Goal: Task Accomplishment & Management: Use online tool/utility

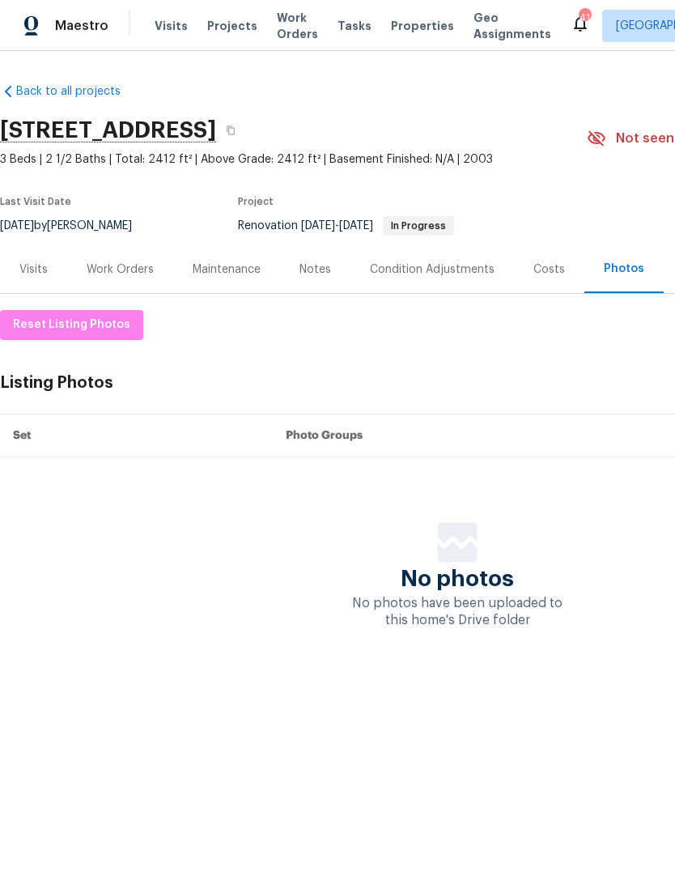
click at [127, 272] on div "Work Orders" at bounding box center [120, 269] width 67 height 16
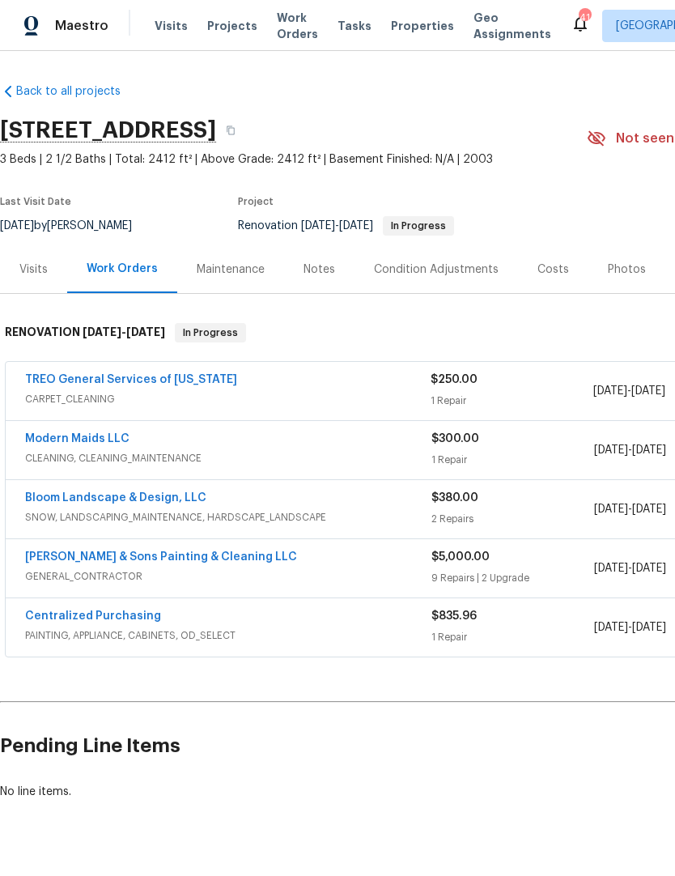
click at [163, 384] on link "TREO General Services of North Carolina" at bounding box center [131, 379] width 212 height 11
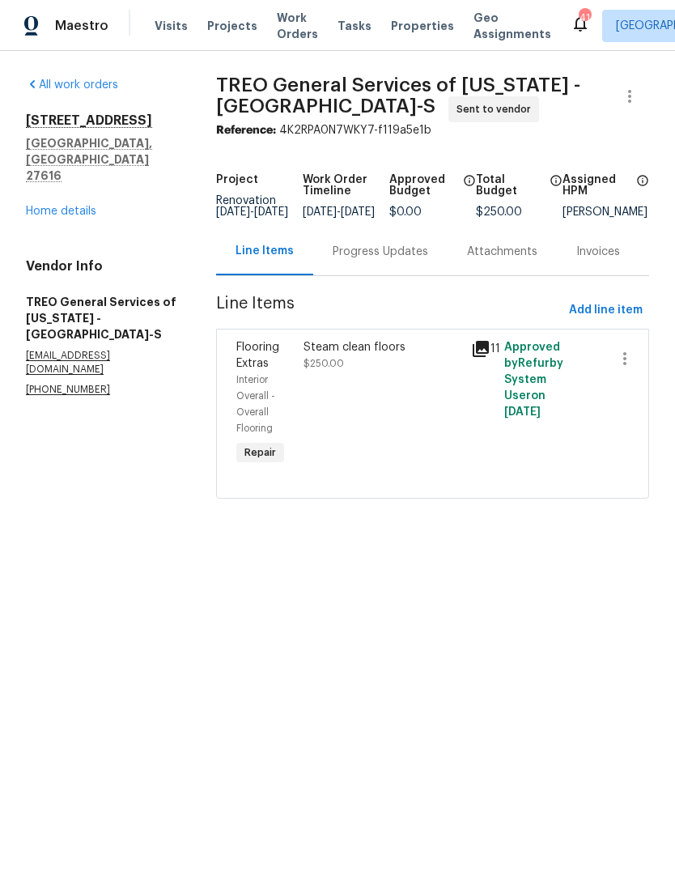
click at [385, 275] on div "Progress Updates" at bounding box center [380, 251] width 134 height 48
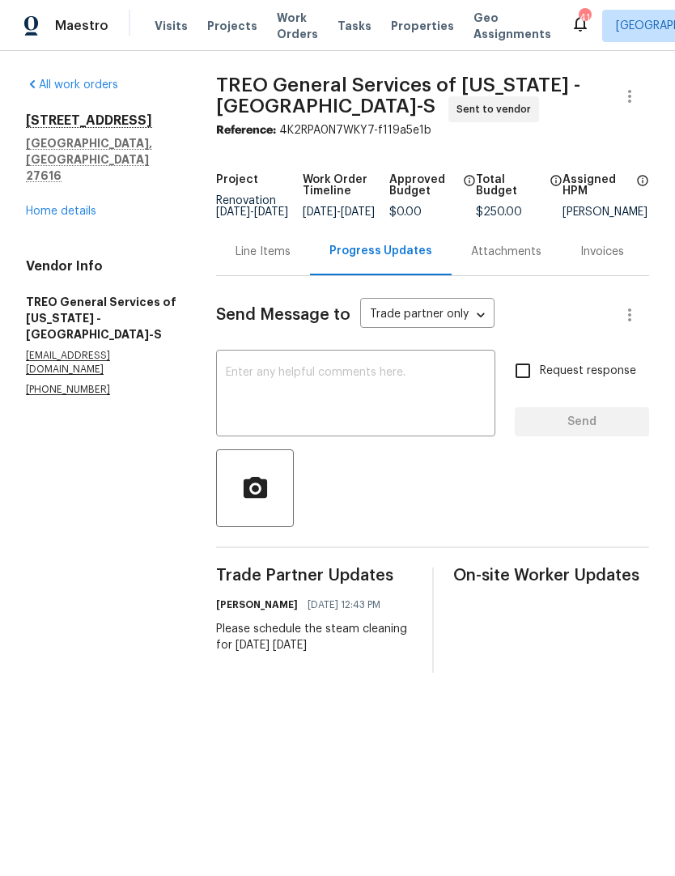
click at [51, 206] on link "Home details" at bounding box center [61, 211] width 70 height 11
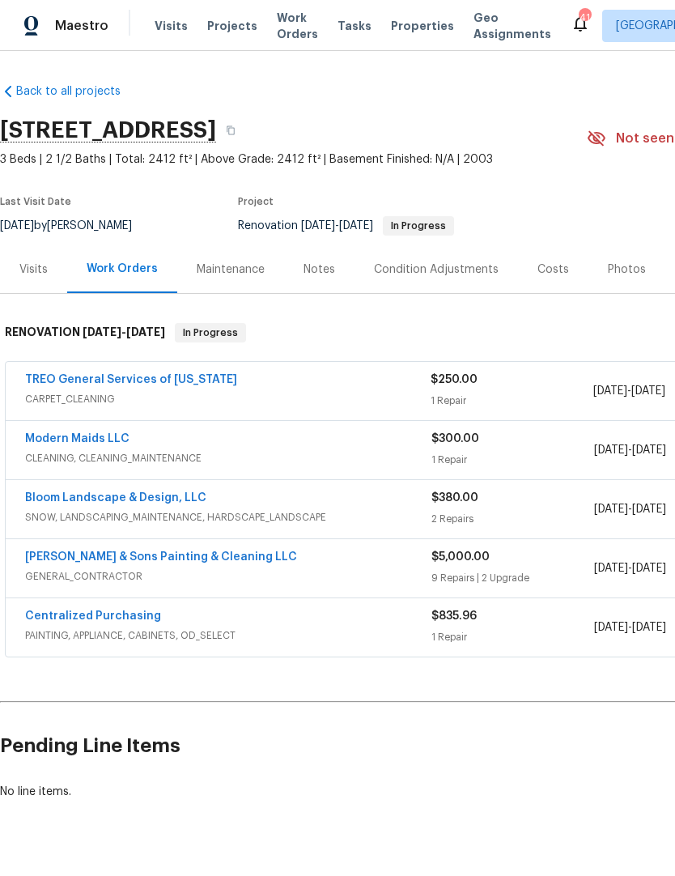
click at [626, 274] on div "Photos" at bounding box center [627, 269] width 38 height 16
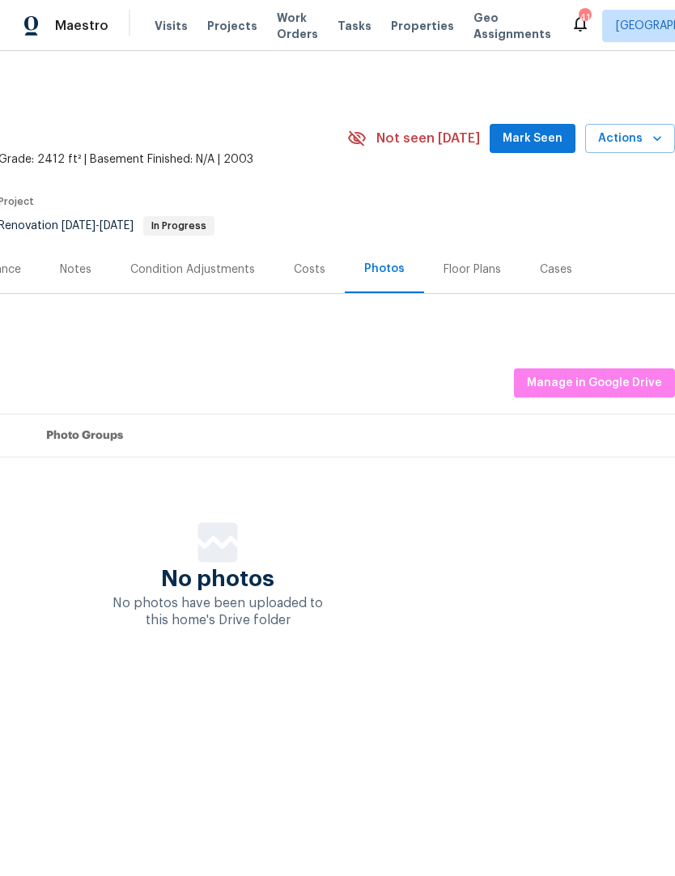
scroll to position [0, 240]
click at [618, 381] on span "Manage in Google Drive" at bounding box center [594, 383] width 135 height 20
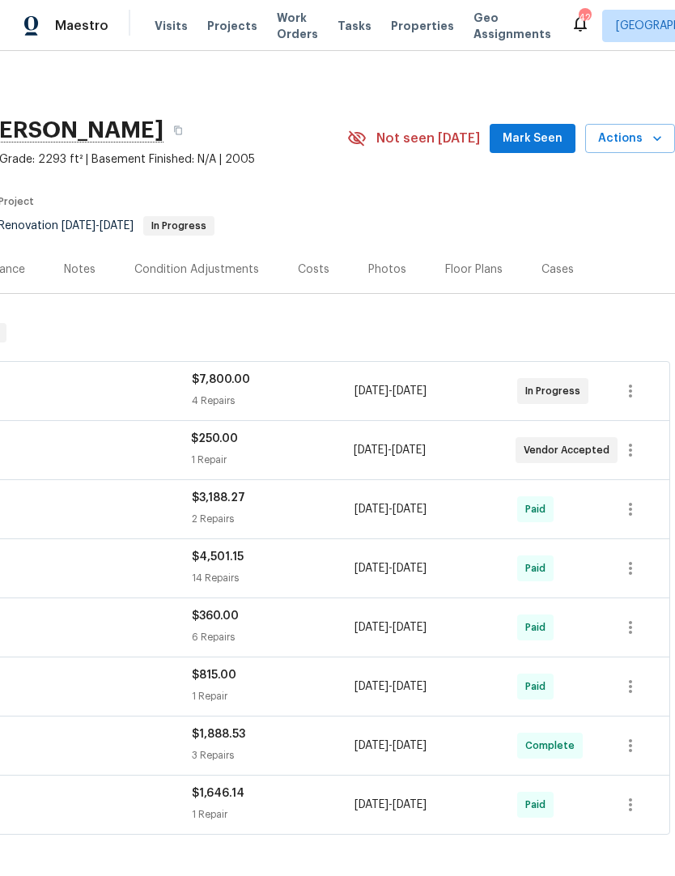
scroll to position [0, 240]
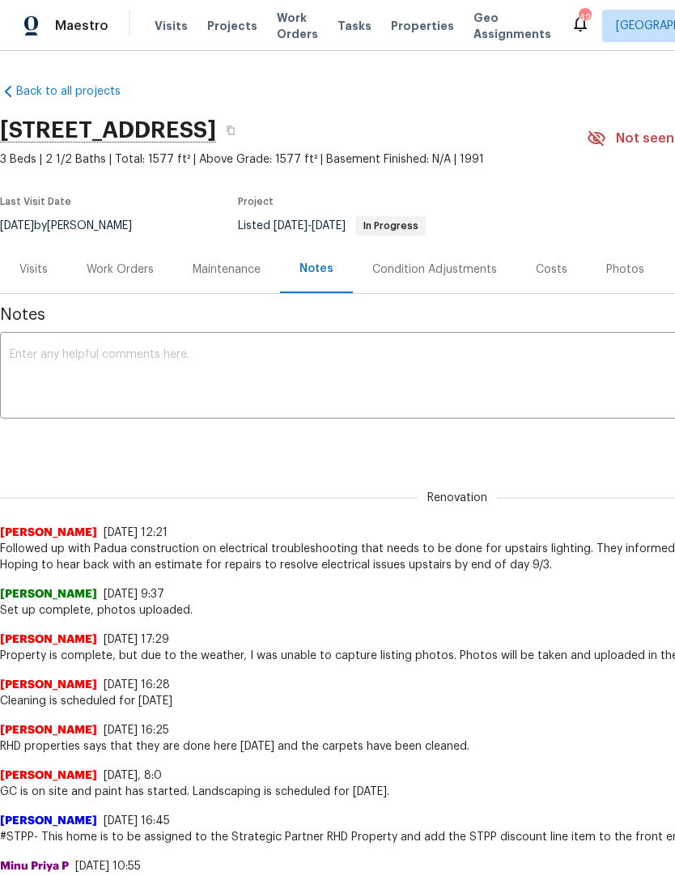
click at [110, 265] on div "Work Orders" at bounding box center [120, 269] width 67 height 16
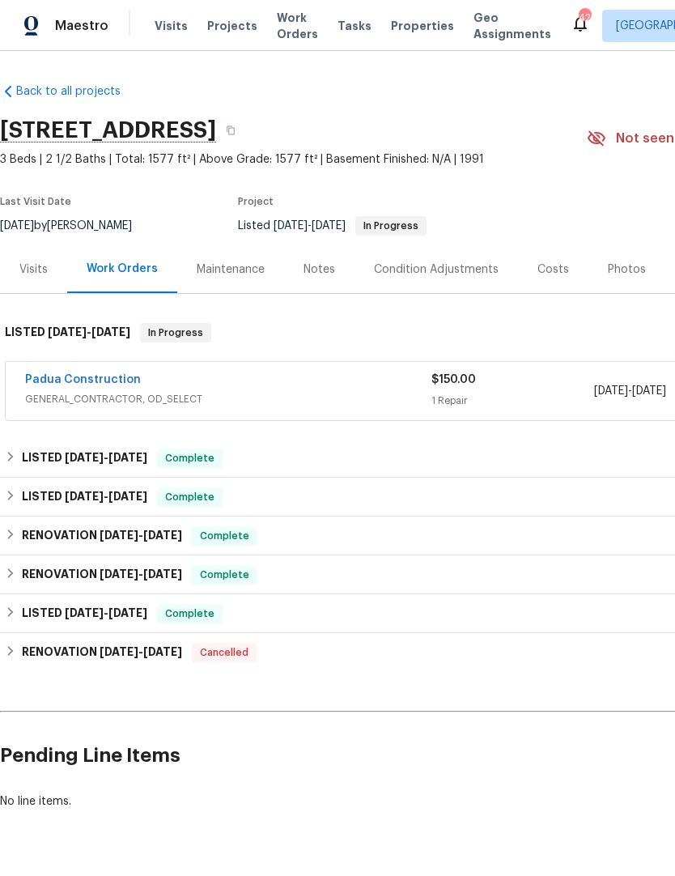
click at [63, 384] on link "Padua Construction" at bounding box center [83, 379] width 116 height 11
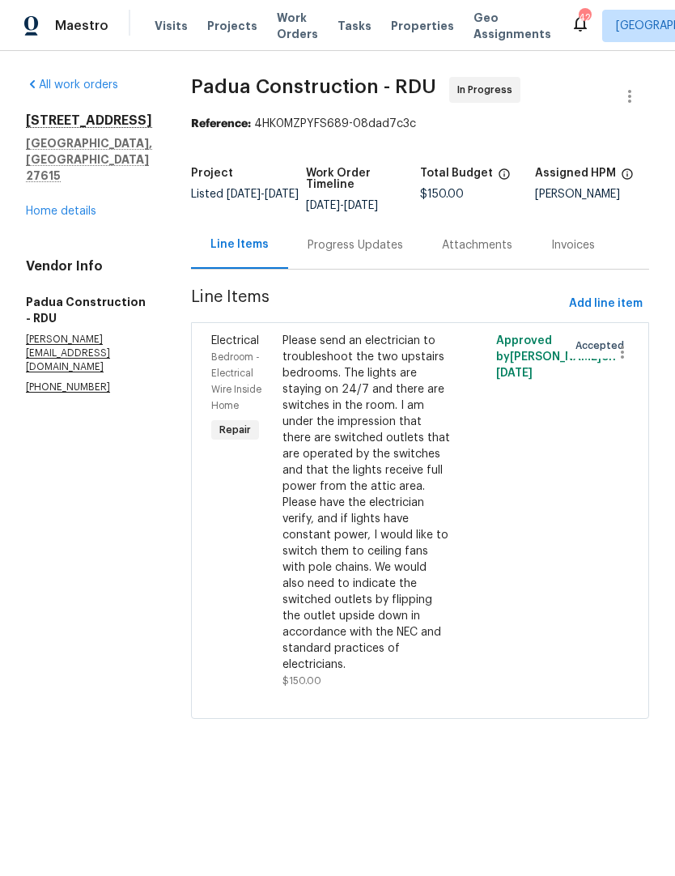
click at [308, 242] on div "Progress Updates" at bounding box center [356, 245] width 96 height 16
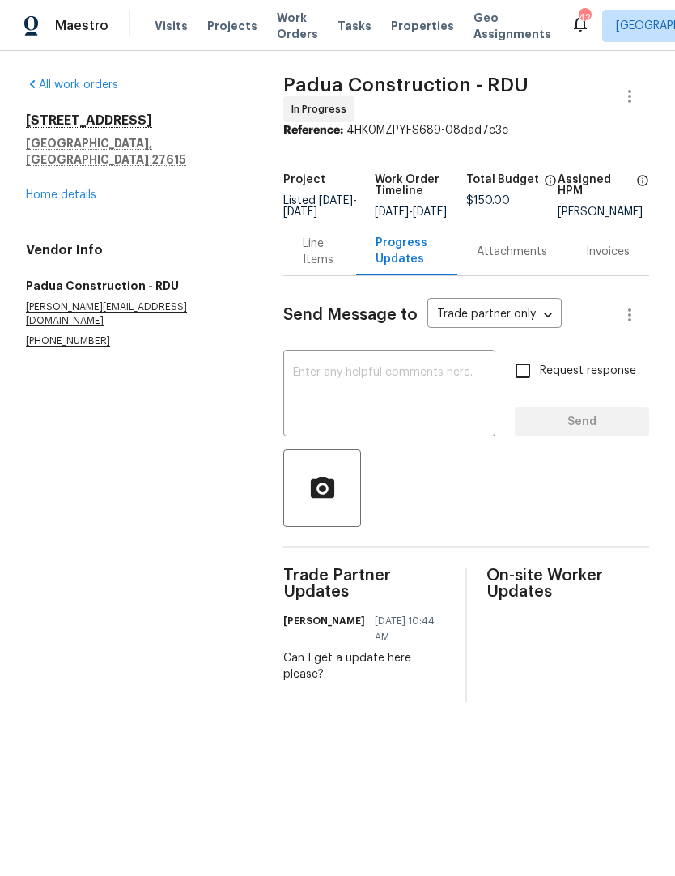
click at [296, 397] on textarea at bounding box center [389, 395] width 193 height 57
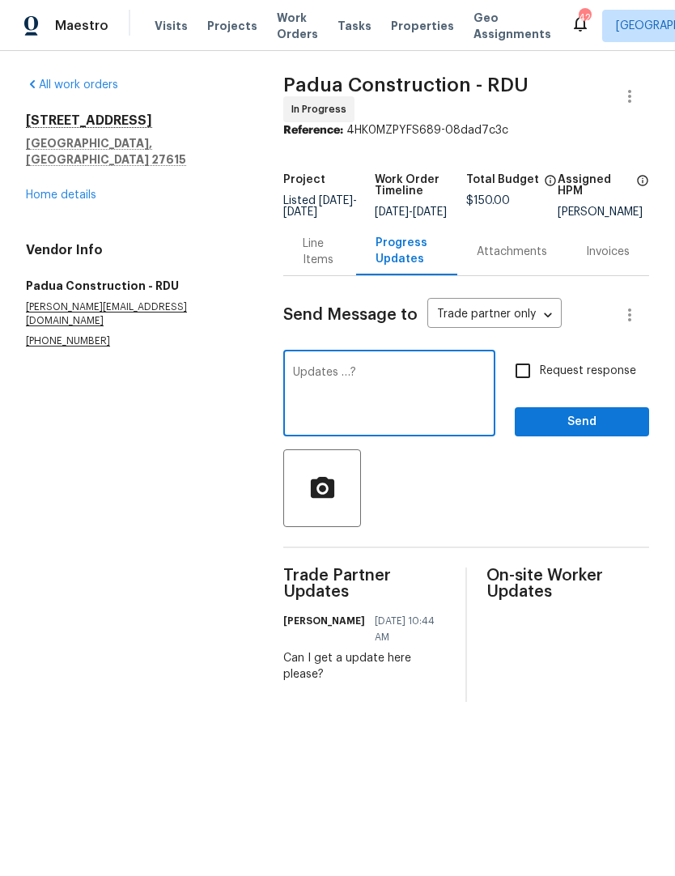
type textarea "Updates …?"
click at [523, 380] on input "Request response" at bounding box center [523, 371] width 34 height 34
checkbox input "true"
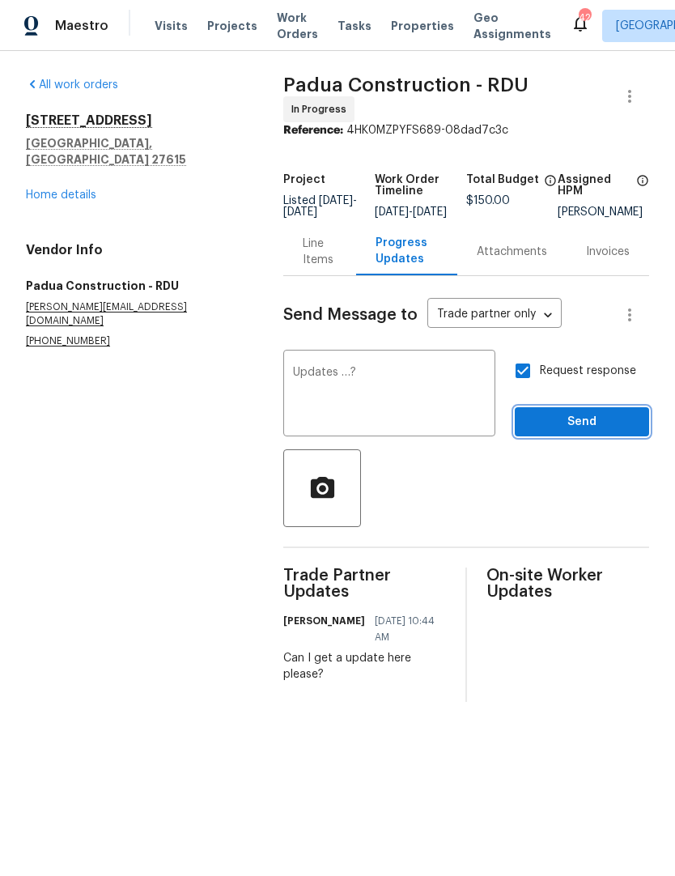
click at [559, 427] on span "Send" at bounding box center [582, 422] width 108 height 20
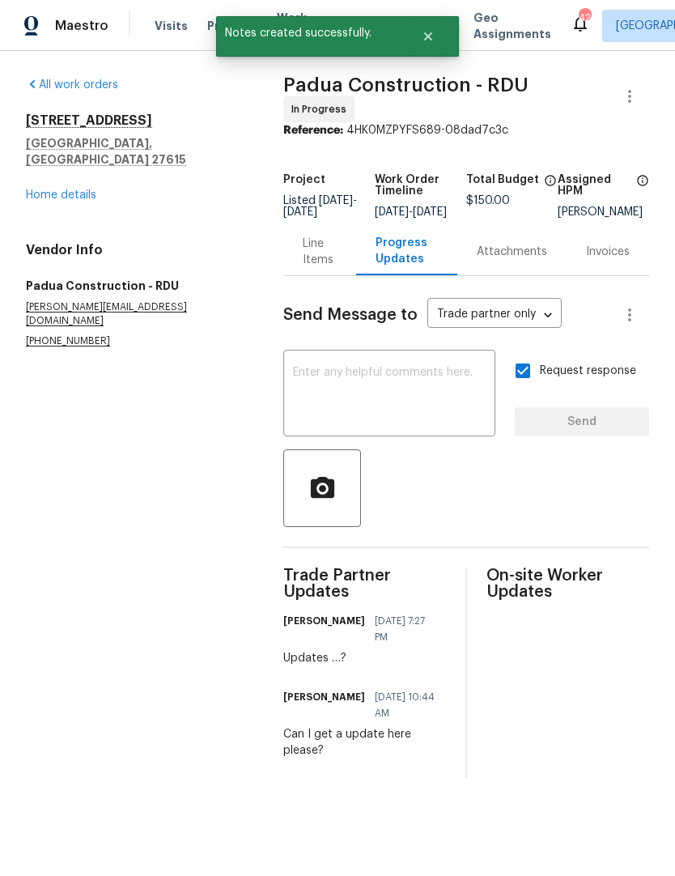
click at [40, 189] on link "Home details" at bounding box center [61, 194] width 70 height 11
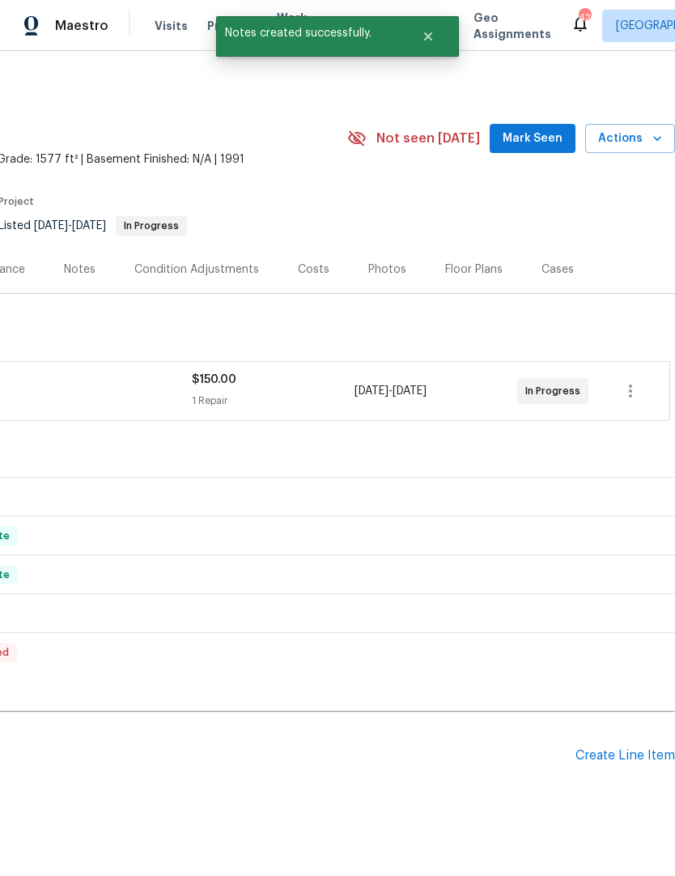
scroll to position [0, 240]
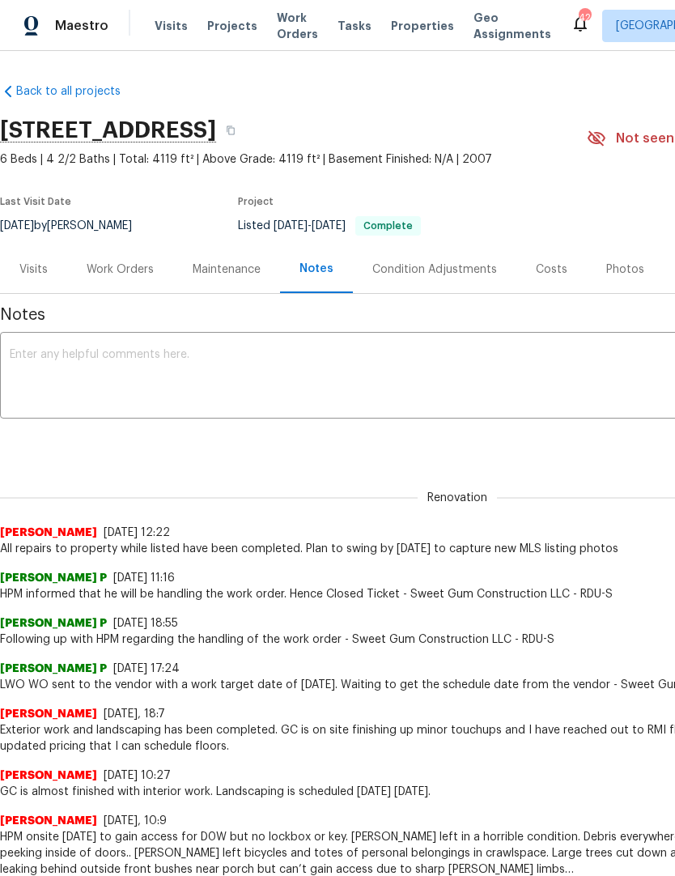
click at [111, 278] on div "Work Orders" at bounding box center [120, 269] width 106 height 48
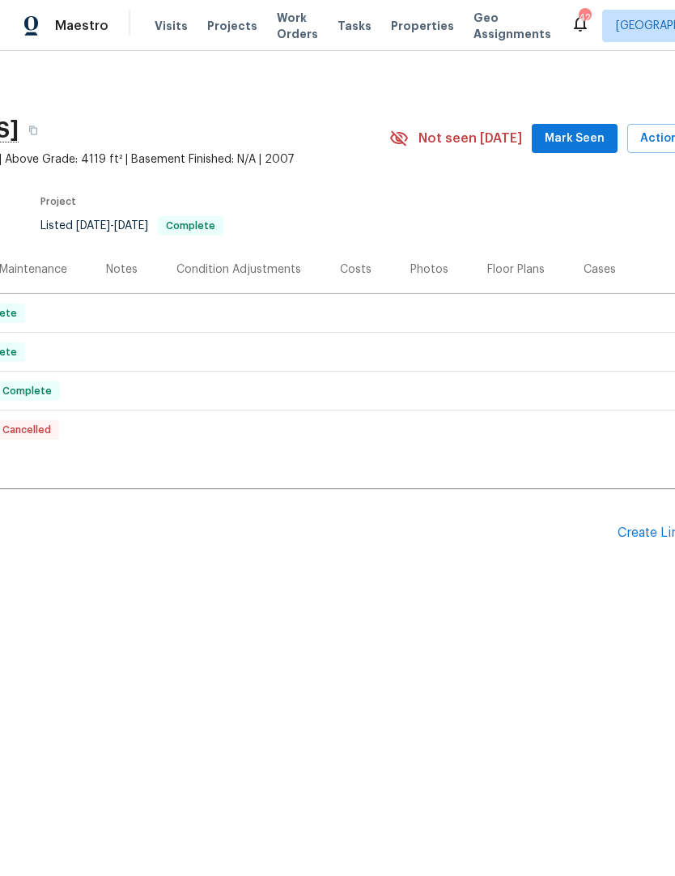
scroll to position [0, 270]
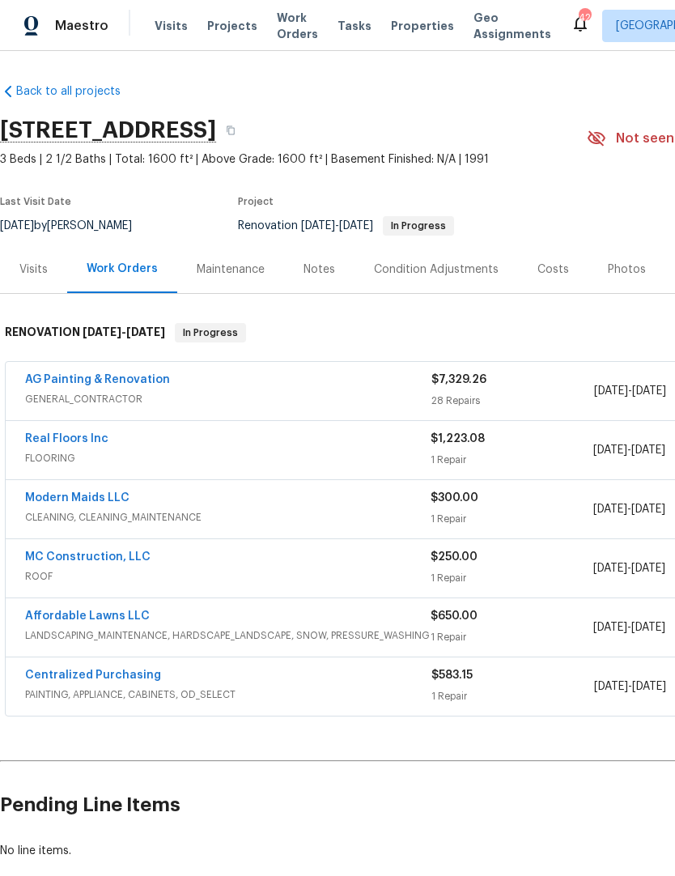
click at [412, 28] on span "Properties" at bounding box center [422, 26] width 63 height 16
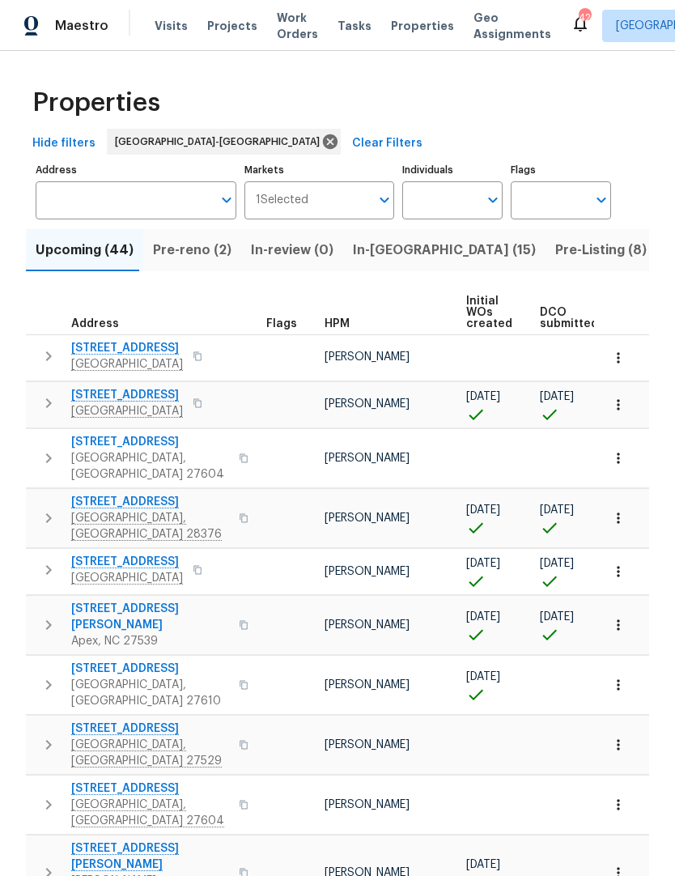
click at [450, 204] on input "Individuals" at bounding box center [440, 200] width 76 height 38
type input "Joseph white"
click at [434, 256] on input "checkbox" at bounding box center [432, 252] width 34 height 34
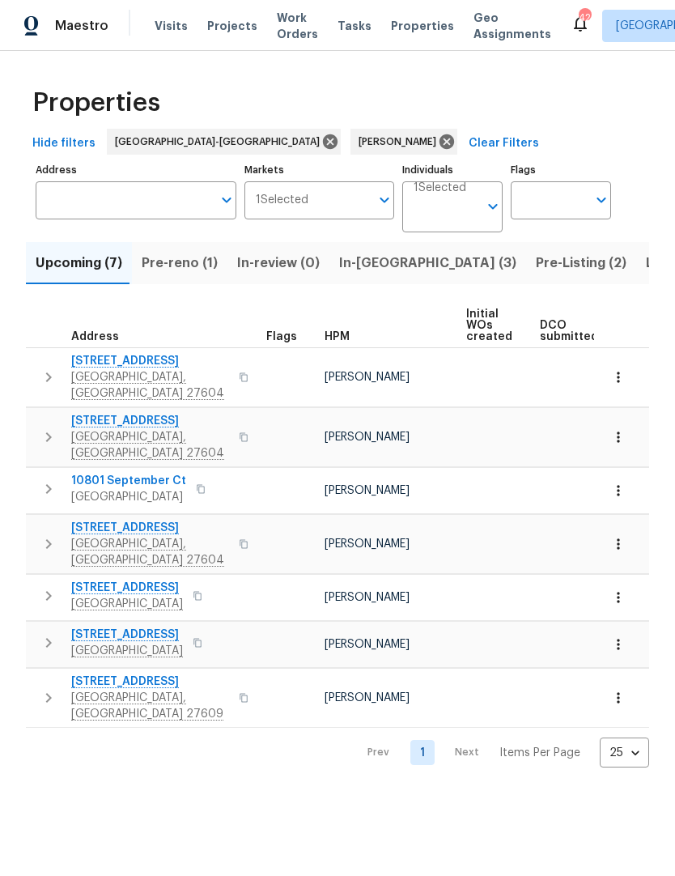
click at [168, 363] on span "6009 River Landings Dr" at bounding box center [150, 361] width 158 height 16
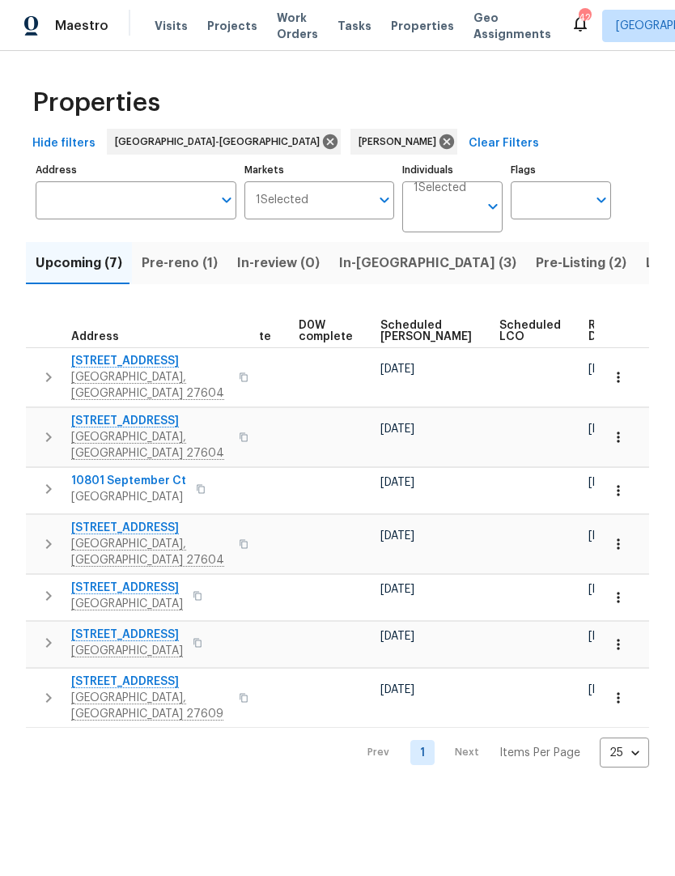
scroll to position [0, 407]
click at [175, 275] on button "Pre-reno (1)" at bounding box center [180, 263] width 96 height 42
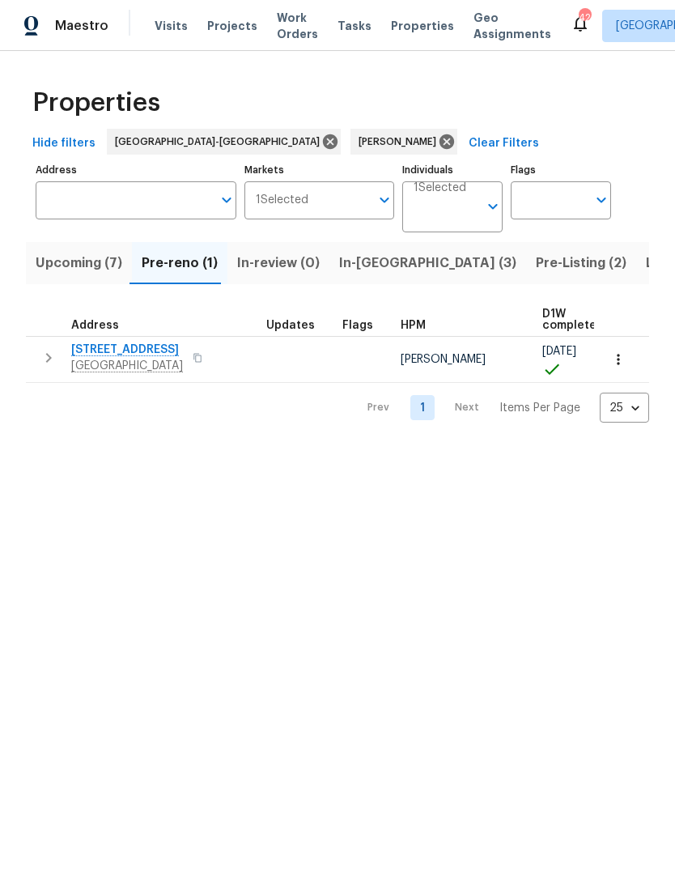
click at [126, 346] on span "35 Pebble Creek Dr" at bounding box center [127, 350] width 112 height 16
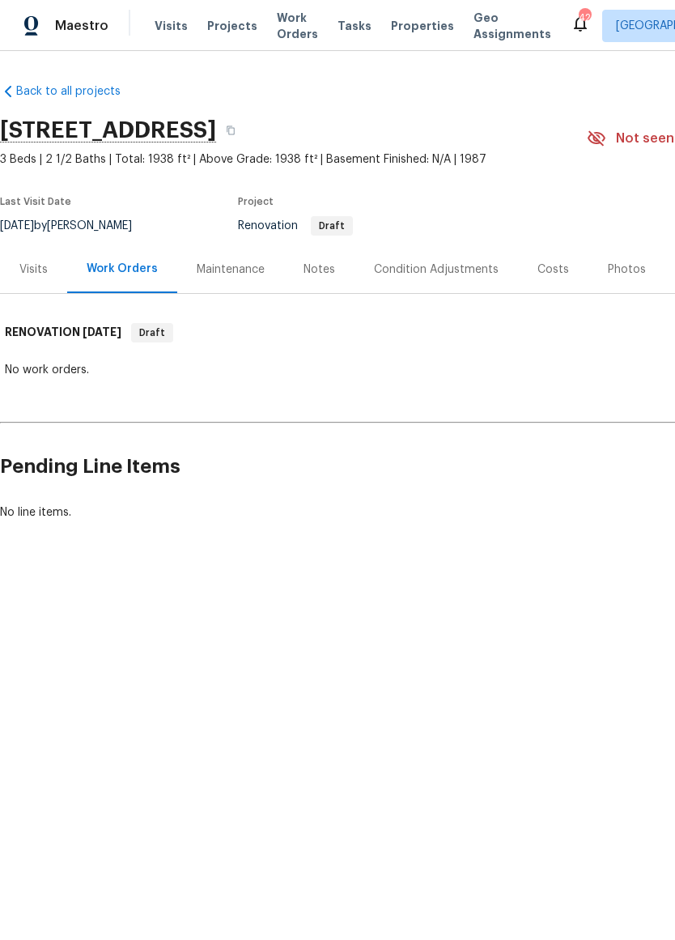
click at [313, 263] on div "Notes" at bounding box center [320, 269] width 32 height 16
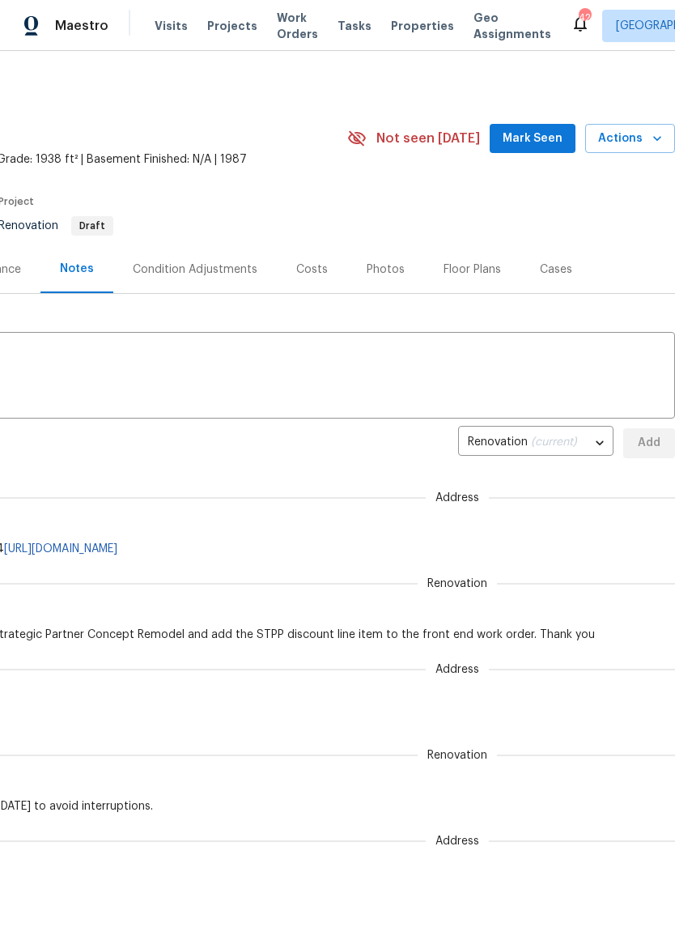
click at [384, 266] on div "Photos" at bounding box center [386, 269] width 38 height 16
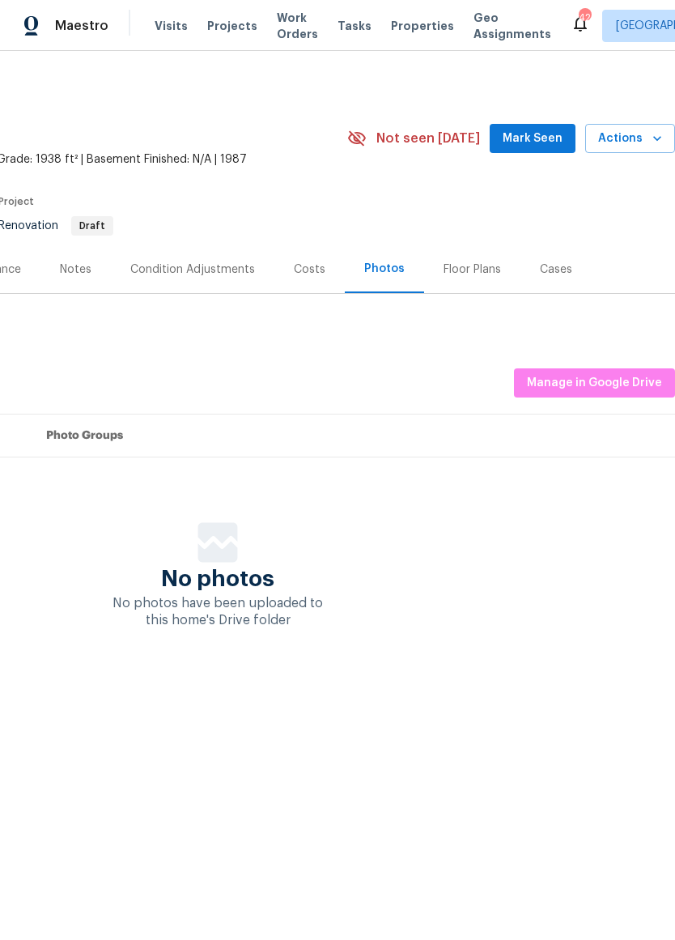
click at [310, 266] on div "Costs" at bounding box center [310, 269] width 32 height 16
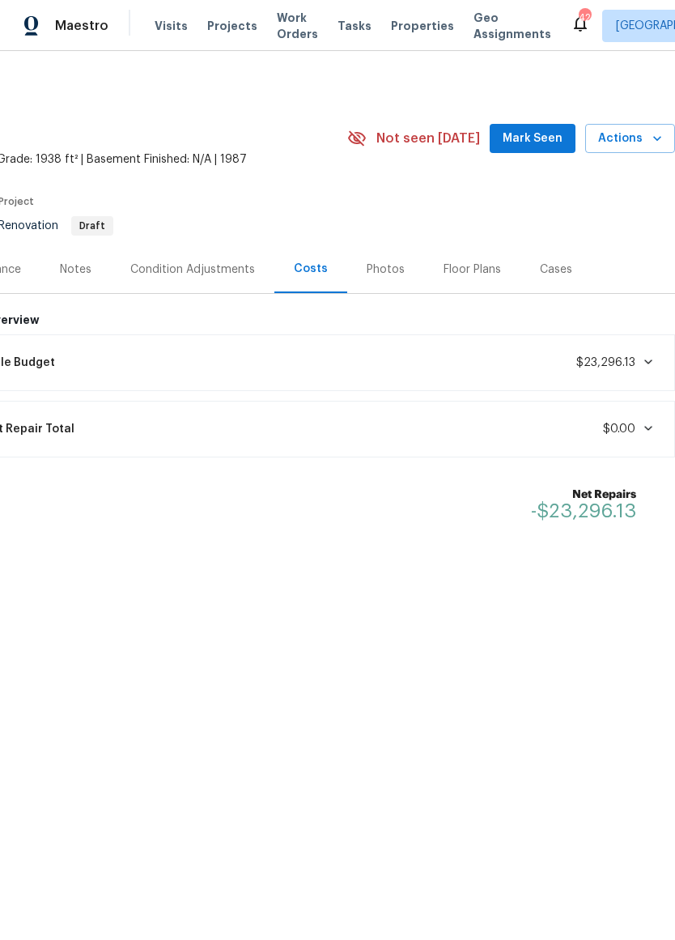
click at [164, 268] on div "Condition Adjustments" at bounding box center [192, 269] width 125 height 16
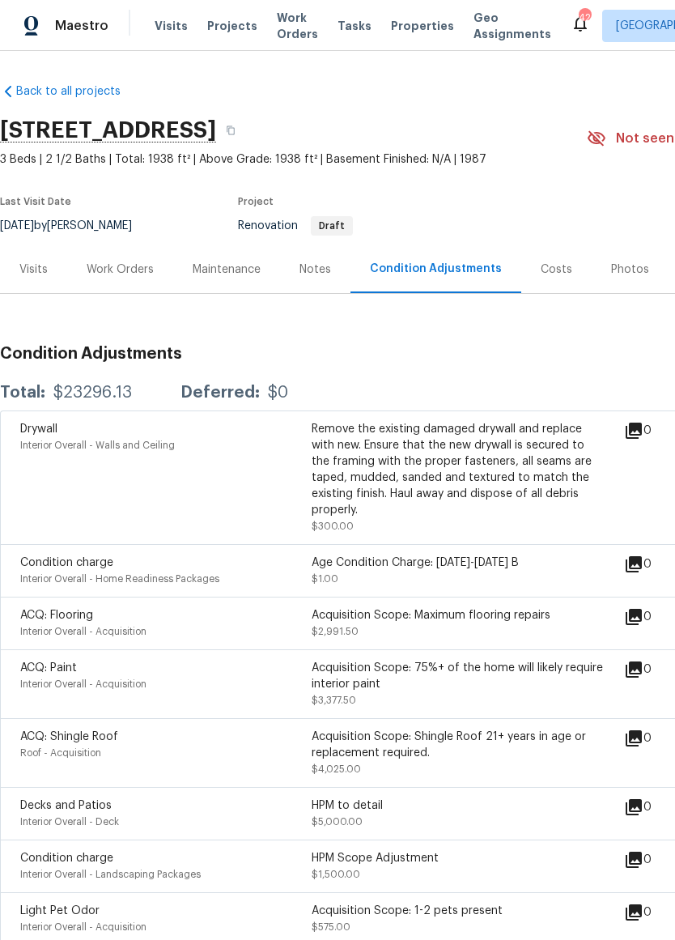
click at [33, 270] on div "Visits" at bounding box center [33, 269] width 28 height 16
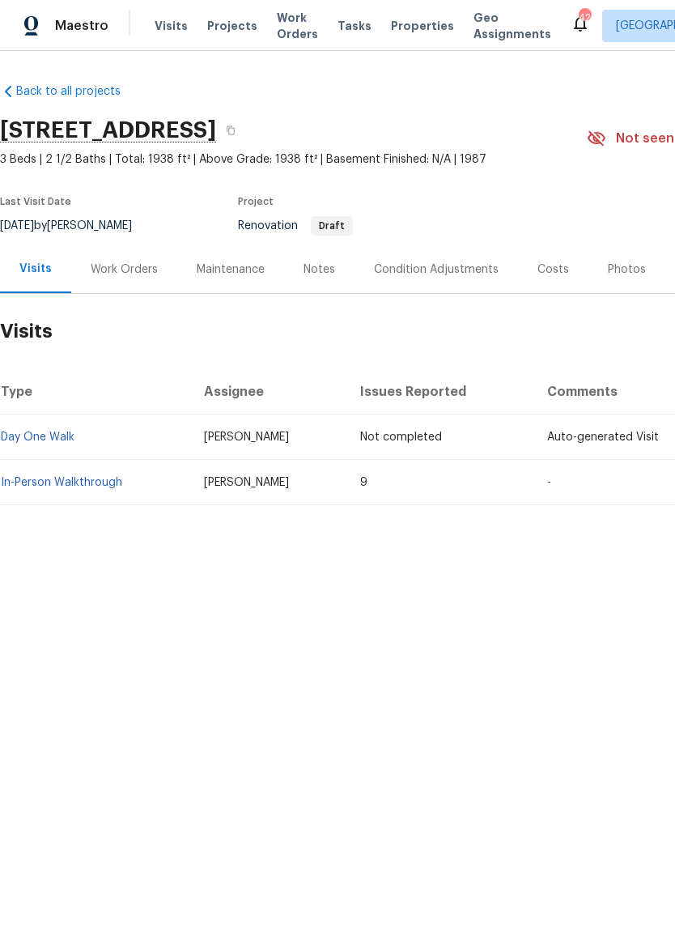
click at [114, 278] on div "Work Orders" at bounding box center [124, 269] width 106 height 48
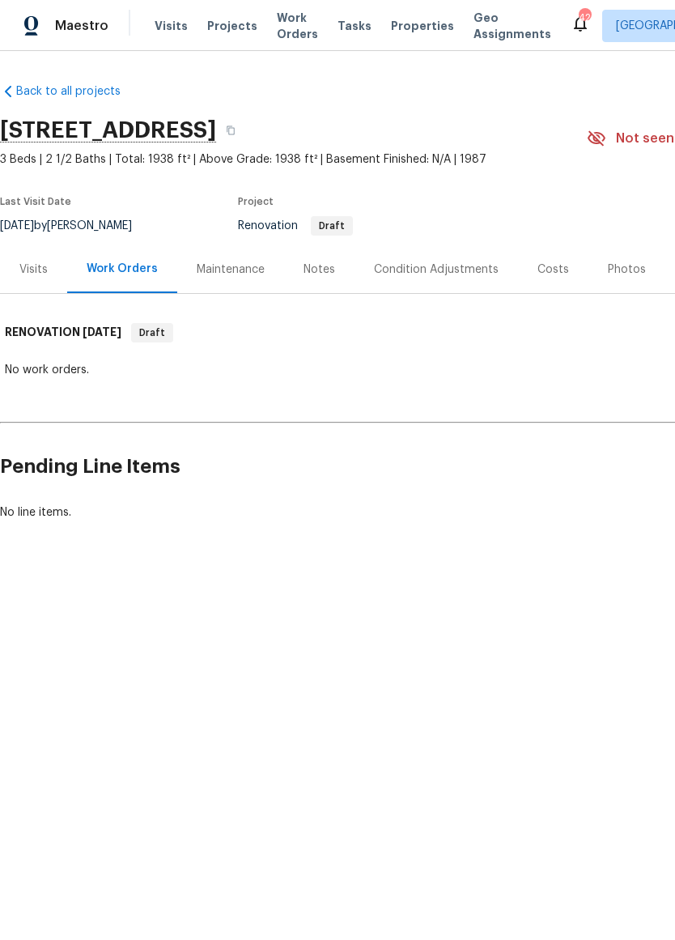
click at [19, 271] on div "Visits" at bounding box center [33, 269] width 28 height 16
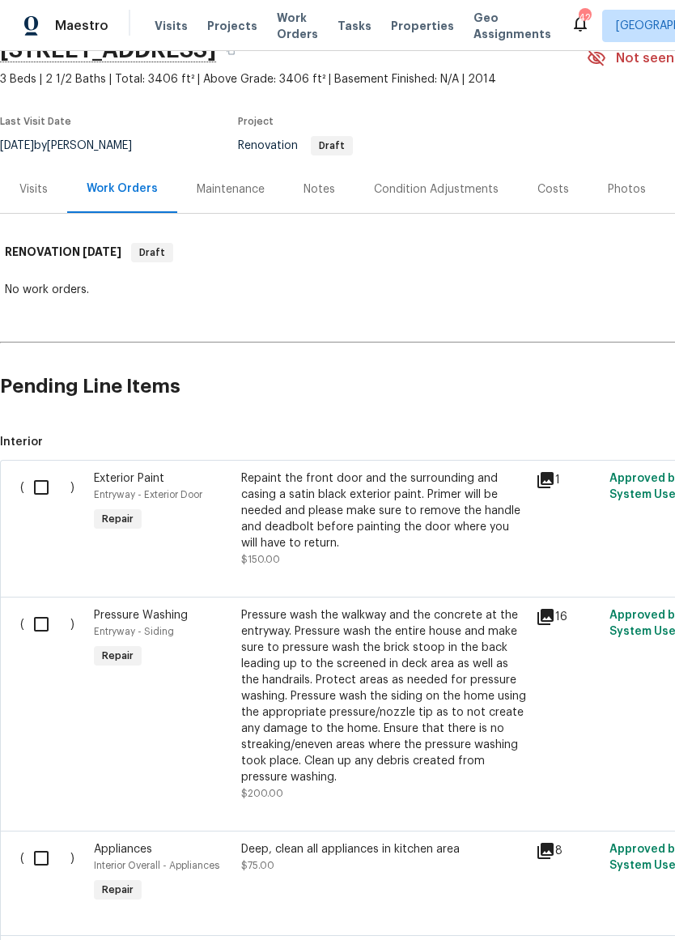
scroll to position [83, 0]
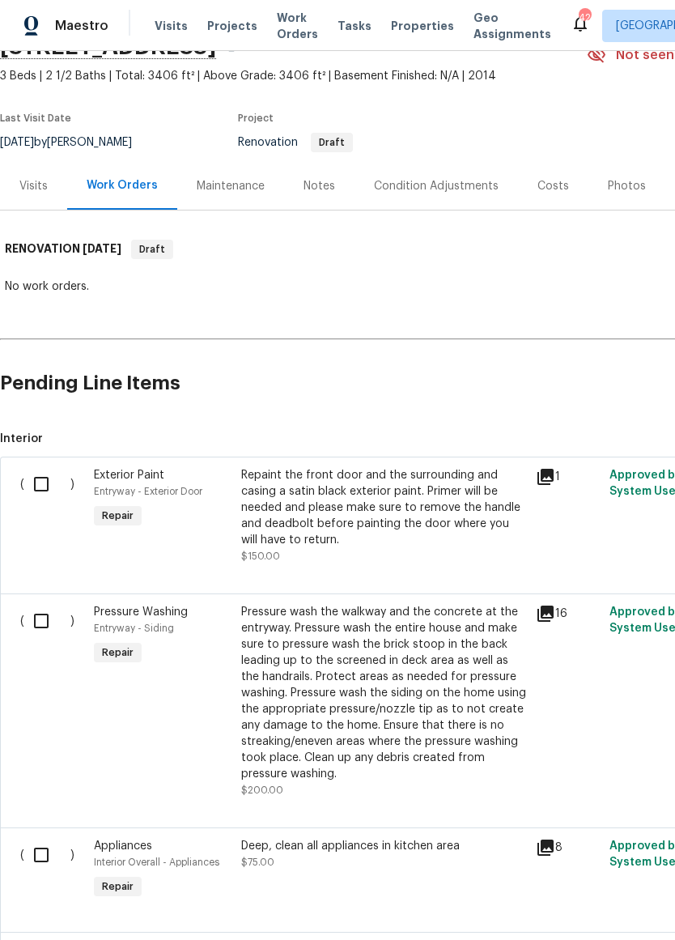
click at [32, 491] on input "checkbox" at bounding box center [47, 484] width 46 height 34
checkbox input "true"
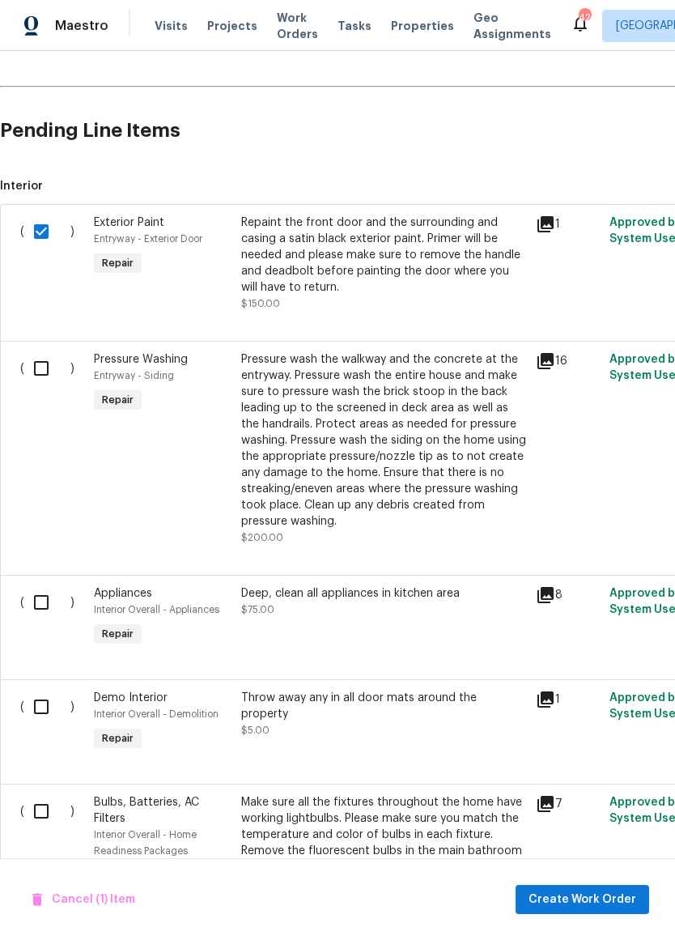
scroll to position [338, 0]
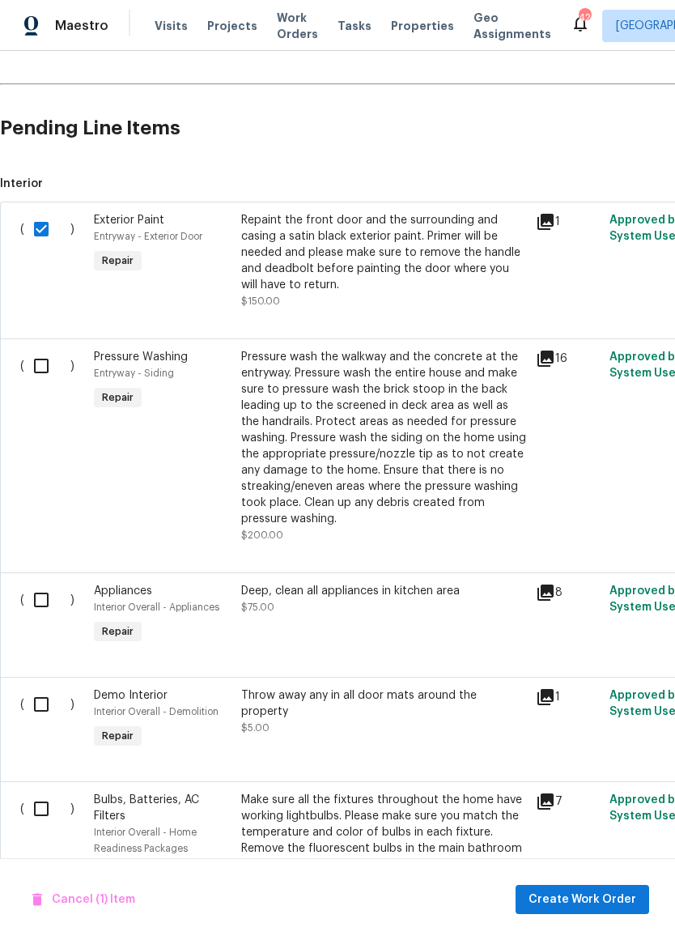
click at [41, 371] on input "checkbox" at bounding box center [47, 366] width 46 height 34
checkbox input "true"
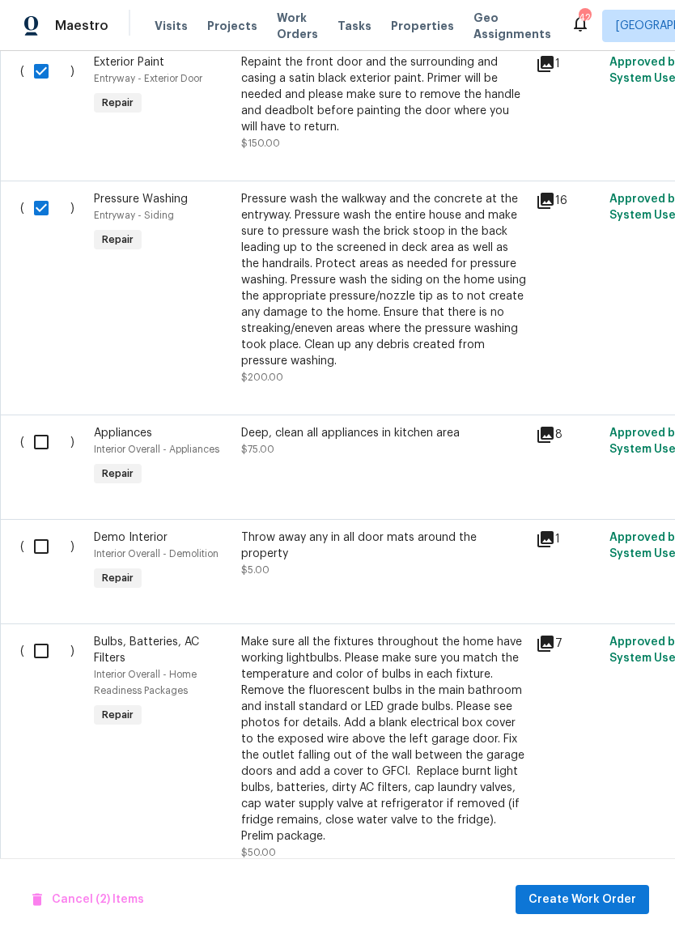
scroll to position [495, 0]
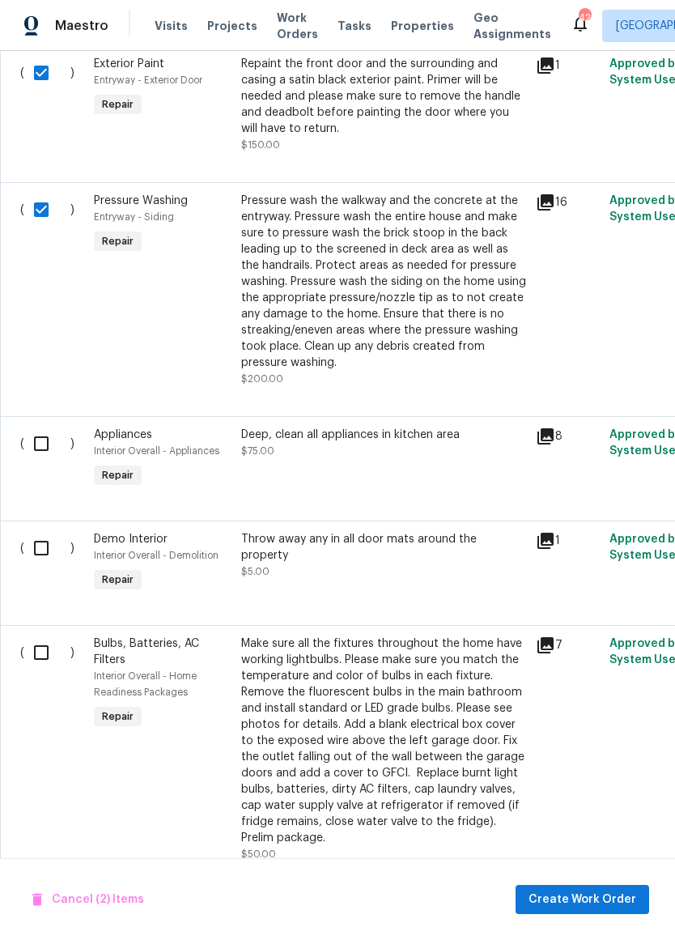
click at [44, 555] on input "checkbox" at bounding box center [47, 548] width 46 height 34
checkbox input "true"
click at [39, 661] on input "checkbox" at bounding box center [47, 652] width 46 height 34
checkbox input "true"
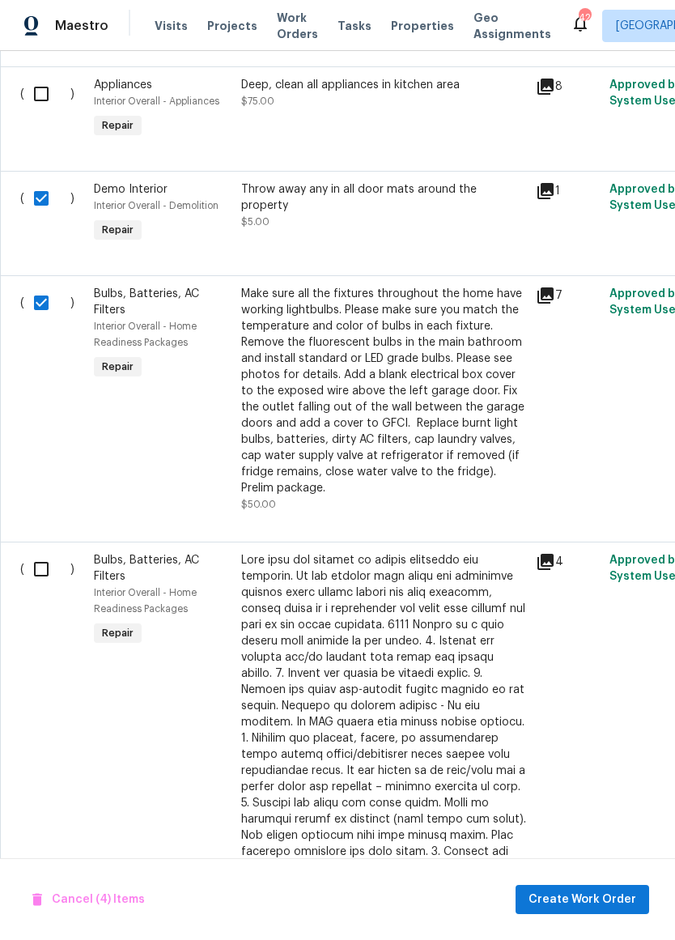
scroll to position [846, 0]
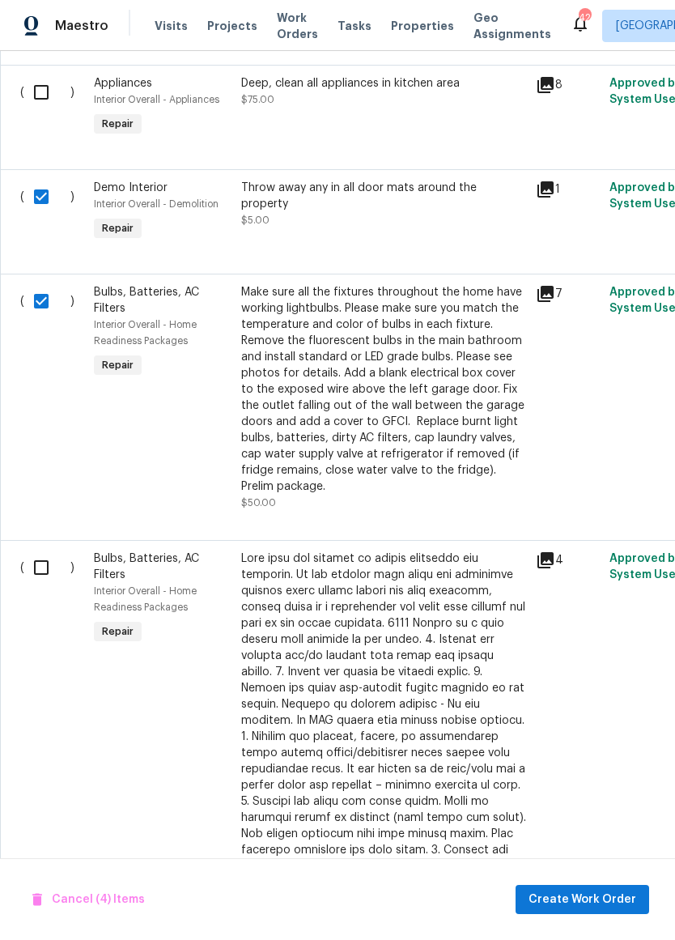
click at [30, 578] on input "checkbox" at bounding box center [47, 567] width 46 height 34
checkbox input "true"
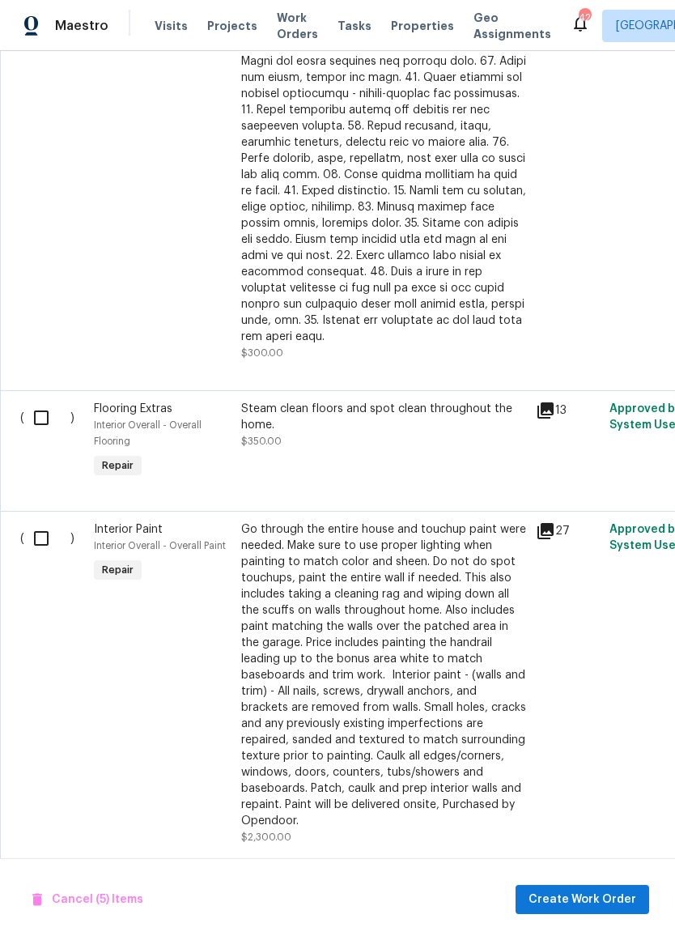
scroll to position [1952, 0]
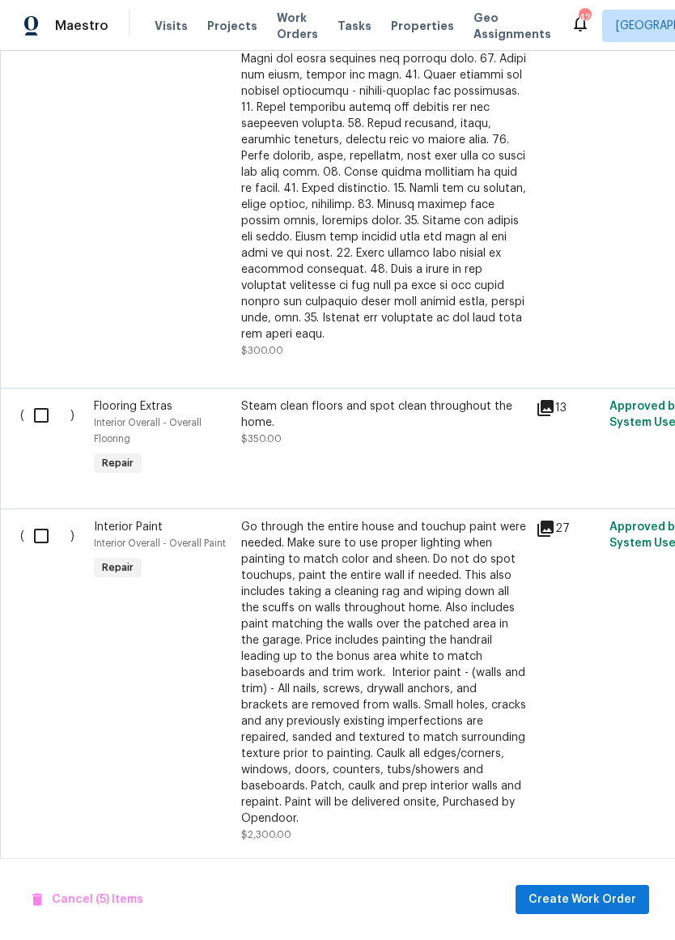
click at [39, 519] on input "checkbox" at bounding box center [47, 536] width 46 height 34
checkbox input "true"
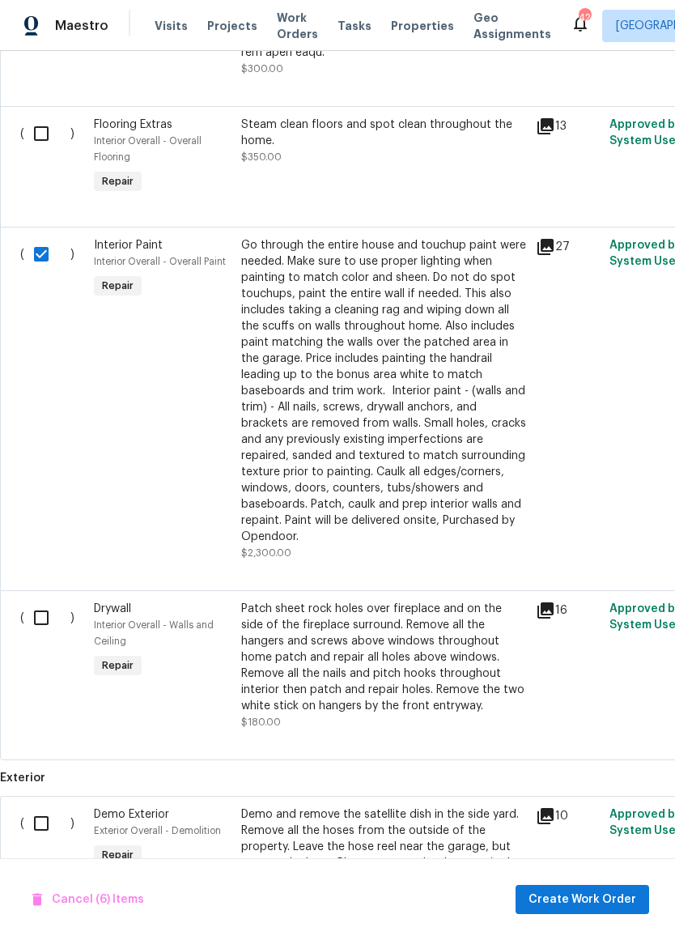
scroll to position [2234, 0]
click at [48, 600] on input "checkbox" at bounding box center [47, 617] width 46 height 34
checkbox input "true"
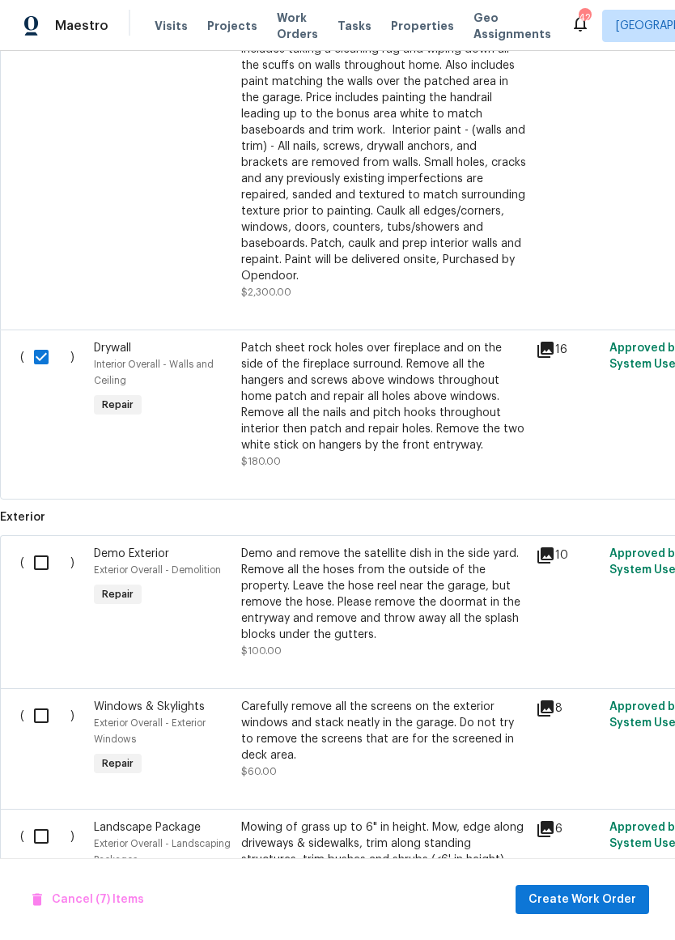
scroll to position [2498, 0]
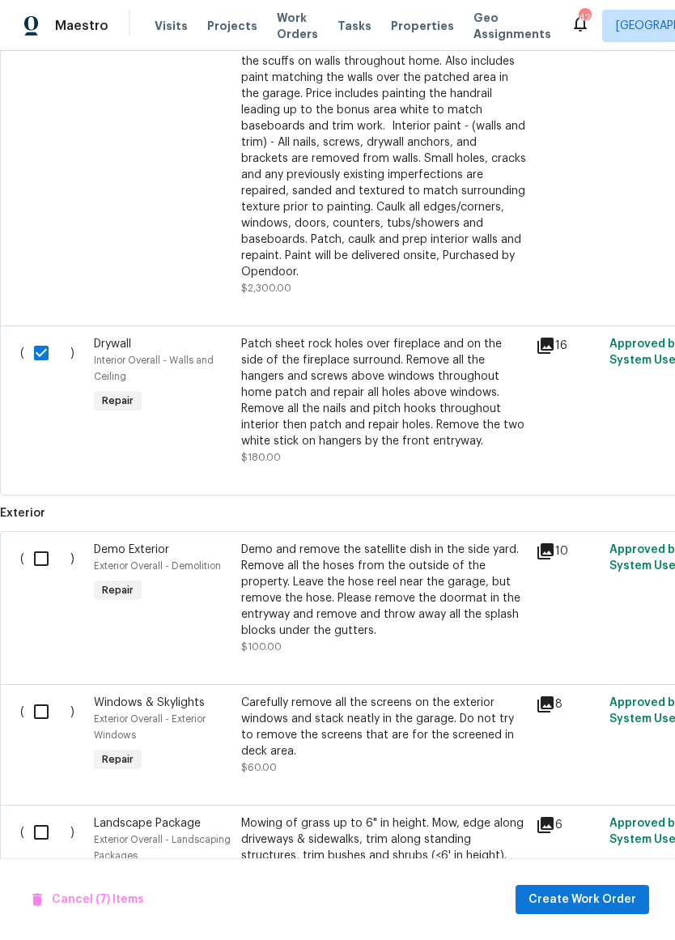
click at [42, 695] on input "checkbox" at bounding box center [47, 712] width 46 height 34
checkbox input "true"
click at [36, 542] on input "checkbox" at bounding box center [47, 559] width 46 height 34
checkbox input "true"
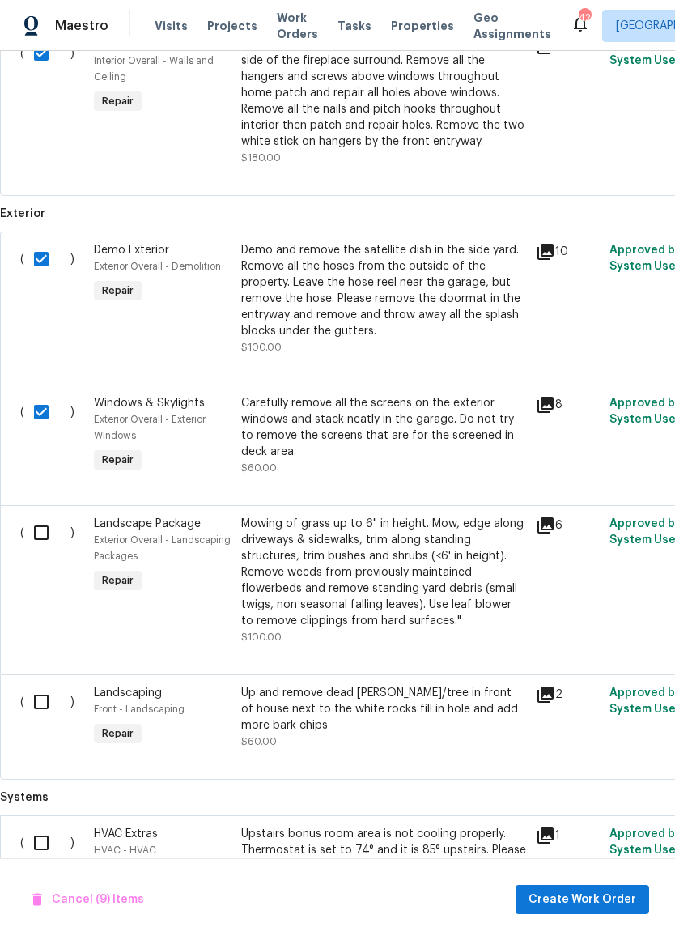
scroll to position [0, 0]
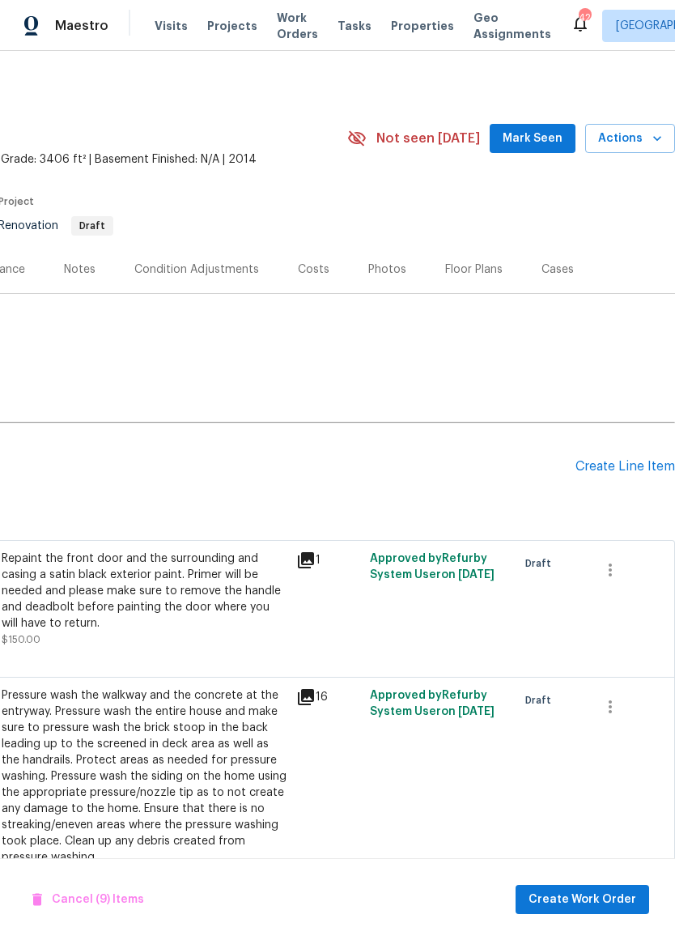
click at [620, 463] on div "Create Line Item" at bounding box center [626, 466] width 100 height 15
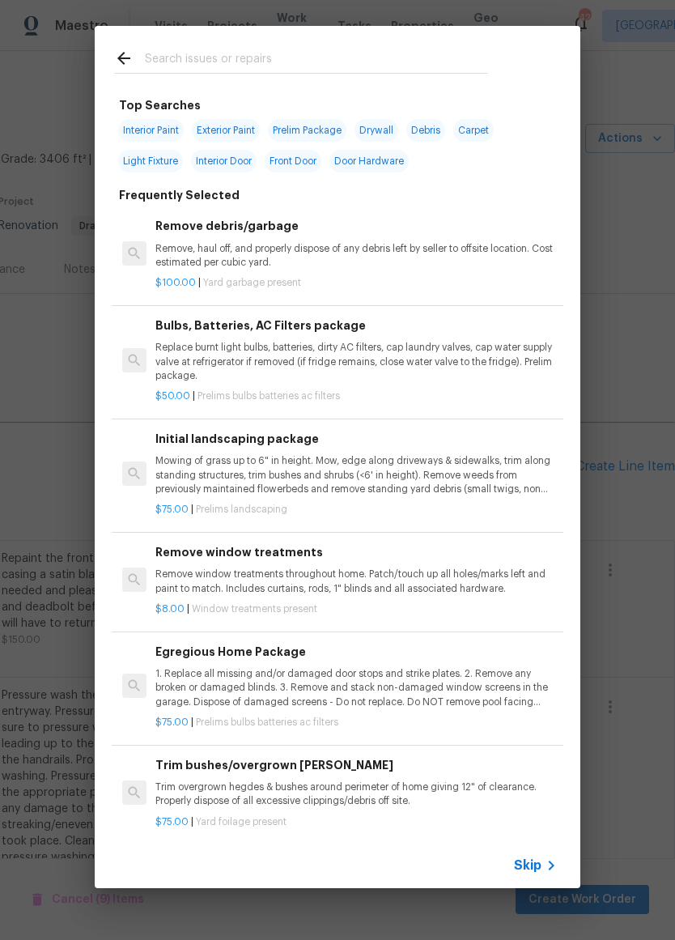
click at [180, 56] on input "text" at bounding box center [316, 61] width 343 height 24
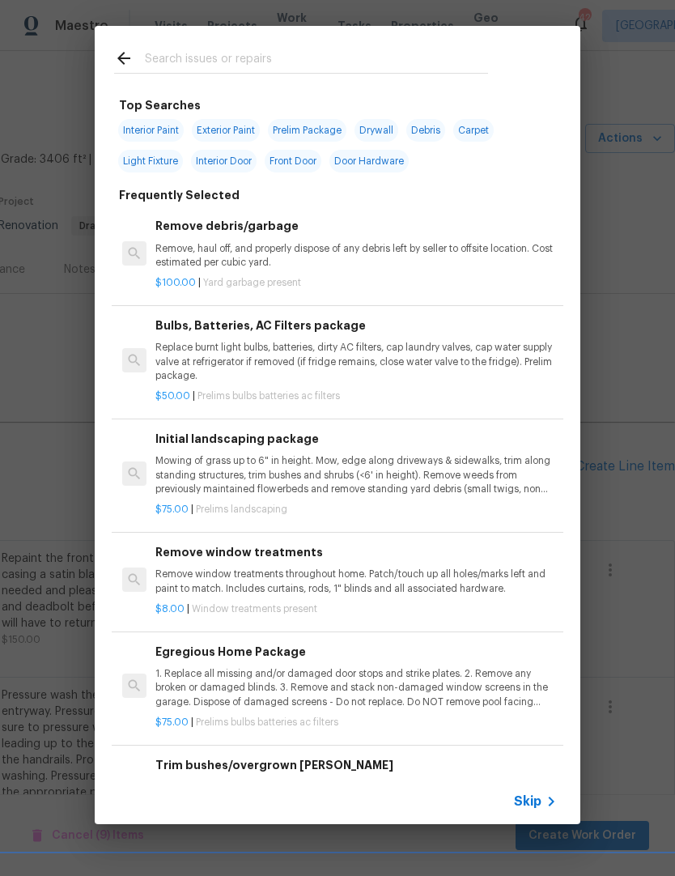
click at [123, 57] on icon at bounding box center [123, 58] width 19 height 19
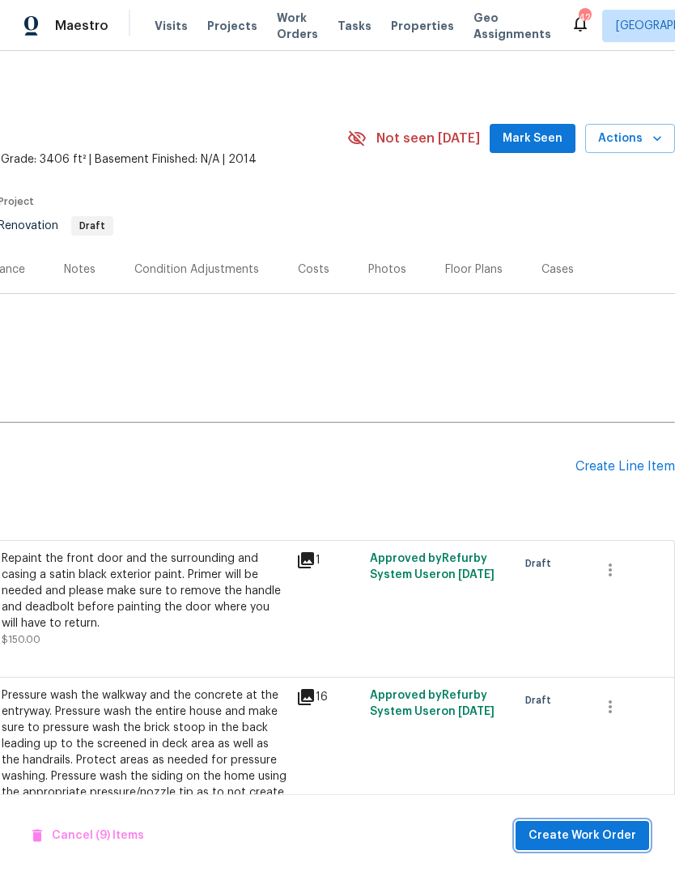
click at [583, 833] on span "Create Work Order" at bounding box center [583, 836] width 108 height 20
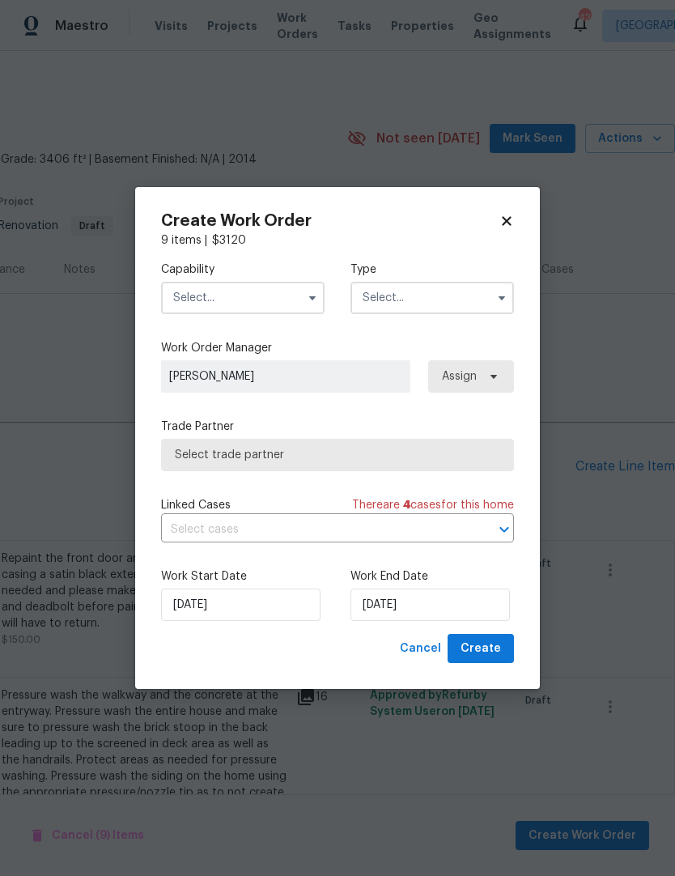
click at [198, 291] on input "text" at bounding box center [243, 298] width 164 height 32
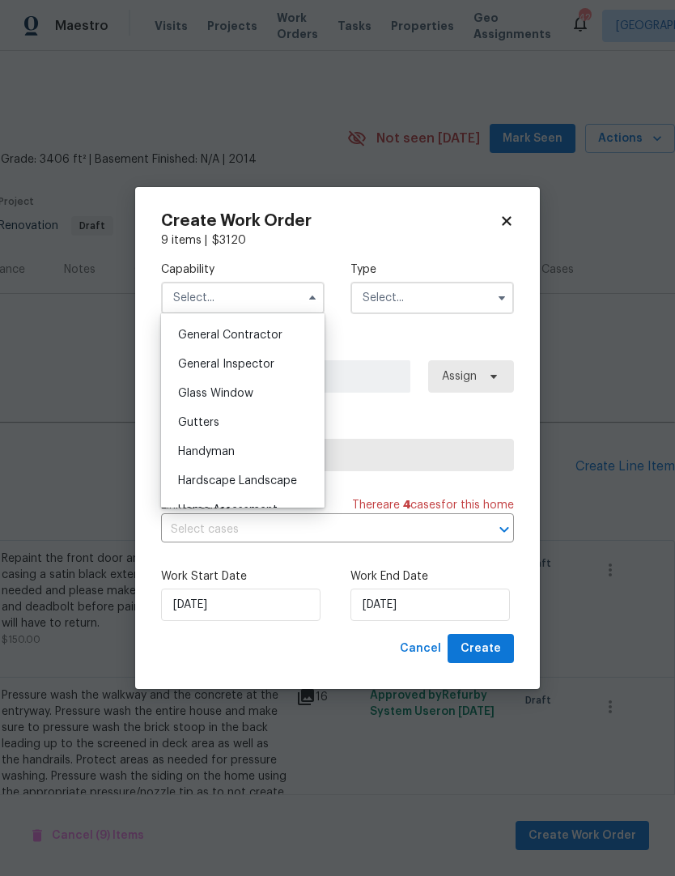
click at [213, 372] on div "General Inspector" at bounding box center [242, 364] width 155 height 29
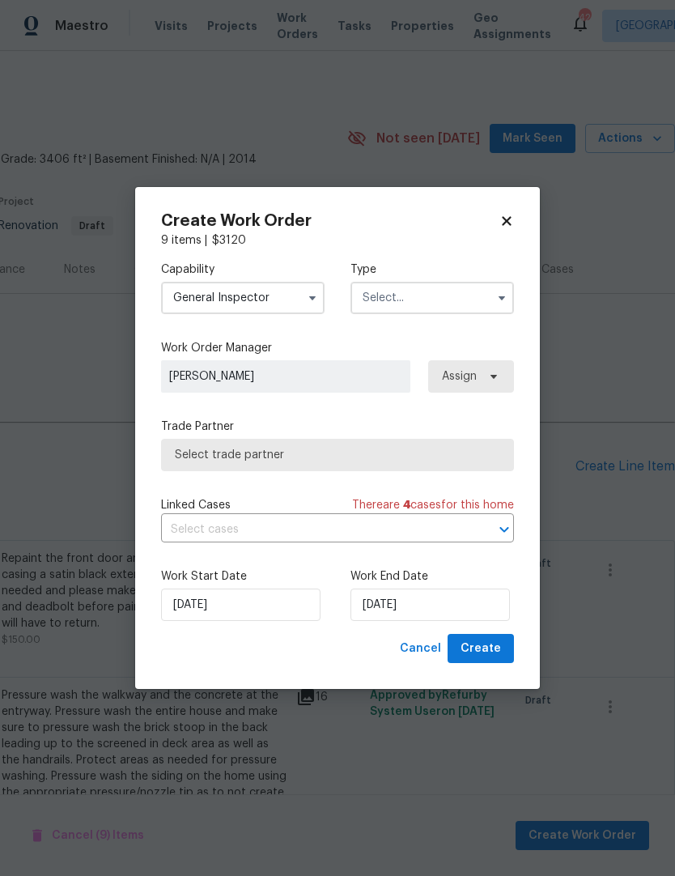
click at [207, 308] on input "General Inspector" at bounding box center [243, 298] width 164 height 32
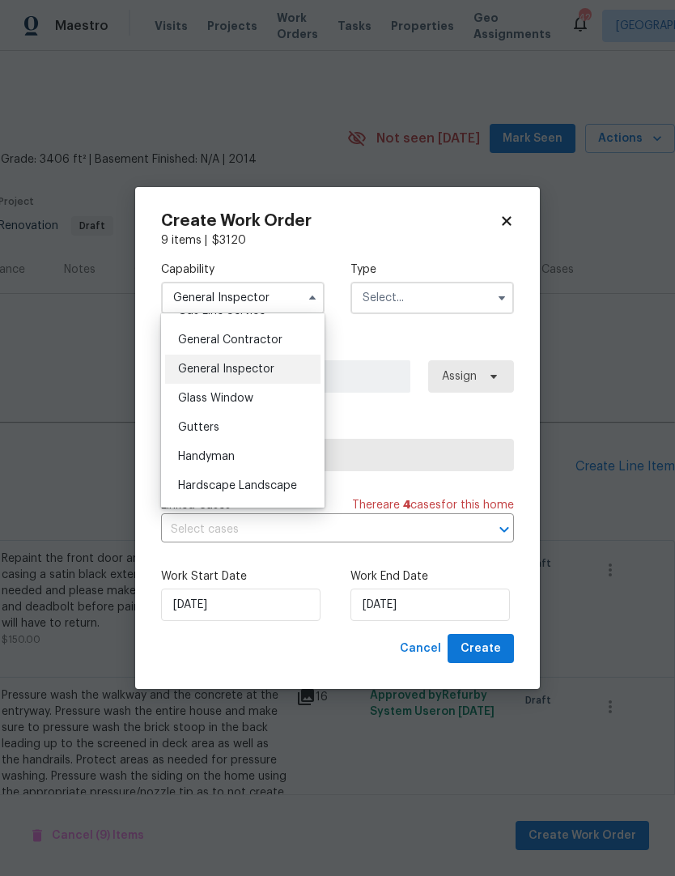
click at [219, 346] on div "General Contractor" at bounding box center [242, 339] width 155 height 29
type input "General Contractor"
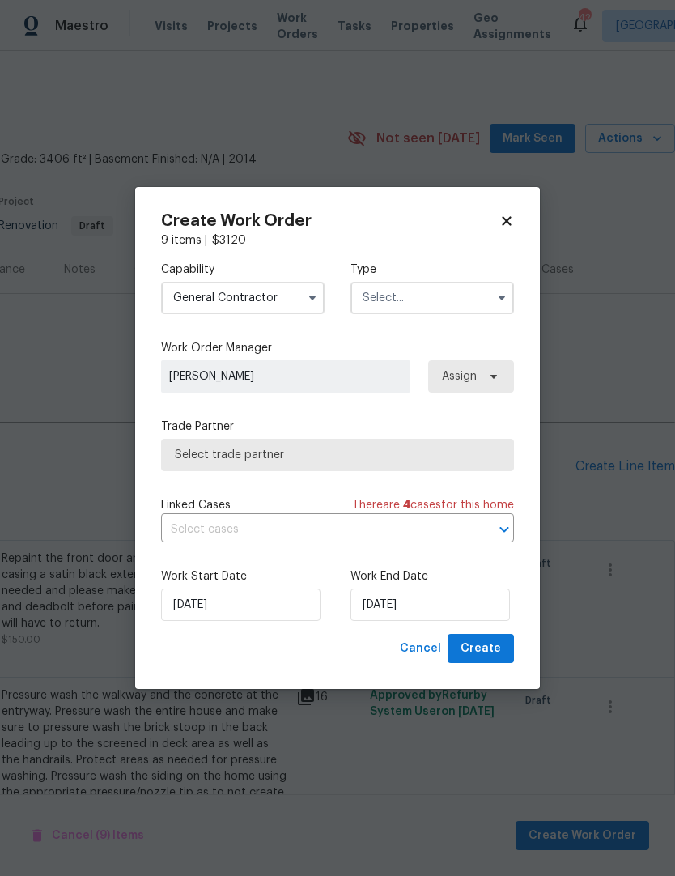
click at [401, 297] on input "text" at bounding box center [433, 298] width 164 height 32
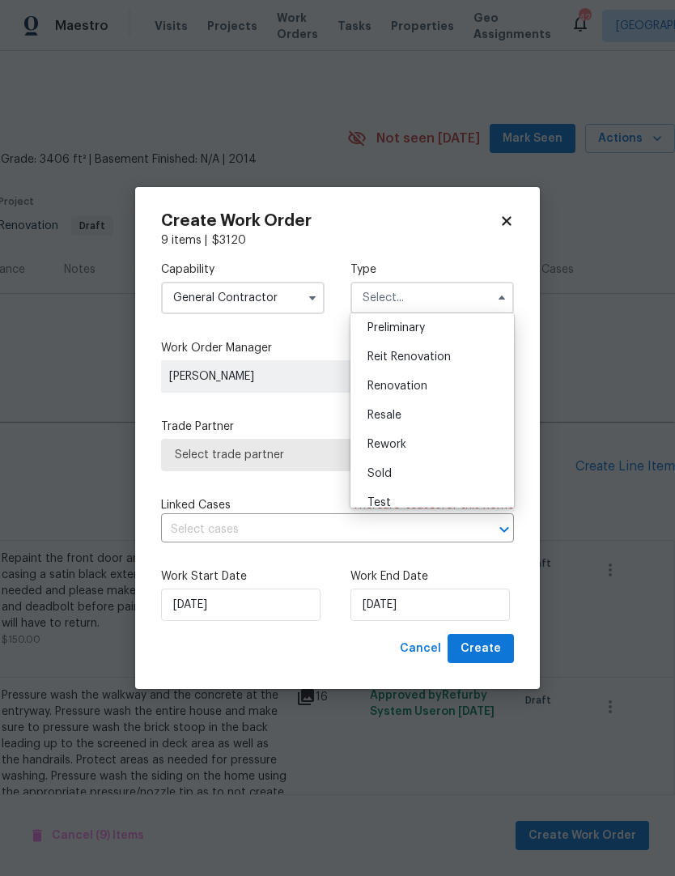
click at [431, 386] on div "Renovation" at bounding box center [432, 386] width 155 height 29
type input "Renovation"
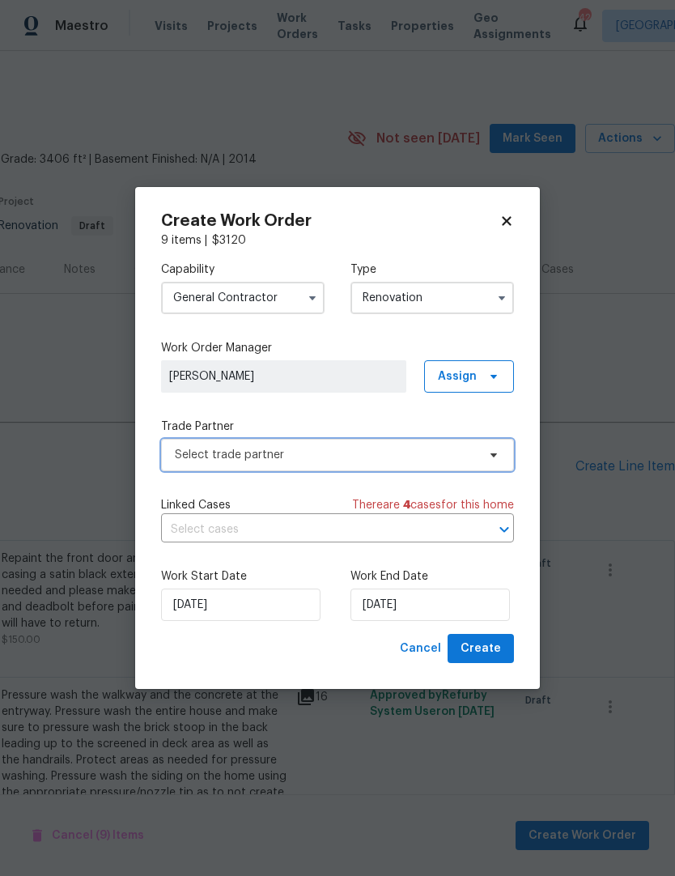
click at [448, 453] on span "Select trade partner" at bounding box center [326, 455] width 302 height 16
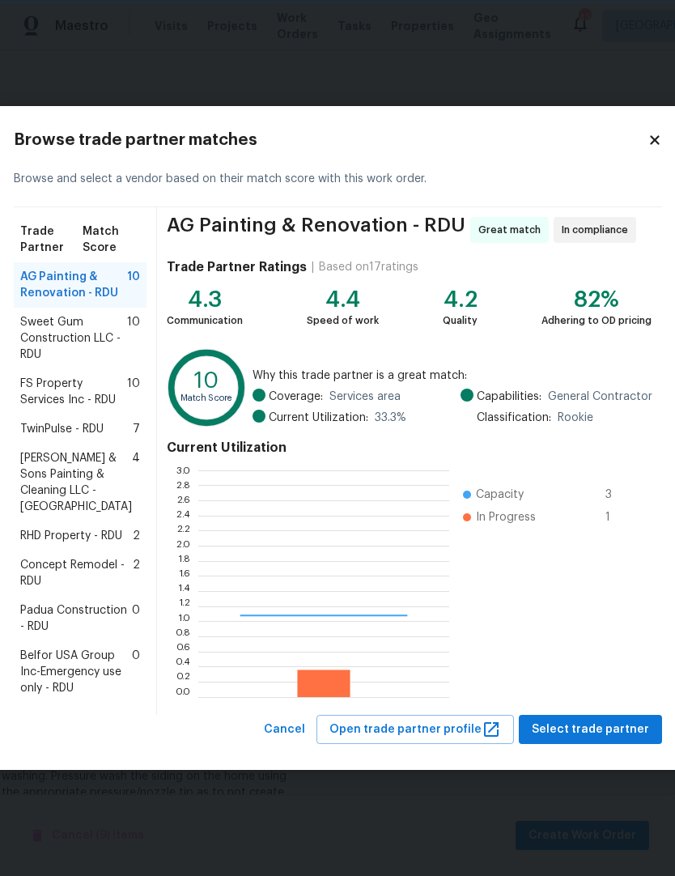
scroll to position [2, 2]
click at [648, 133] on icon at bounding box center [655, 140] width 15 height 15
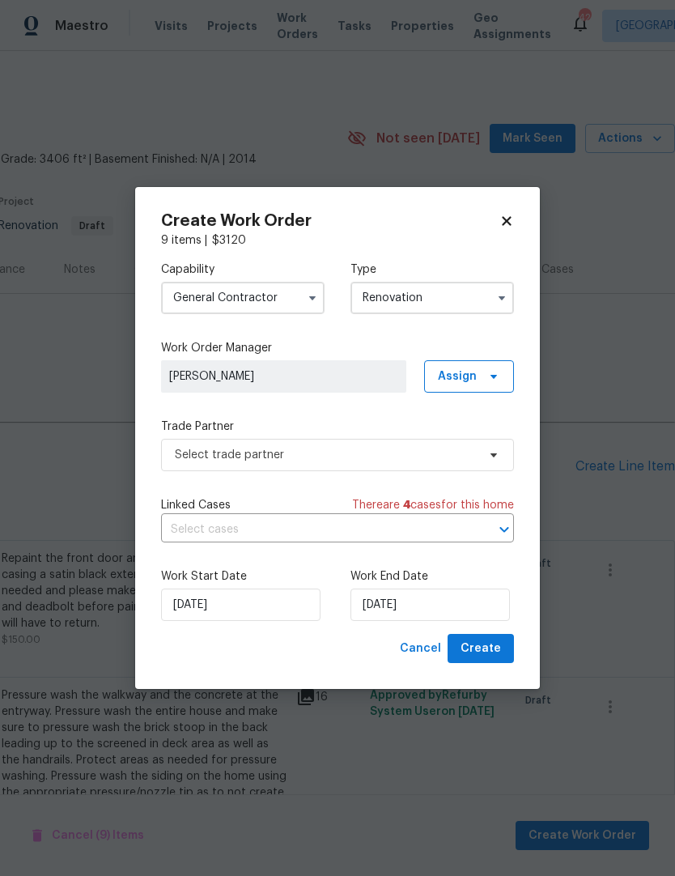
click at [506, 224] on icon at bounding box center [506, 221] width 15 height 15
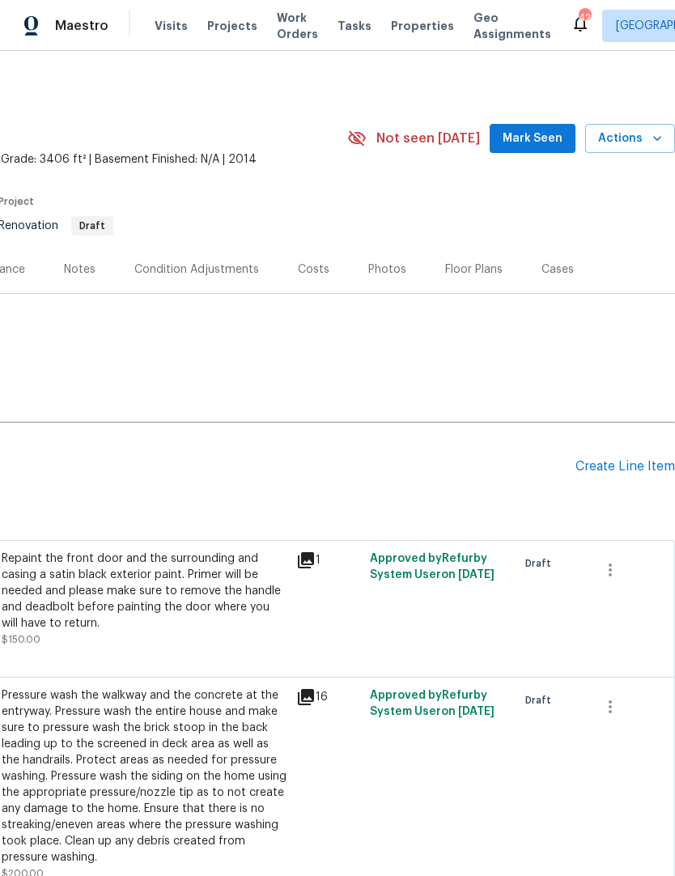
checkbox input "false"
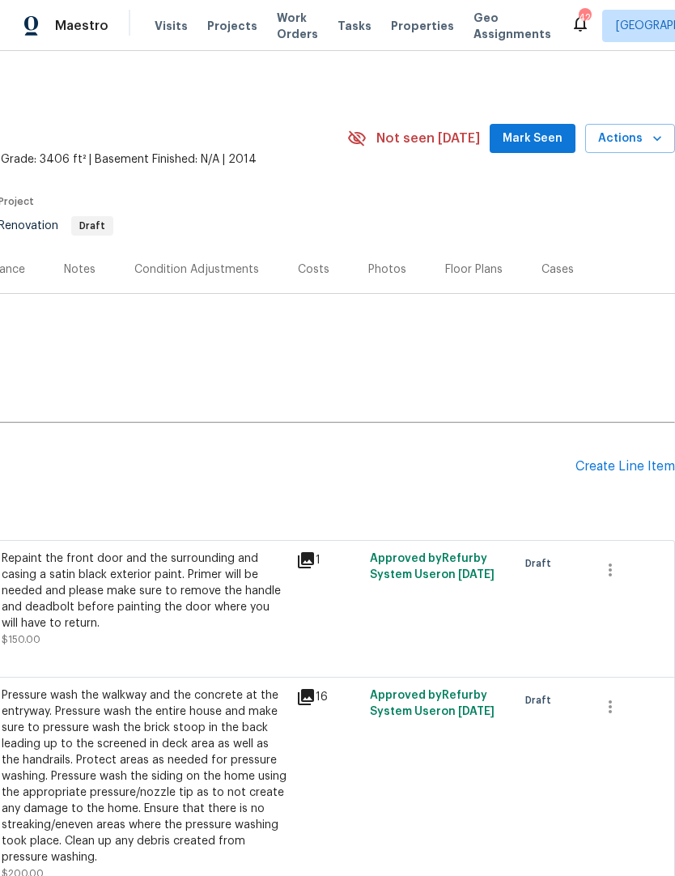
checkbox input "false"
click at [86, 270] on div "Notes" at bounding box center [80, 269] width 32 height 16
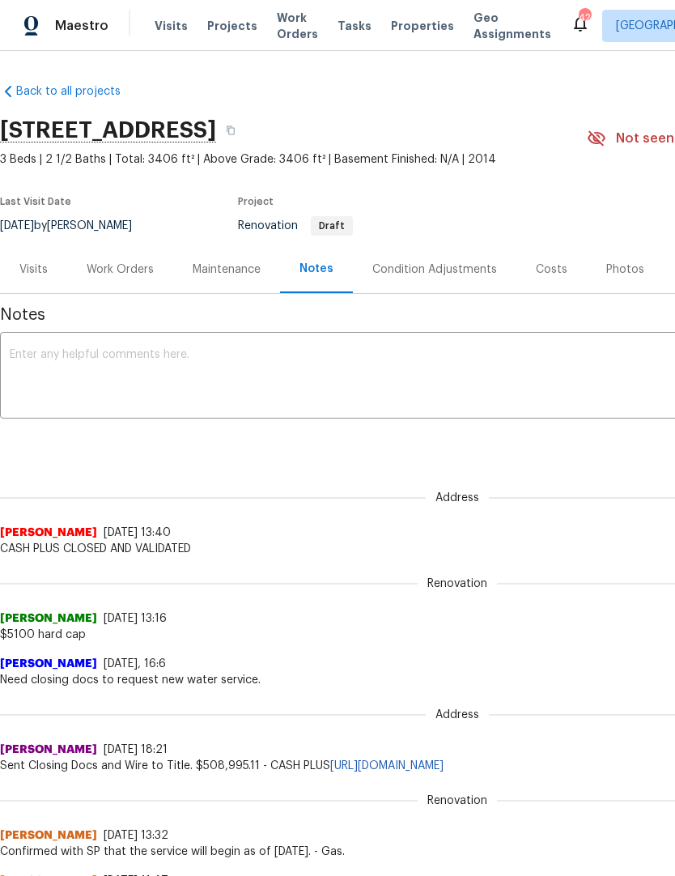
click at [127, 273] on div "Work Orders" at bounding box center [120, 269] width 67 height 16
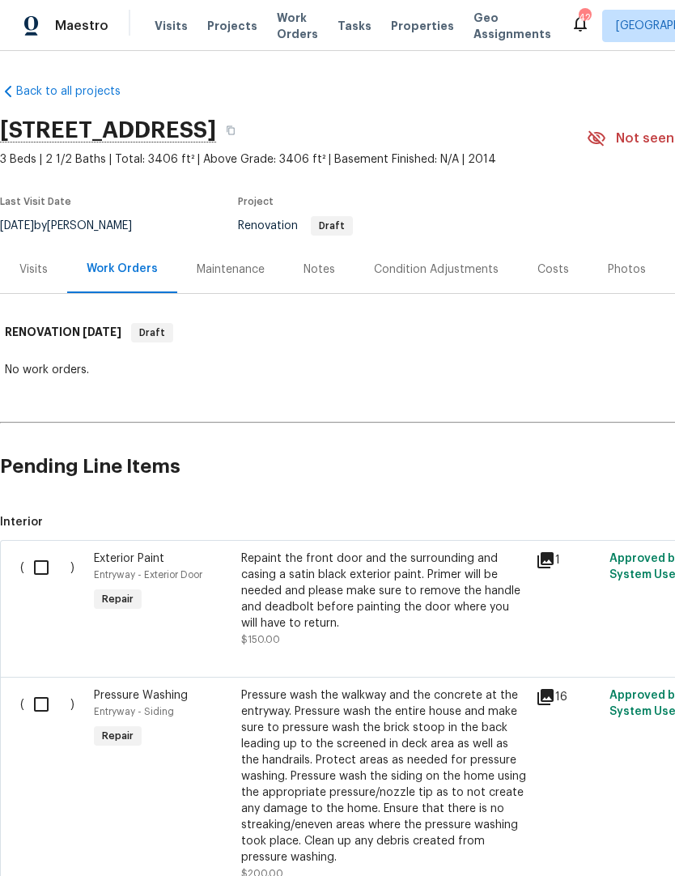
click at [52, 563] on input "checkbox" at bounding box center [47, 567] width 46 height 34
checkbox input "true"
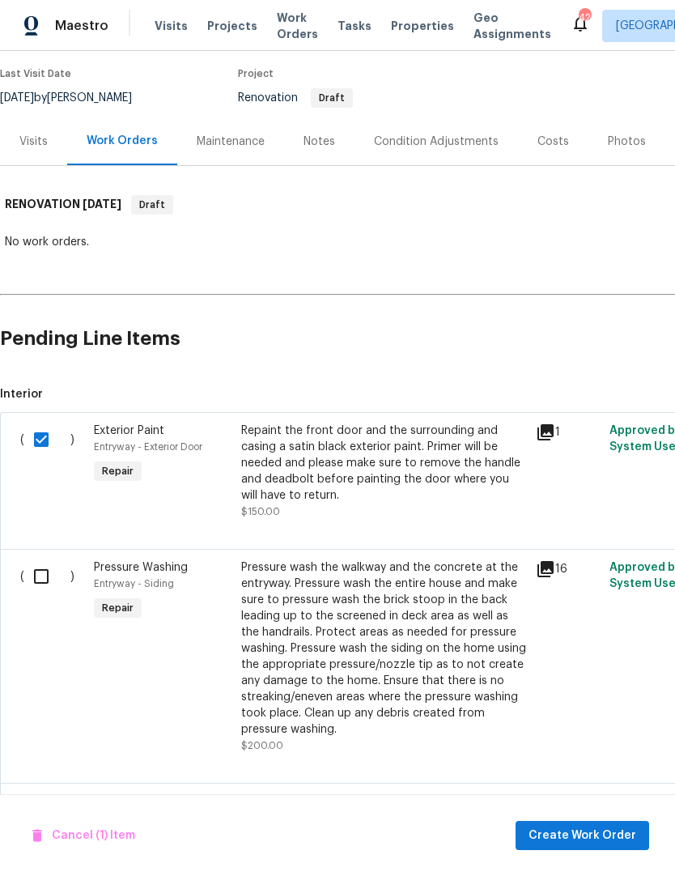
scroll to position [128, 0]
click at [44, 579] on input "checkbox" at bounding box center [47, 576] width 46 height 34
checkbox input "true"
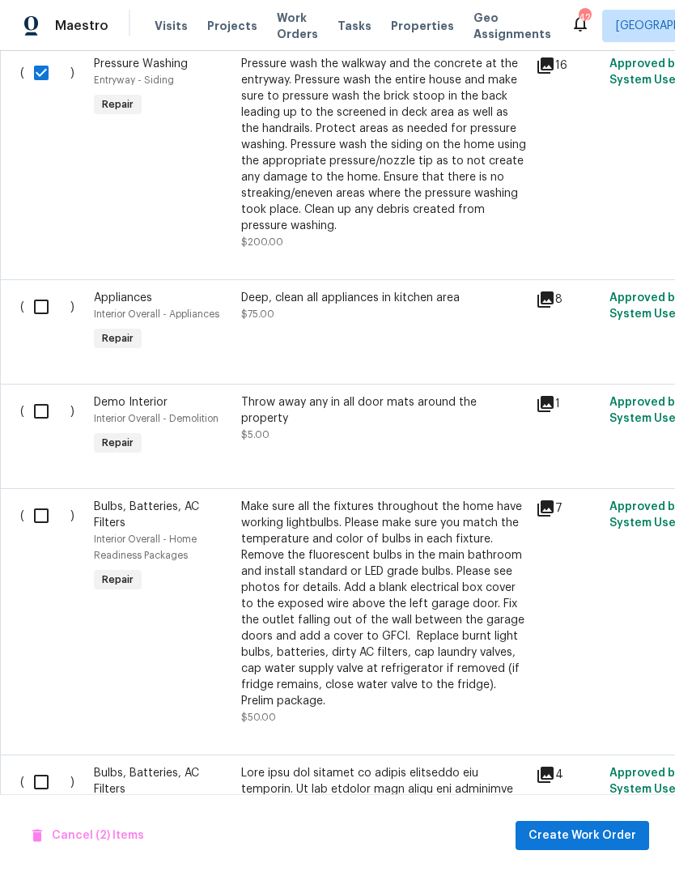
scroll to position [631, 0]
click at [43, 421] on input "checkbox" at bounding box center [47, 411] width 46 height 34
checkbox input "true"
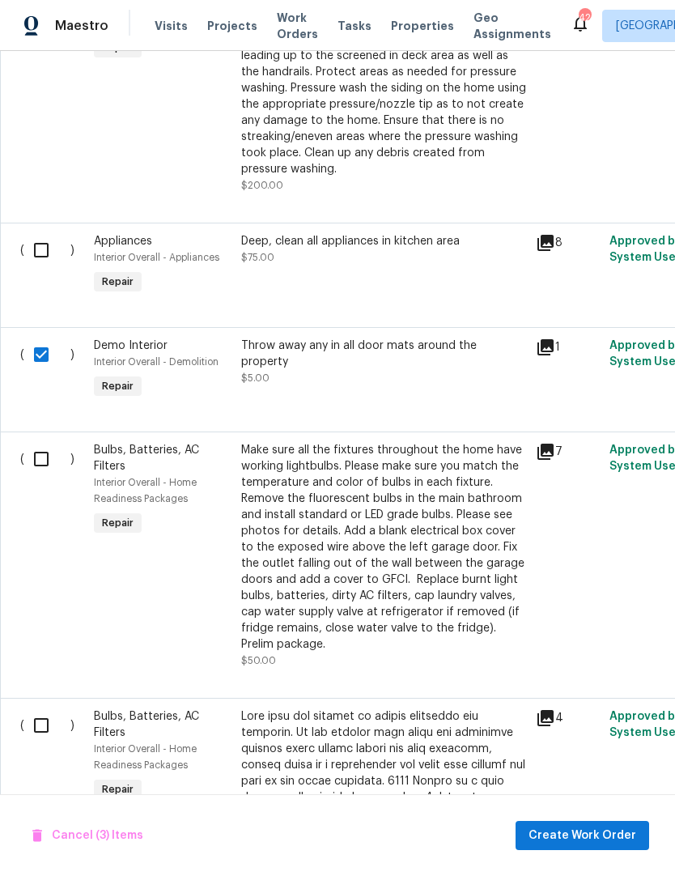
scroll to position [698, 0]
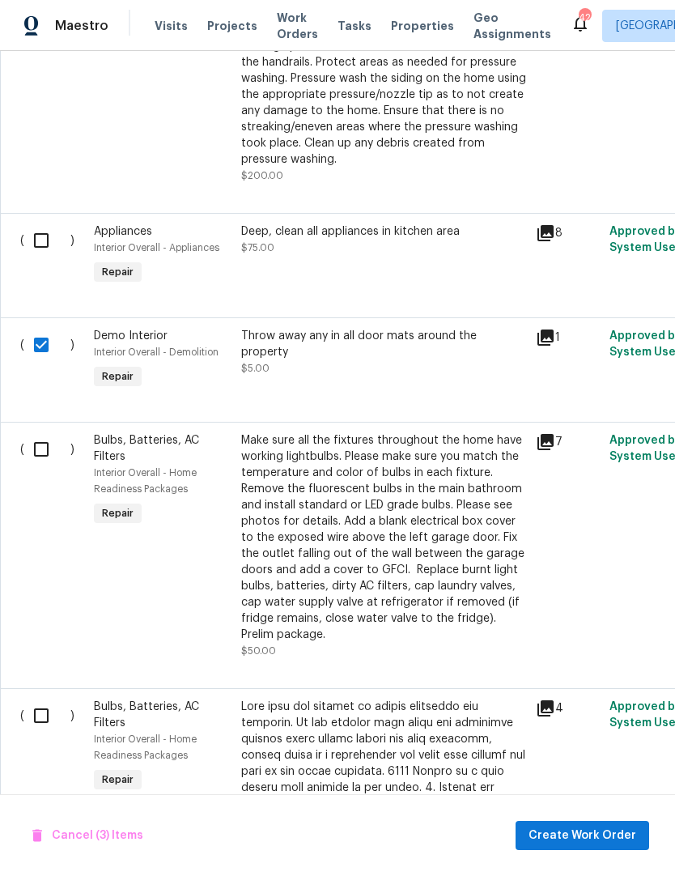
click at [43, 460] on input "checkbox" at bounding box center [47, 449] width 46 height 34
checkbox input "true"
click at [33, 715] on input "checkbox" at bounding box center [47, 716] width 46 height 34
checkbox input "true"
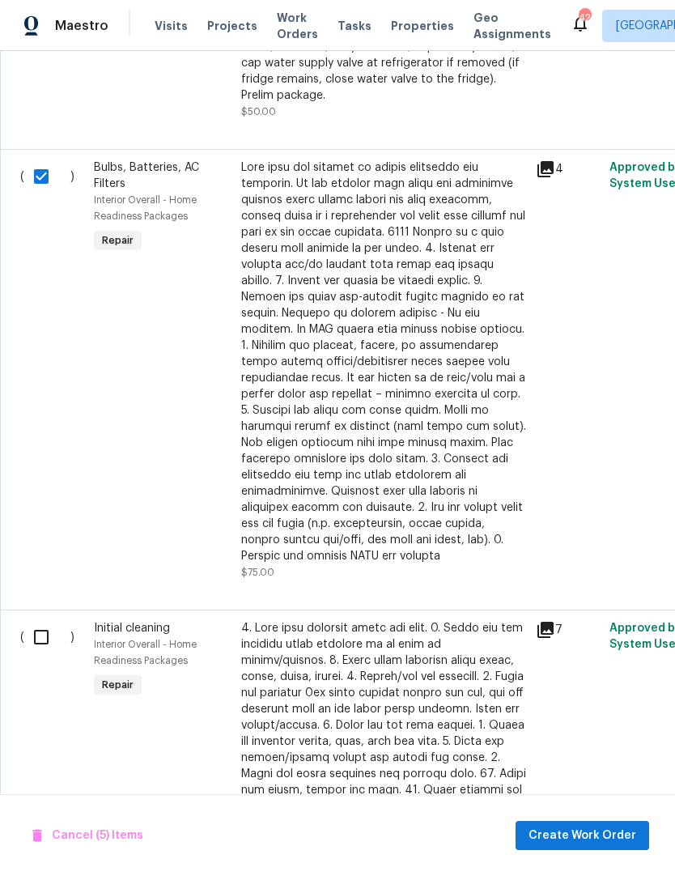
scroll to position [1306, 0]
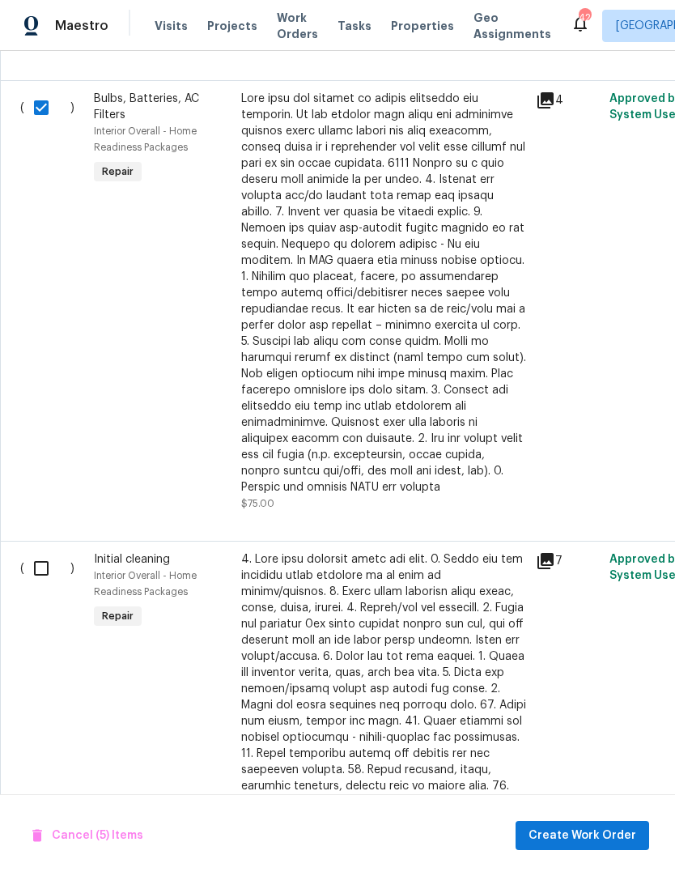
click at [40, 557] on input "checkbox" at bounding box center [47, 568] width 46 height 34
click at [39, 556] on input "checkbox" at bounding box center [47, 568] width 46 height 34
checkbox input "false"
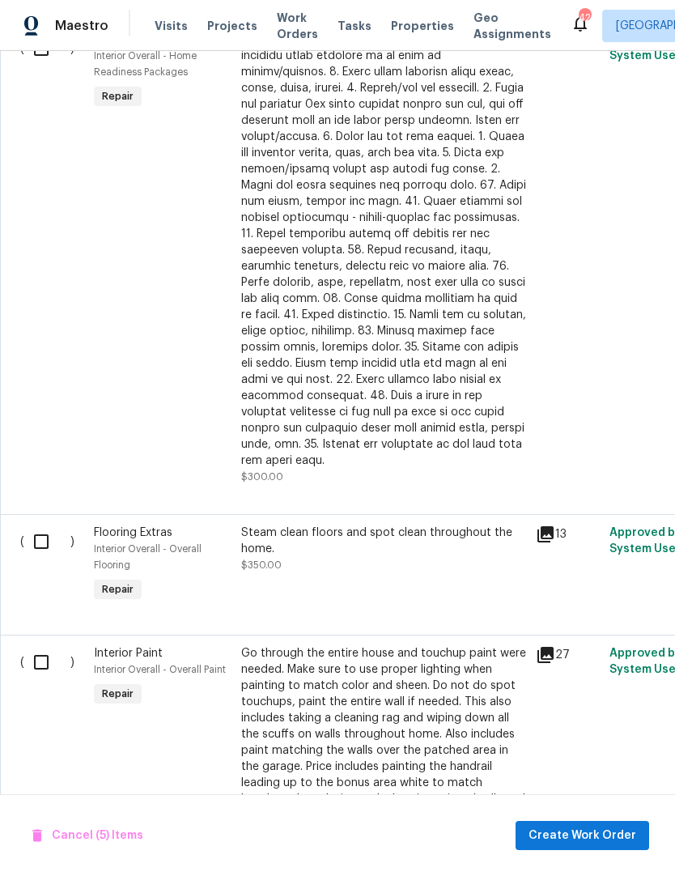
scroll to position [1829, -1]
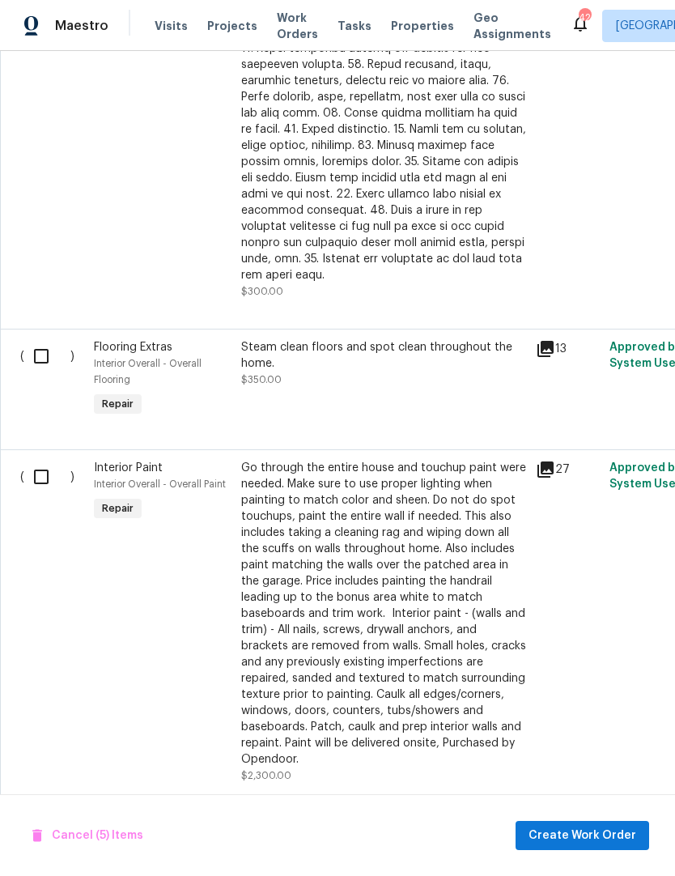
click at [41, 460] on input "checkbox" at bounding box center [47, 477] width 46 height 34
checkbox input "true"
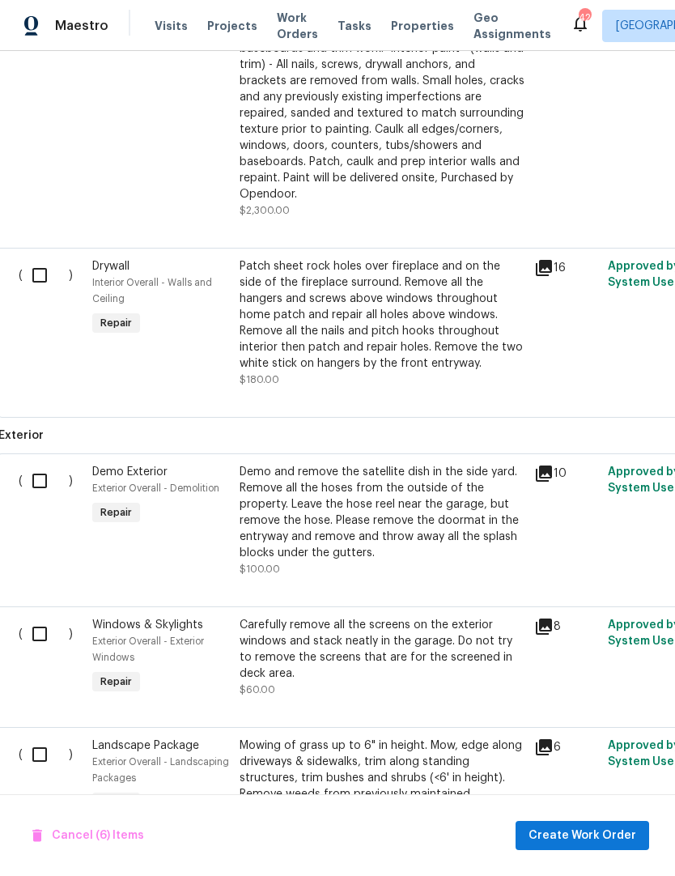
click at [36, 464] on input "checkbox" at bounding box center [46, 481] width 46 height 34
checkbox input "true"
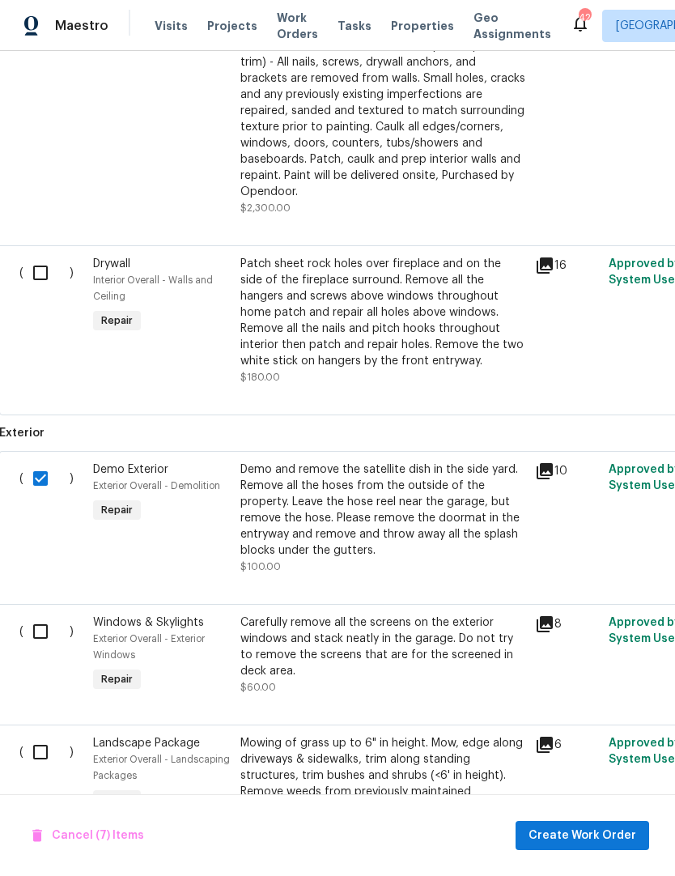
click at [53, 245] on div "( ) Drywall Interior Overall - Walls and Ceiling Repair Patch sheet rock holes …" at bounding box center [456, 330] width 915 height 170
click at [41, 256] on input "checkbox" at bounding box center [46, 273] width 46 height 34
checkbox input "true"
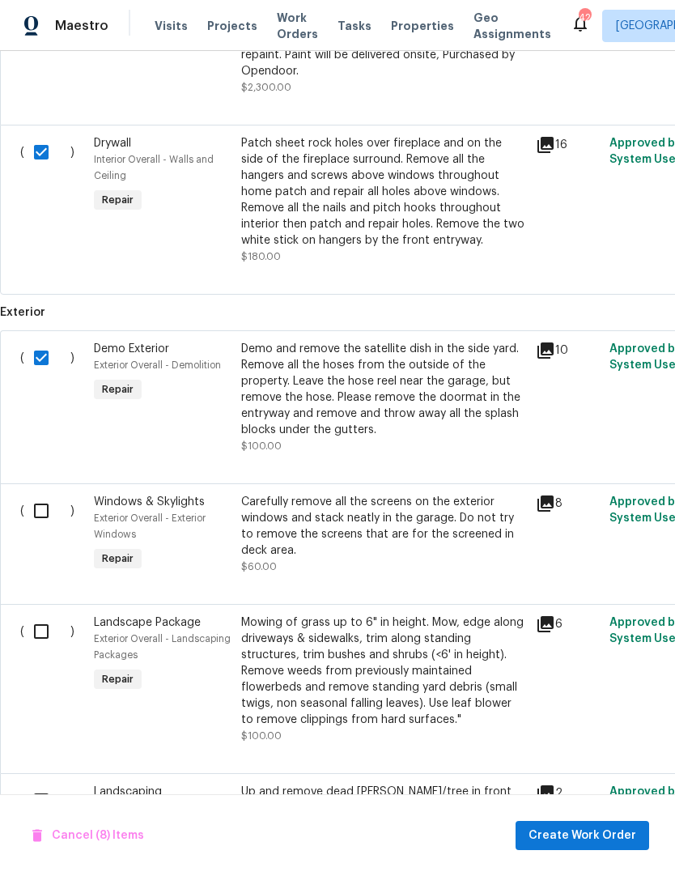
click at [34, 494] on input "checkbox" at bounding box center [47, 511] width 46 height 34
checkbox input "true"
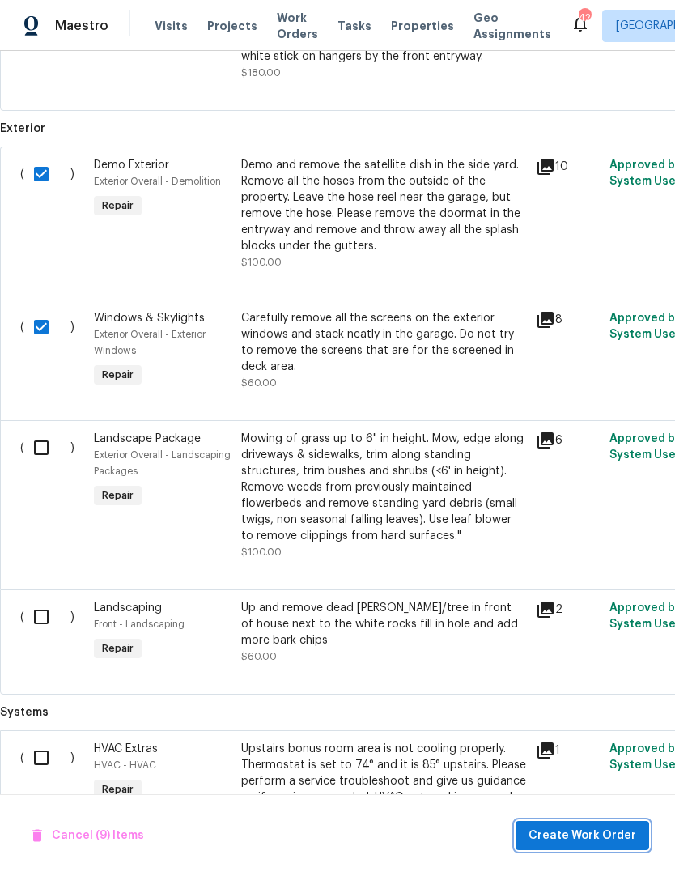
click at [572, 835] on span "Create Work Order" at bounding box center [583, 836] width 108 height 20
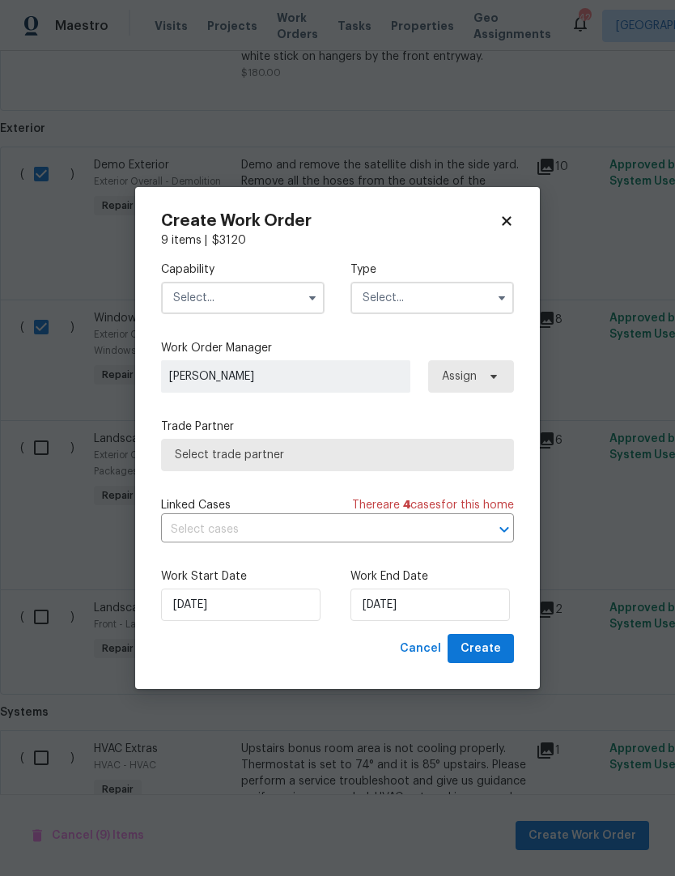
click at [199, 297] on input "text" at bounding box center [243, 298] width 164 height 32
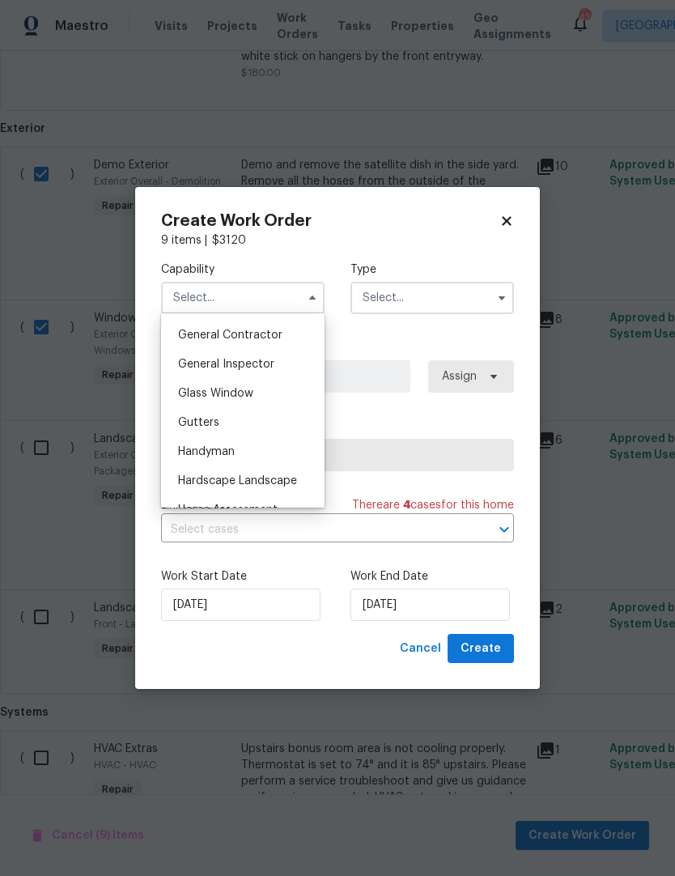
click at [207, 344] on div "General Contractor" at bounding box center [242, 335] width 155 height 29
type input "General Contractor"
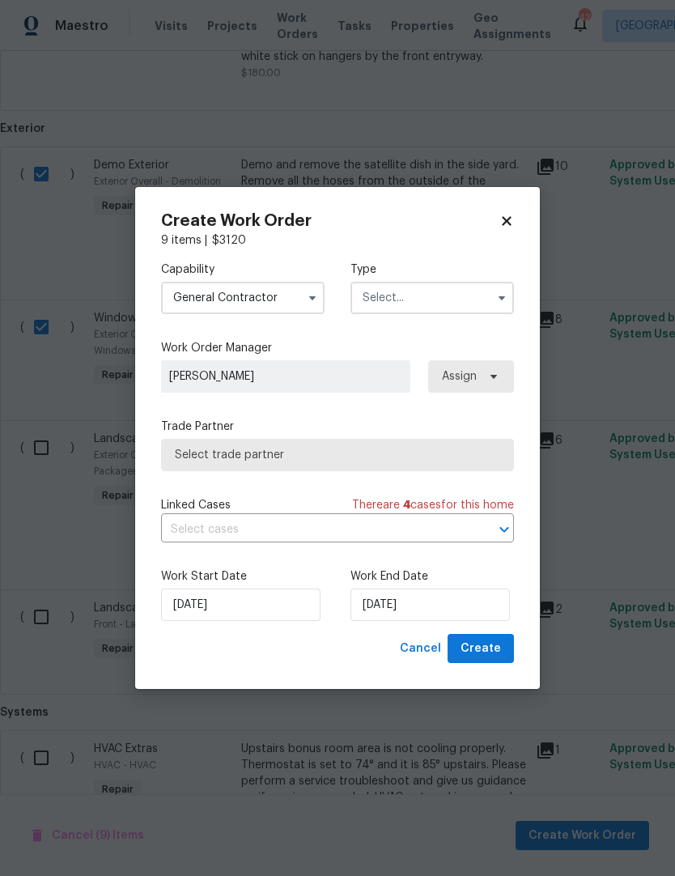
click at [385, 300] on input "text" at bounding box center [433, 298] width 164 height 32
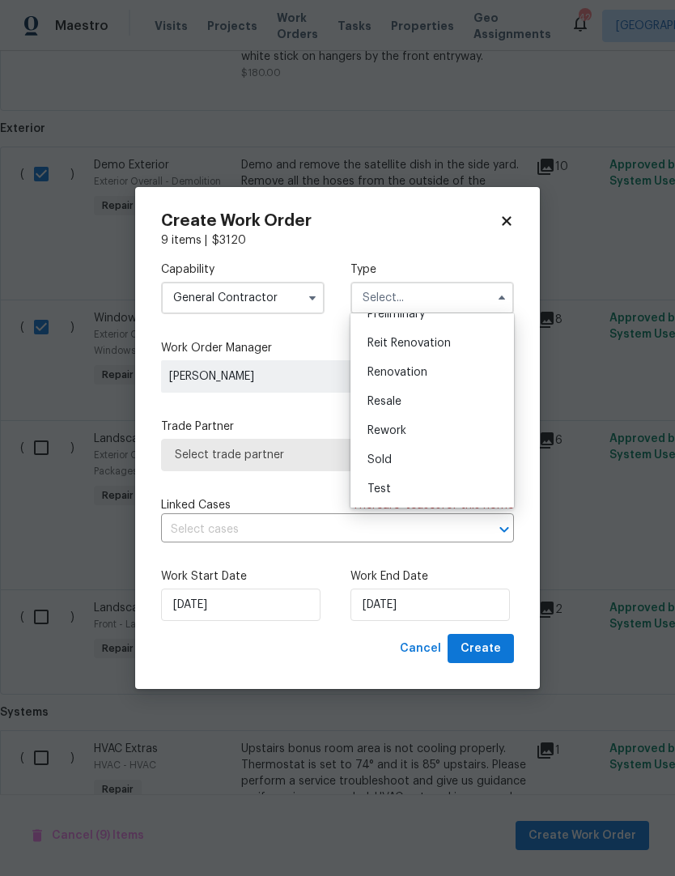
click at [427, 369] on span "Renovation" at bounding box center [398, 372] width 60 height 11
type input "Renovation"
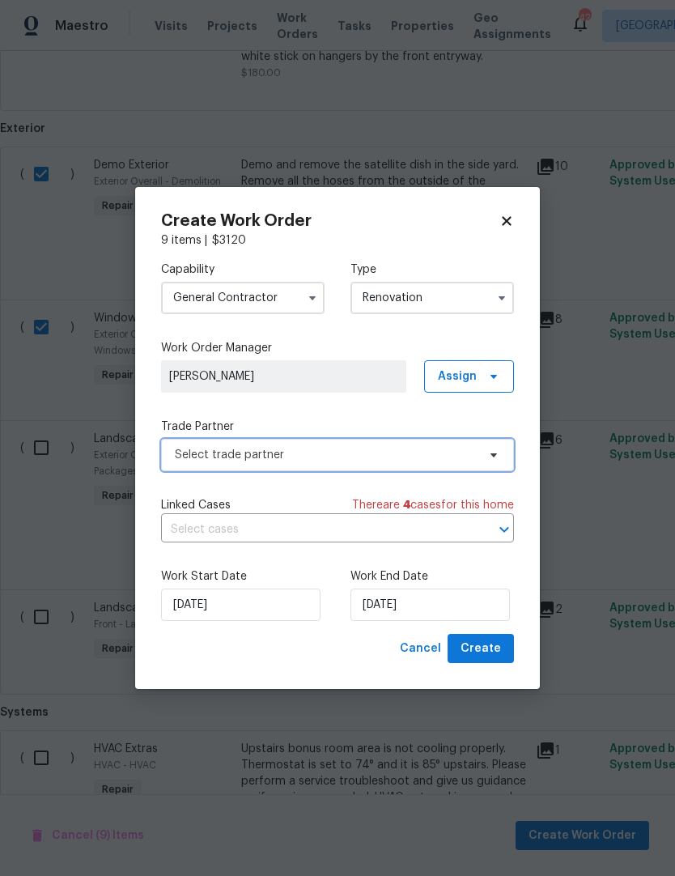
click at [443, 441] on span "Select trade partner" at bounding box center [337, 455] width 353 height 32
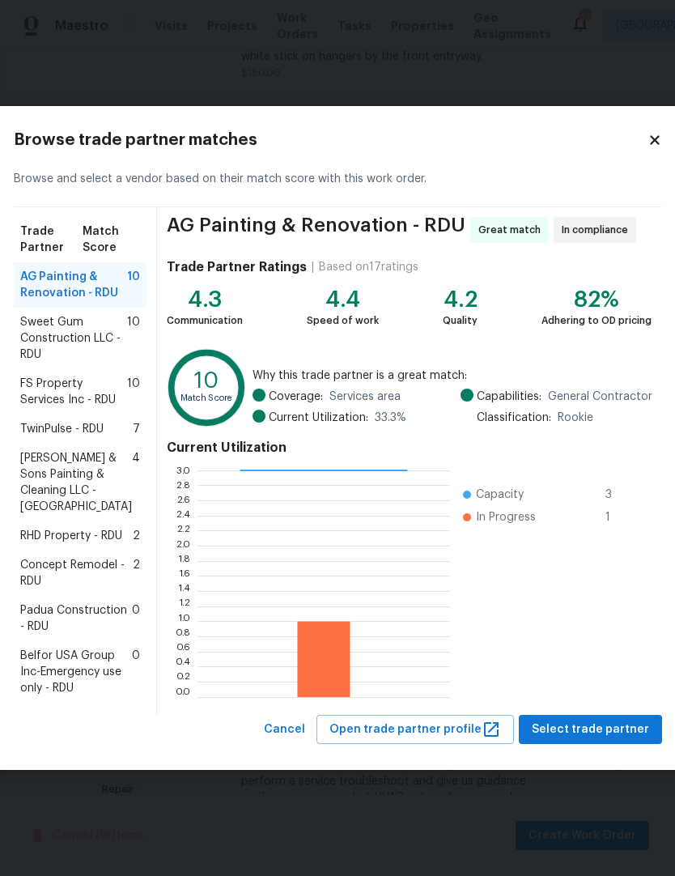
click at [53, 544] on span "RHD Property - RDU" at bounding box center [71, 536] width 102 height 16
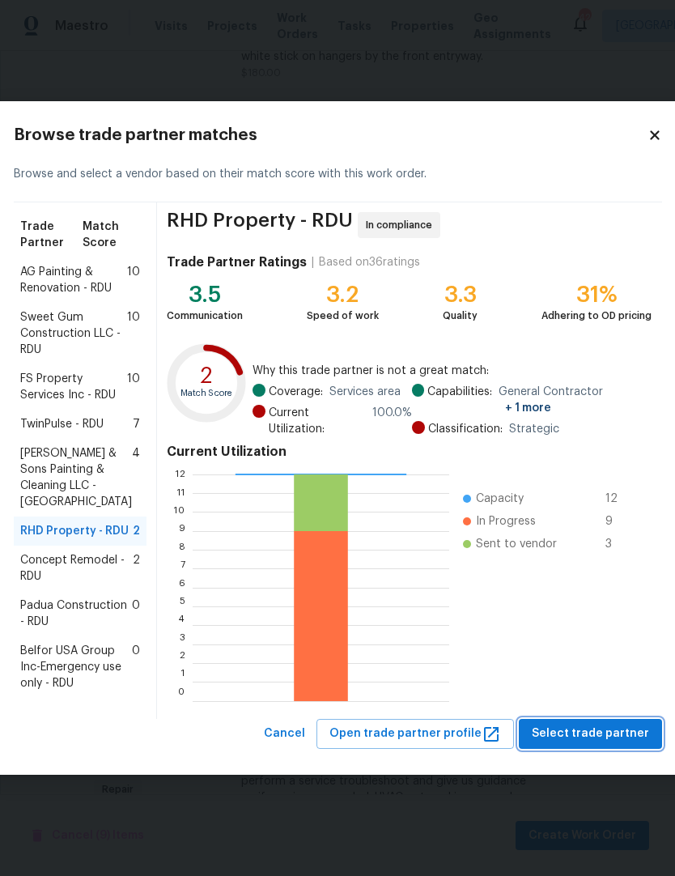
click at [603, 744] on span "Select trade partner" at bounding box center [590, 734] width 117 height 20
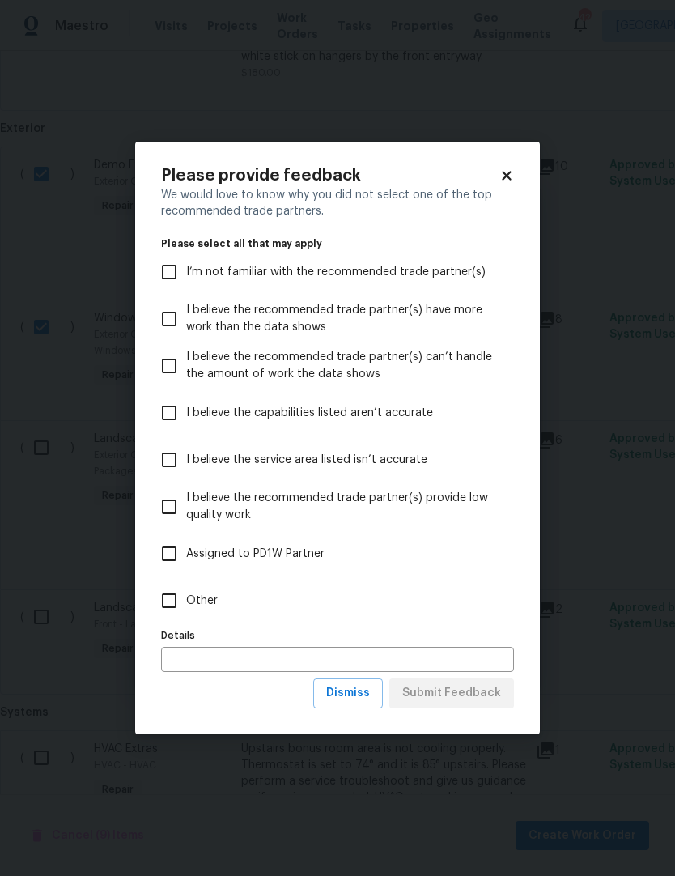
click at [169, 559] on input "Assigned to PD1W Partner" at bounding box center [169, 554] width 34 height 34
checkbox input "true"
click at [165, 596] on input "Other" at bounding box center [169, 601] width 34 height 34
checkbox input "true"
click at [186, 668] on input "text" at bounding box center [337, 659] width 353 height 25
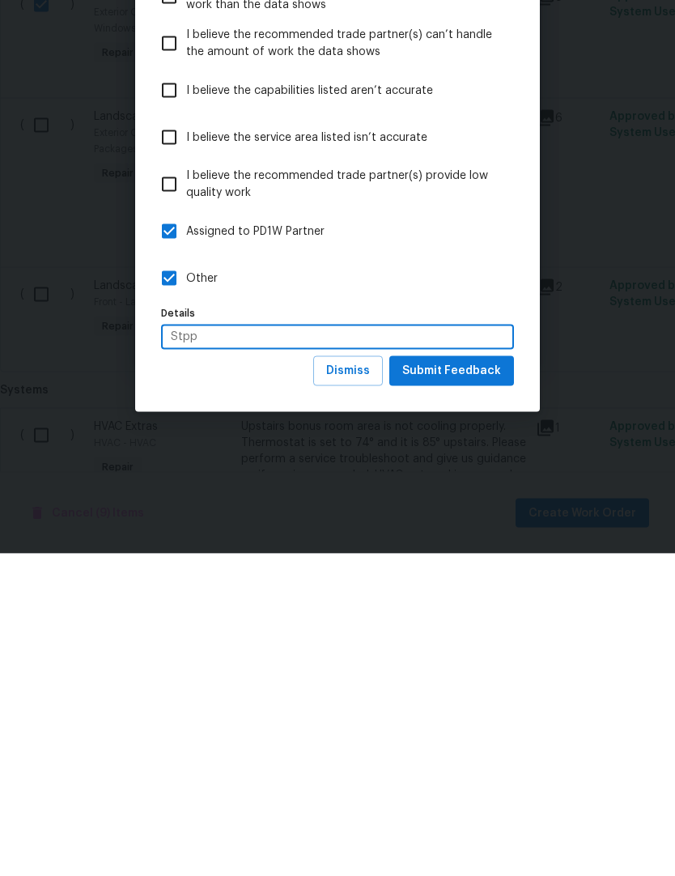
type input "Stpp"
click at [446, 683] on span "Submit Feedback" at bounding box center [451, 693] width 99 height 20
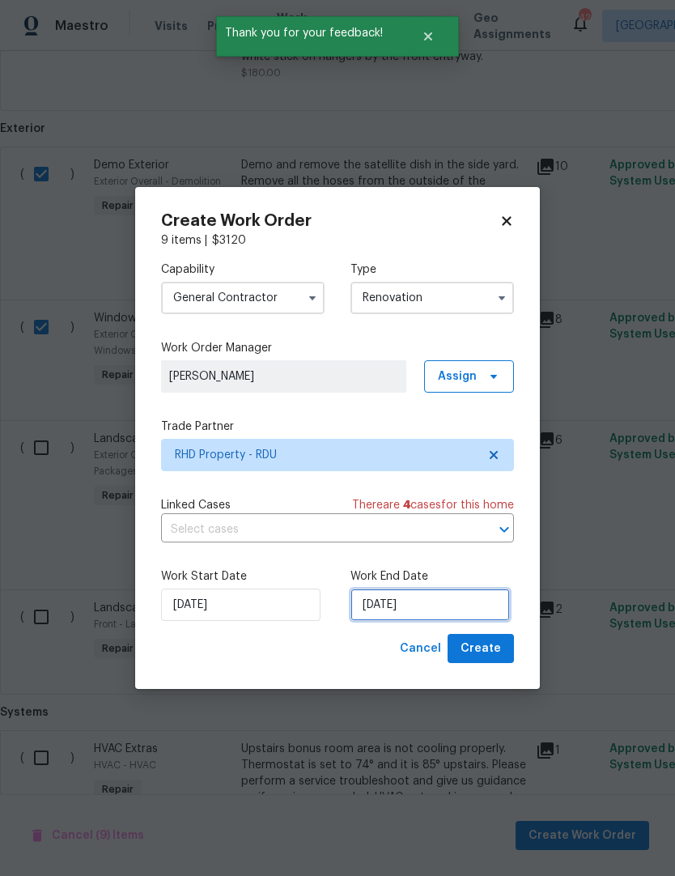
click at [453, 610] on input "9/5/2025" at bounding box center [430, 605] width 159 height 32
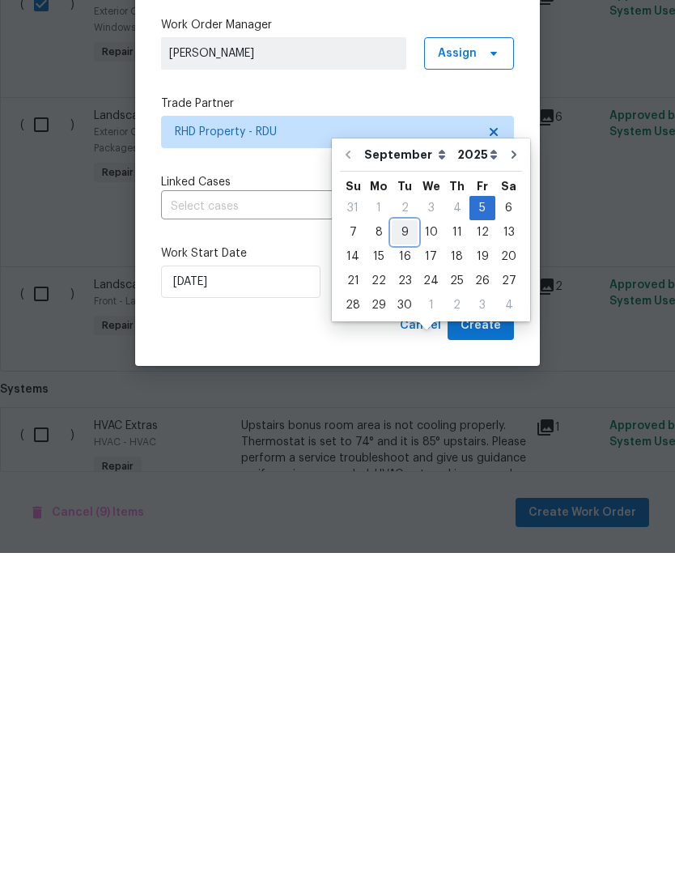
click at [405, 544] on div "9" at bounding box center [405, 555] width 26 height 23
type input "9/9/2025"
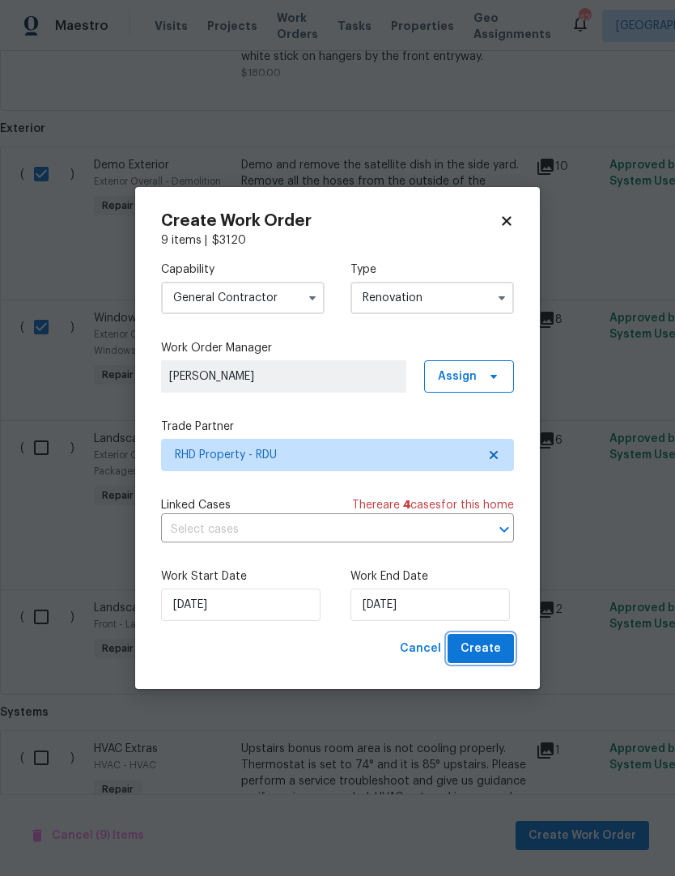
click at [494, 651] on span "Create" at bounding box center [481, 649] width 40 height 20
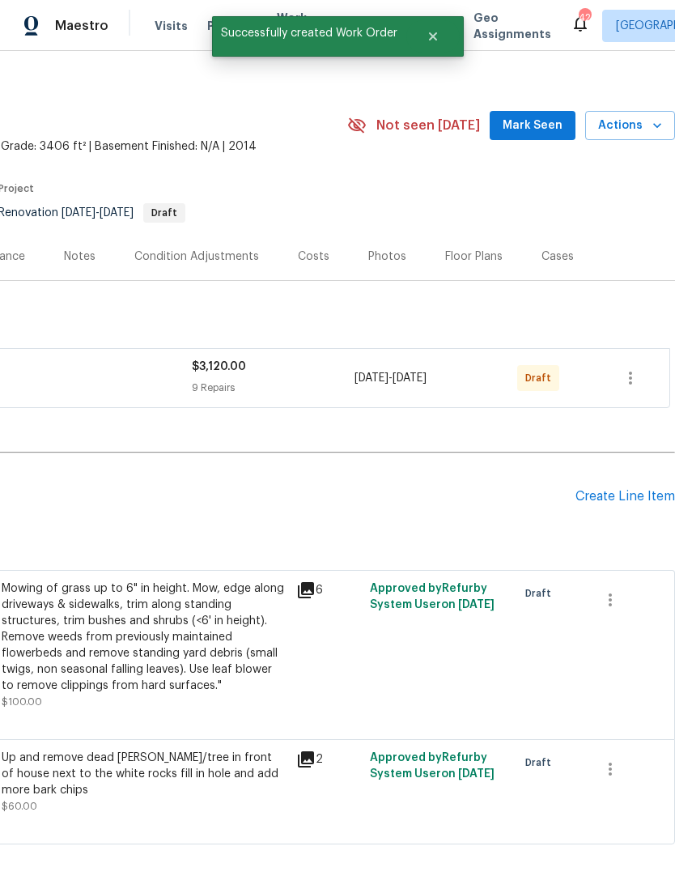
scroll to position [13, 240]
click at [633, 375] on icon "button" at bounding box center [630, 377] width 19 height 19
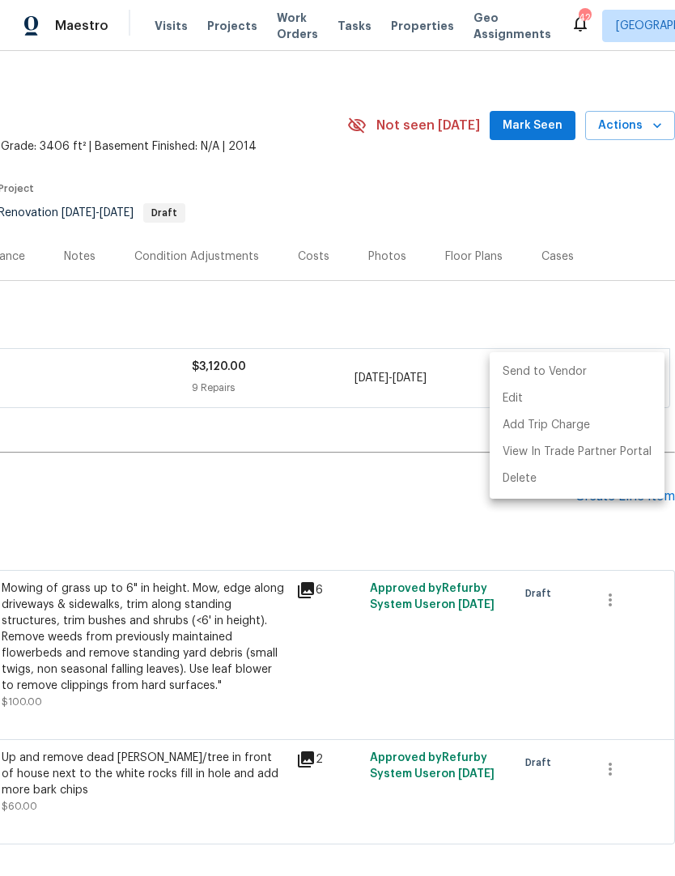
click at [584, 375] on li "Send to Vendor" at bounding box center [577, 372] width 175 height 27
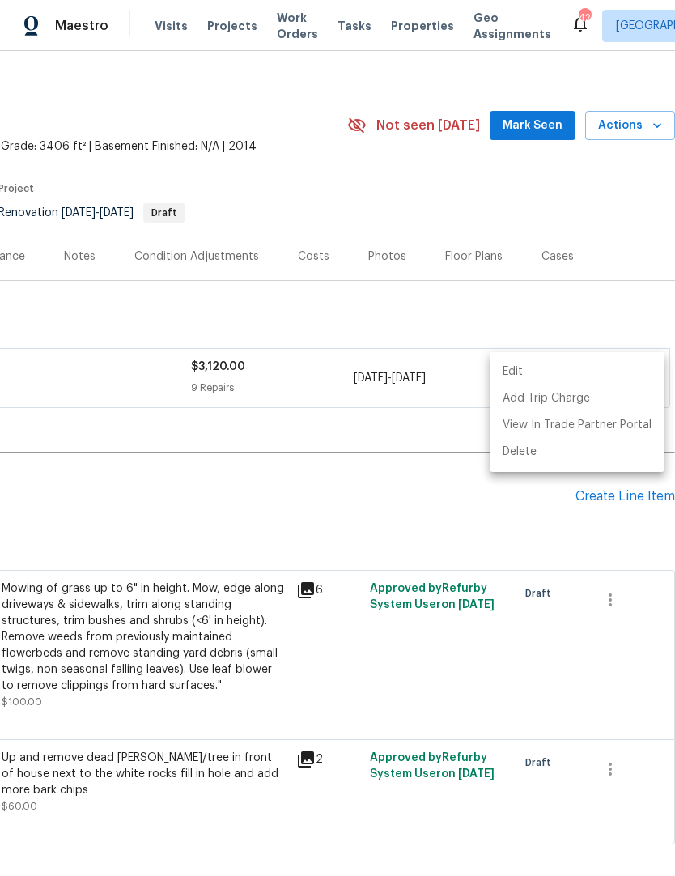
click at [93, 439] on div at bounding box center [337, 438] width 675 height 876
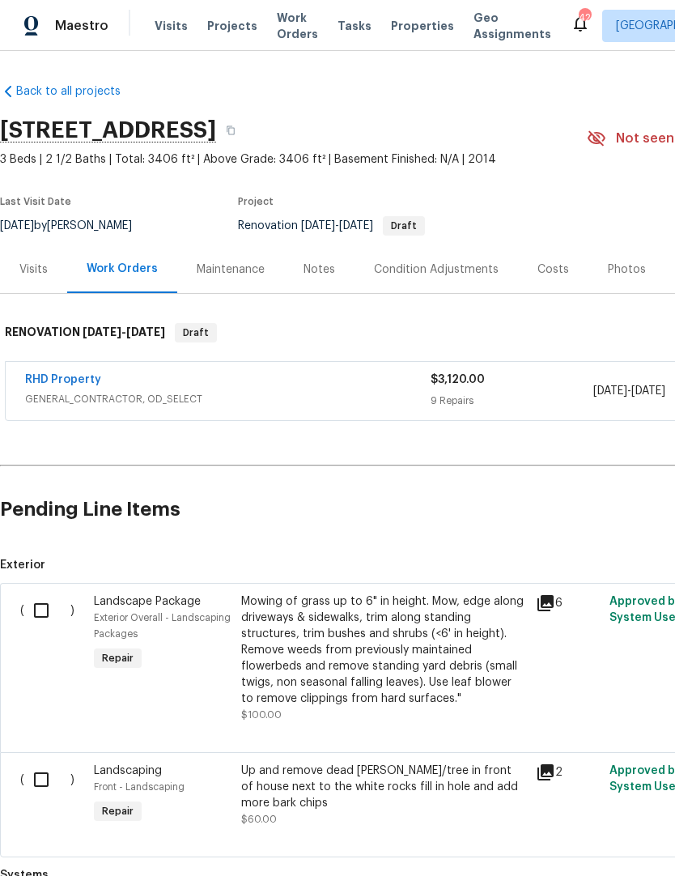
scroll to position [0, 0]
click at [76, 374] on link "RHD Property" at bounding box center [63, 379] width 76 height 11
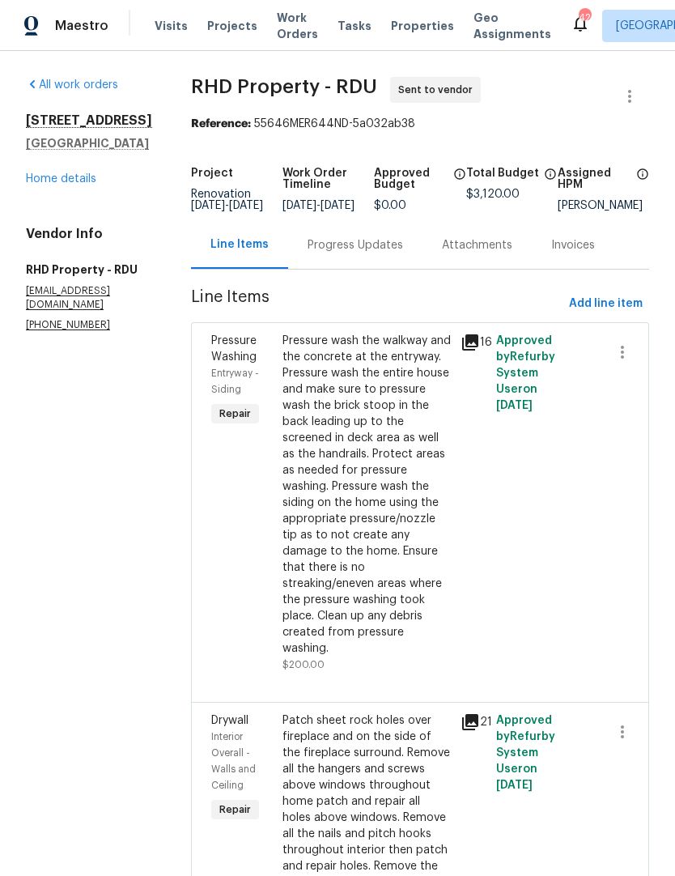
click at [363, 267] on div "Progress Updates" at bounding box center [355, 245] width 134 height 48
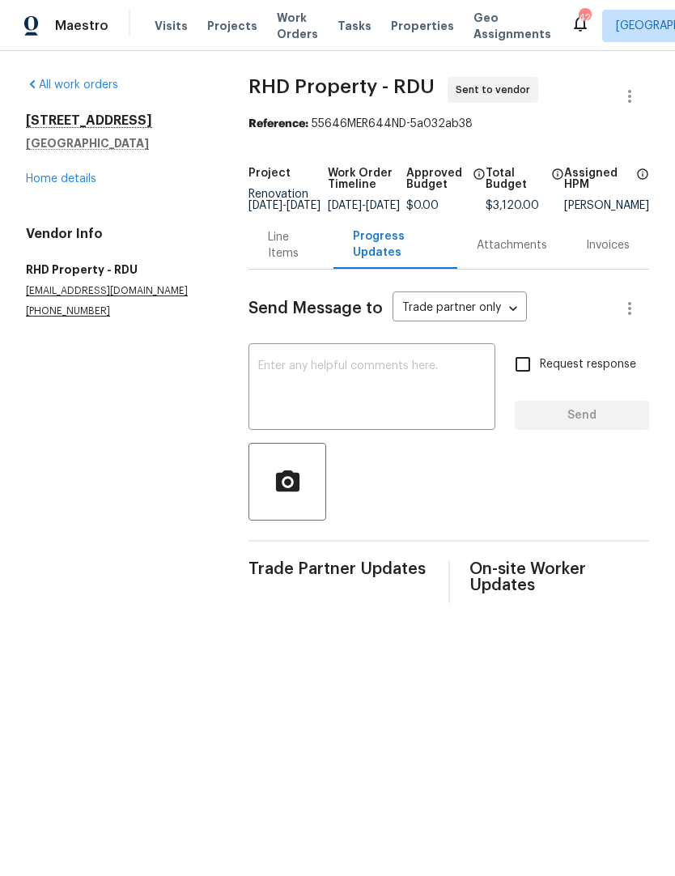
click at [275, 387] on textarea at bounding box center [371, 388] width 227 height 57
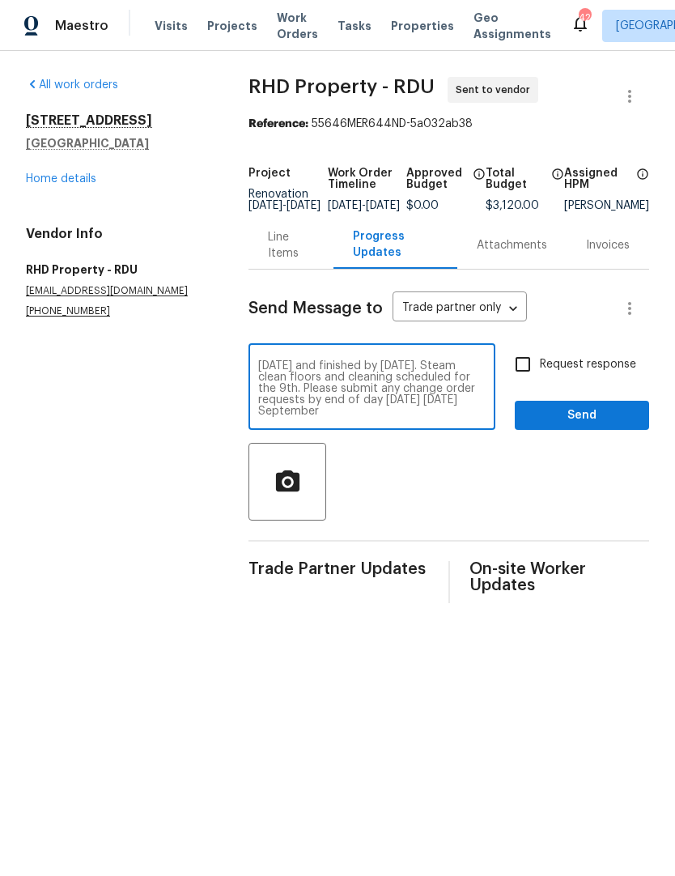
scroll to position [11, 0]
type textarea "STPP assigned property. Ready to start tomorrow and finished by Sept 8th. Steam…"
click at [533, 381] on input "Request response" at bounding box center [523, 364] width 34 height 34
checkbox input "true"
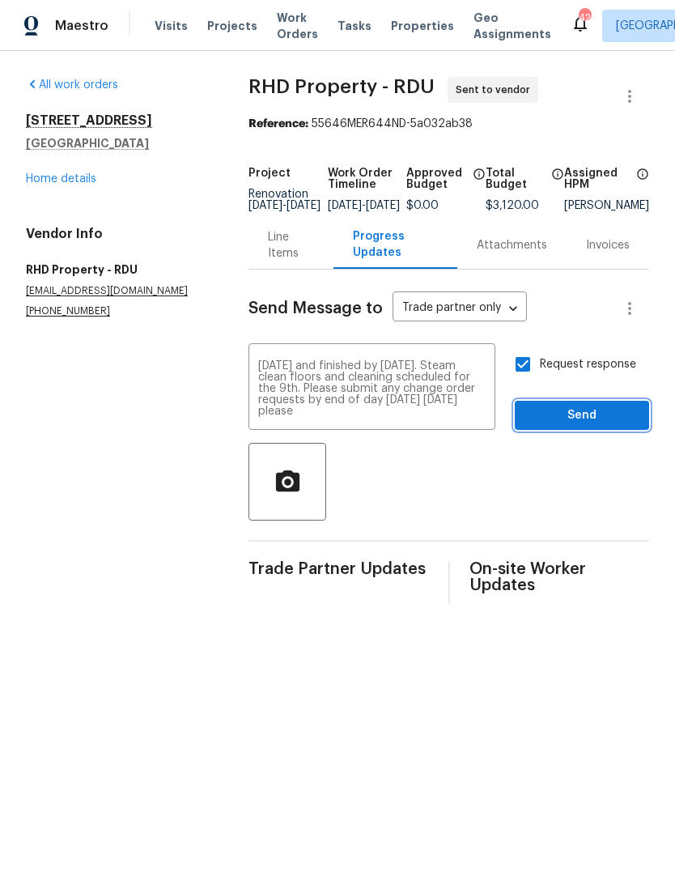
click at [596, 426] on span "Send" at bounding box center [582, 416] width 108 height 20
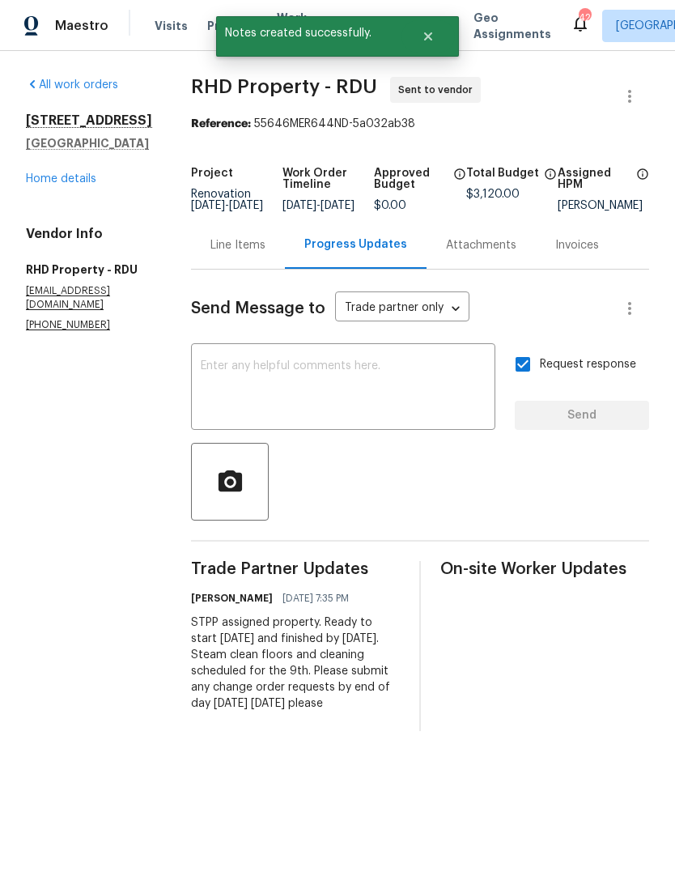
scroll to position [0, 0]
click at [49, 183] on link "Home details" at bounding box center [61, 178] width 70 height 11
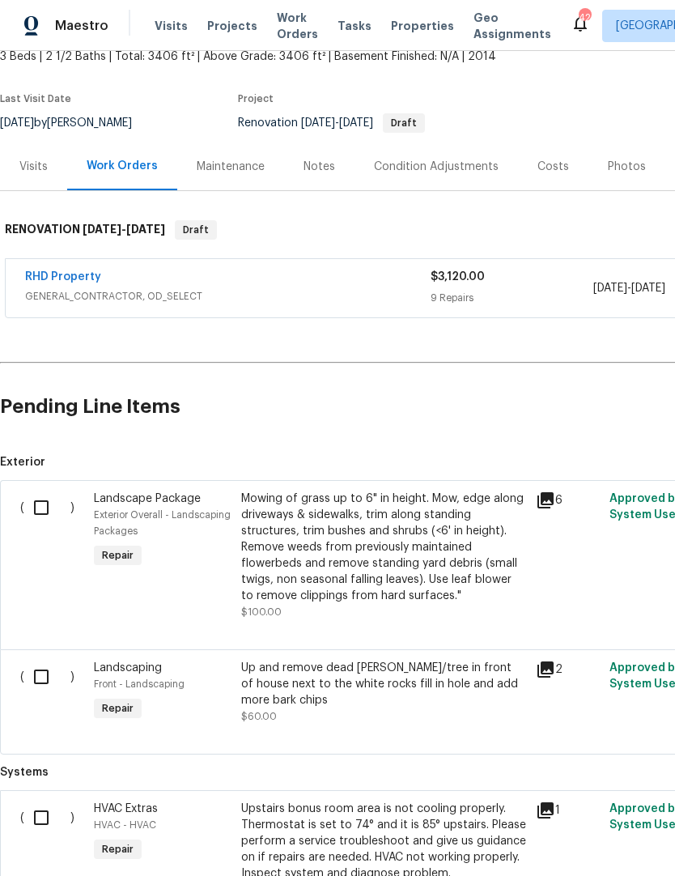
scroll to position [103, 0]
click at [37, 508] on input "checkbox" at bounding box center [47, 508] width 46 height 34
checkbox input "true"
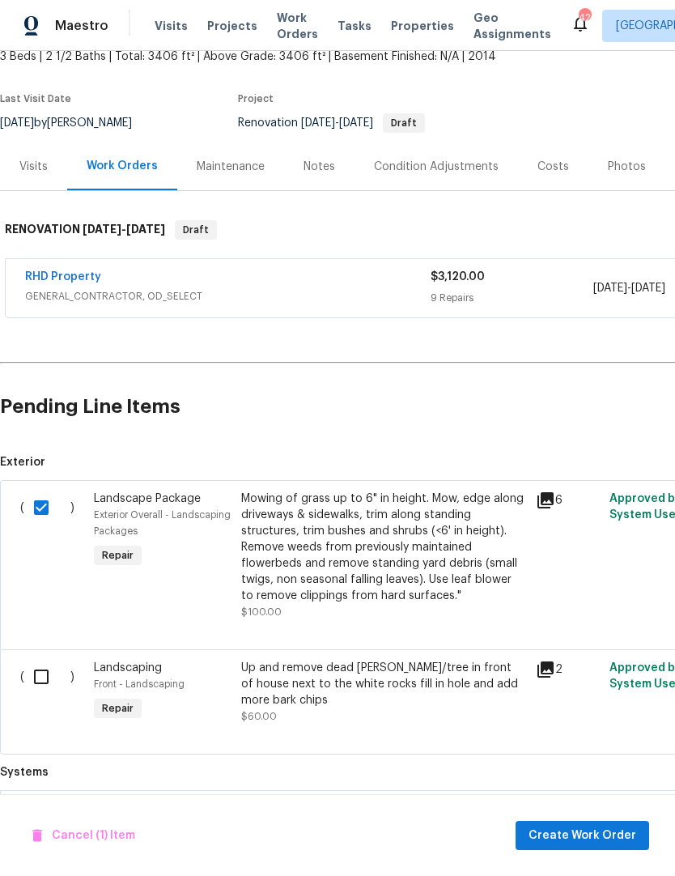
click at [39, 670] on input "checkbox" at bounding box center [47, 677] width 46 height 34
checkbox input "true"
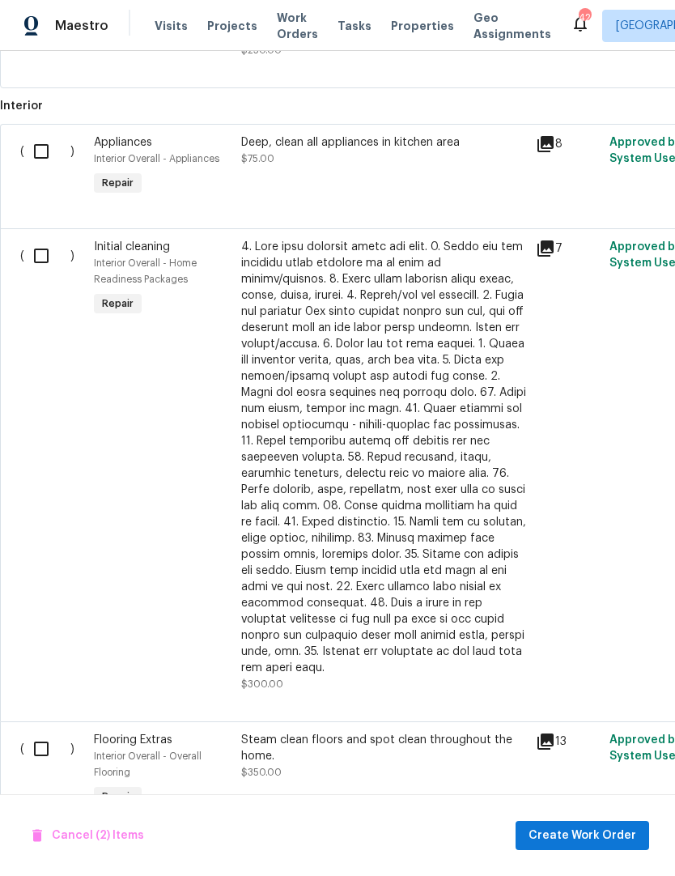
scroll to position [941, 0]
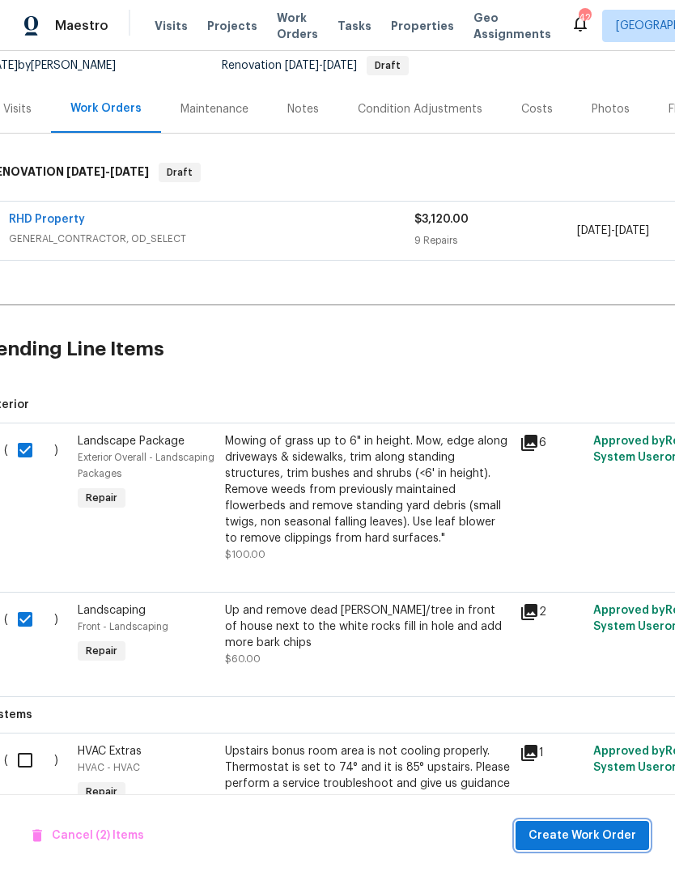
click at [580, 836] on span "Create Work Order" at bounding box center [583, 836] width 108 height 20
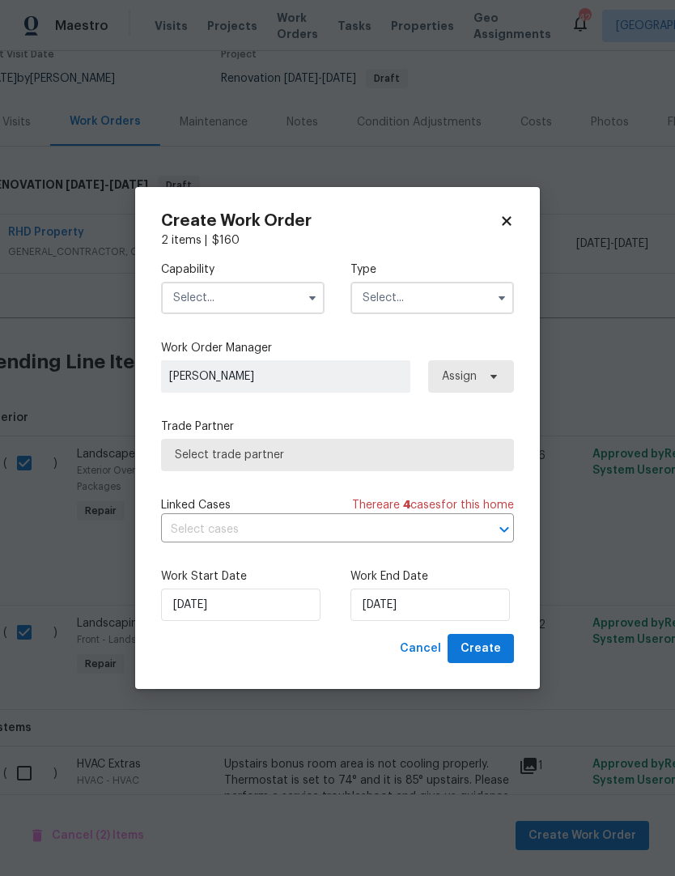
scroll to position [146, 17]
click at [198, 301] on input "text" at bounding box center [243, 298] width 164 height 32
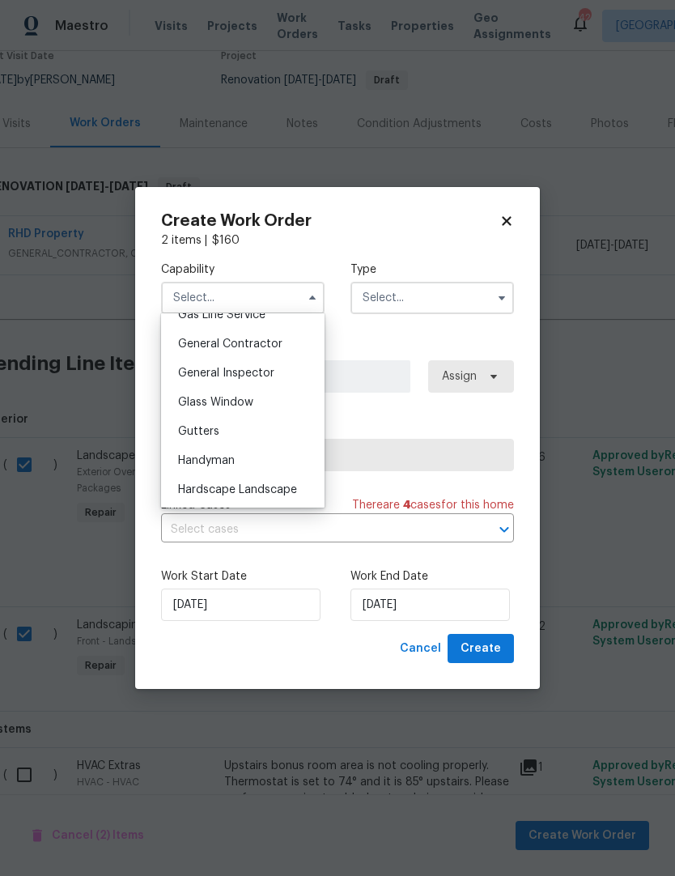
scroll to position [778, 0]
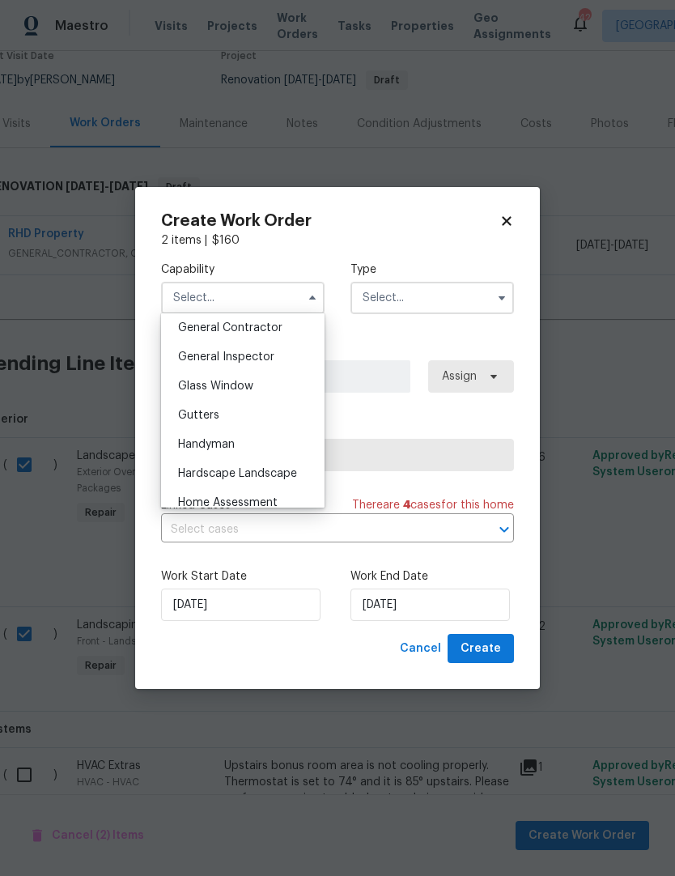
click at [190, 478] on span "Hardscape Landscape" at bounding box center [237, 473] width 119 height 11
type input "Hardscape Landscape"
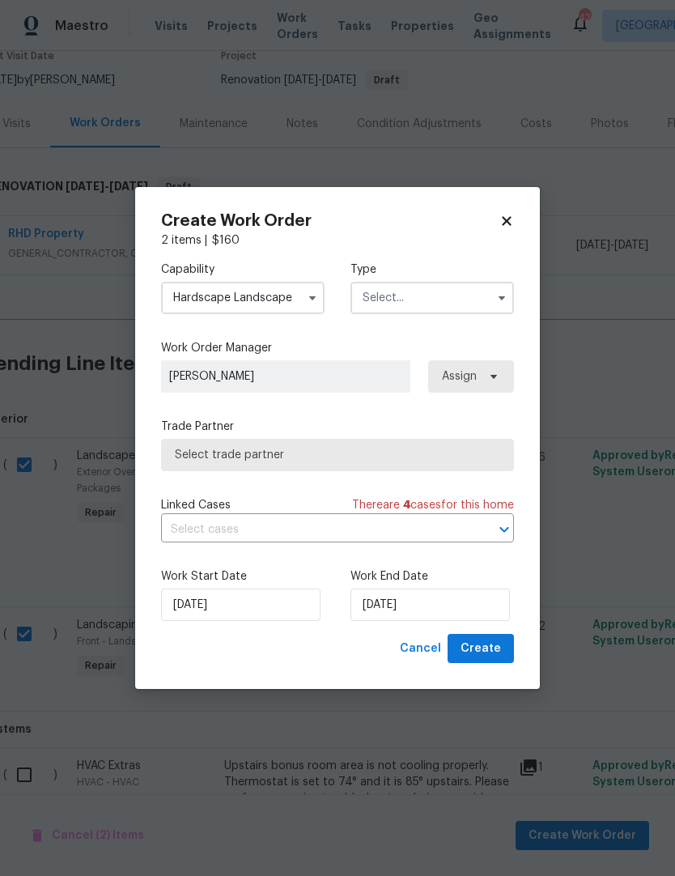
click at [485, 295] on input "text" at bounding box center [433, 298] width 164 height 32
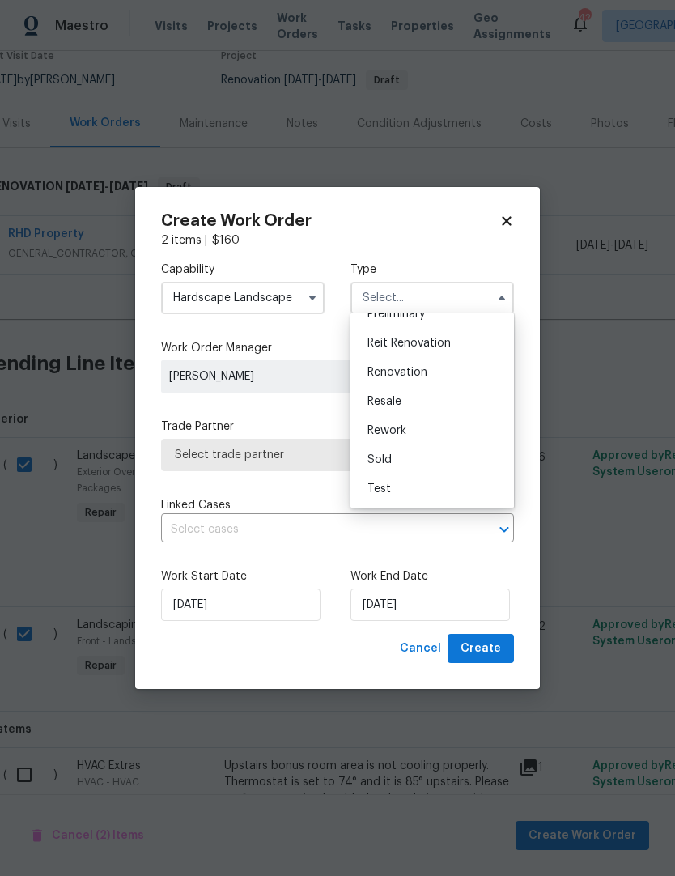
scroll to position [368, 0]
click at [423, 379] on div "Renovation" at bounding box center [432, 372] width 155 height 29
type input "Renovation"
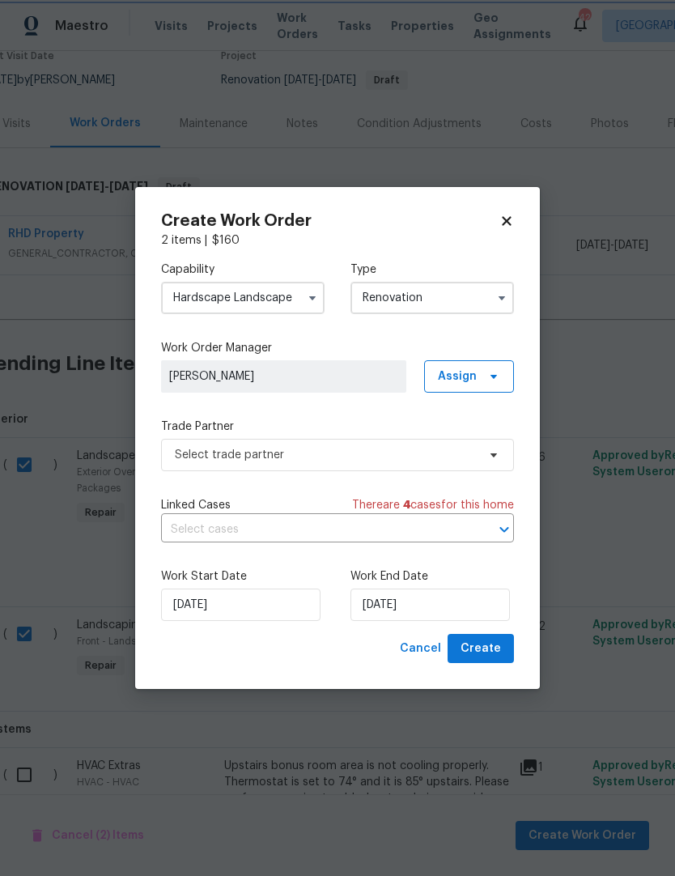
scroll to position [0, 0]
click at [196, 469] on span "Select trade partner" at bounding box center [337, 455] width 353 height 32
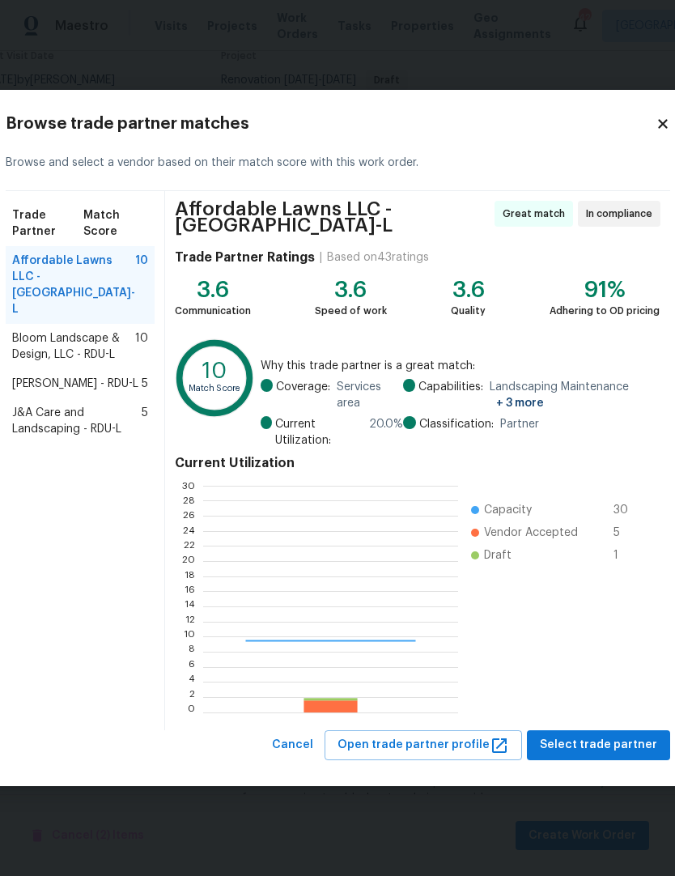
scroll to position [227, 254]
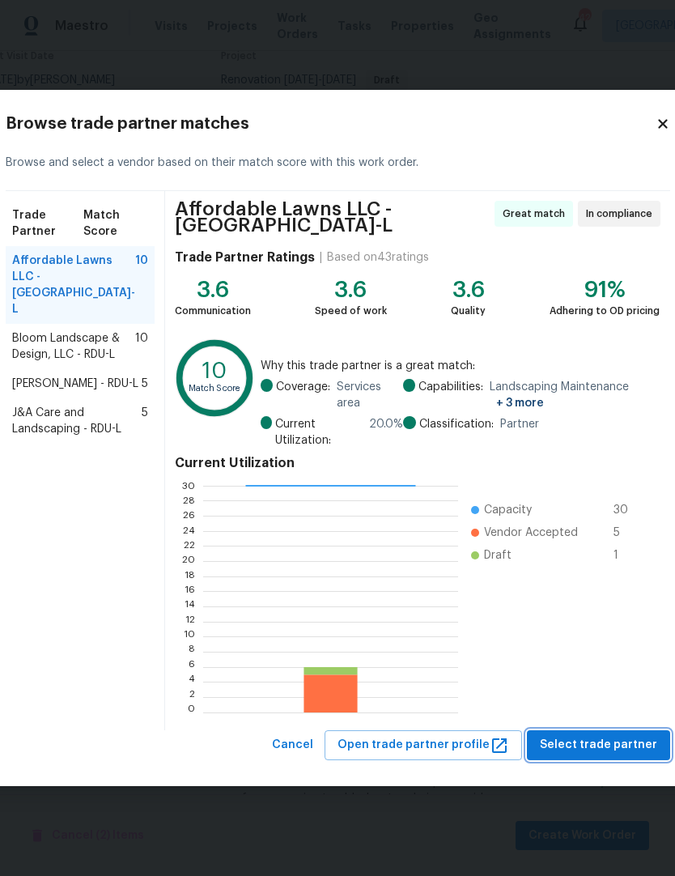
click at [584, 743] on span "Select trade partner" at bounding box center [598, 745] width 117 height 20
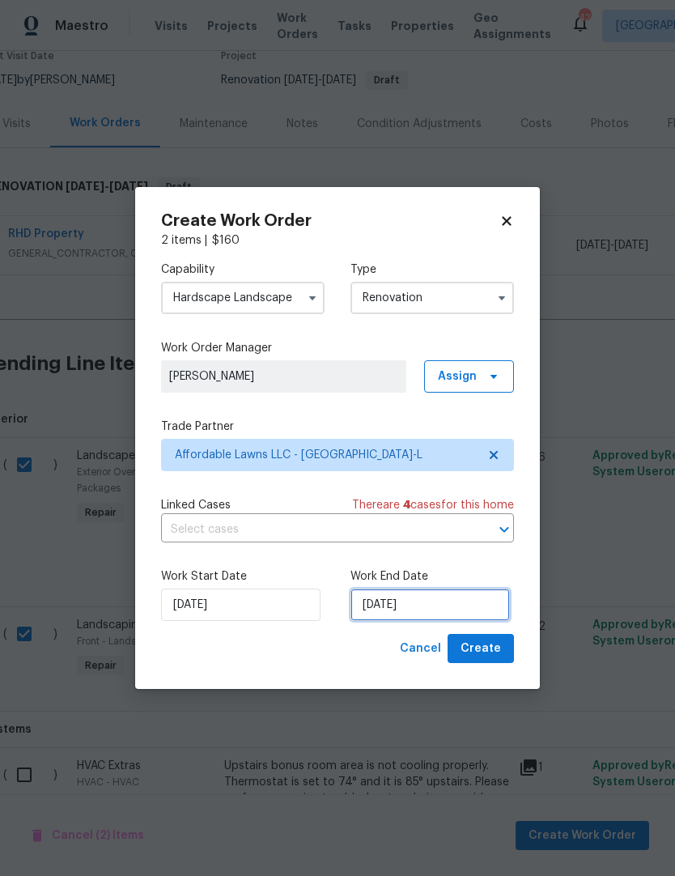
click at [380, 611] on input "9/5/2025" at bounding box center [430, 605] width 159 height 32
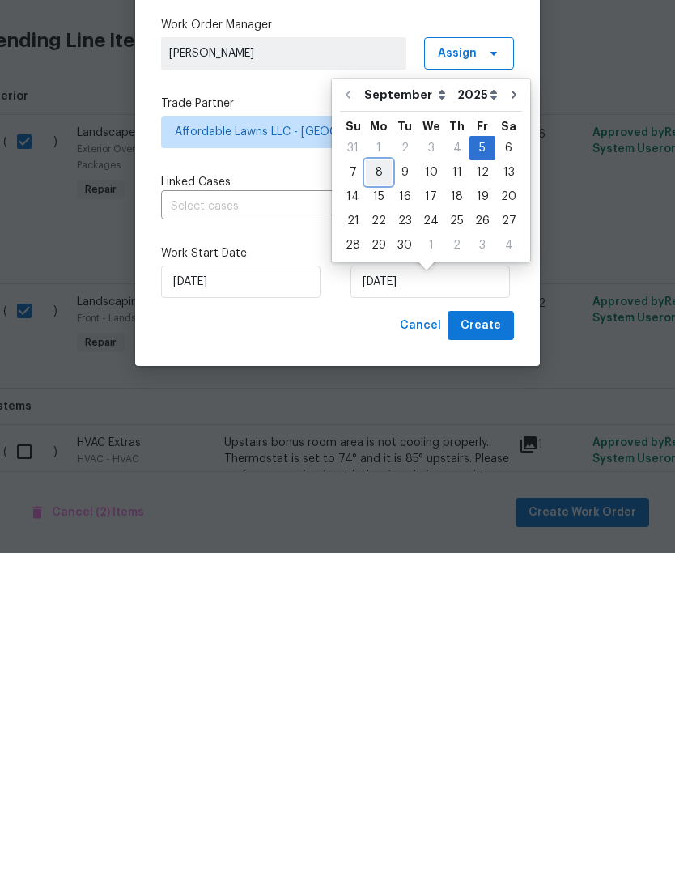
click at [380, 484] on div "8" at bounding box center [379, 495] width 26 height 23
type input "9/8/2025"
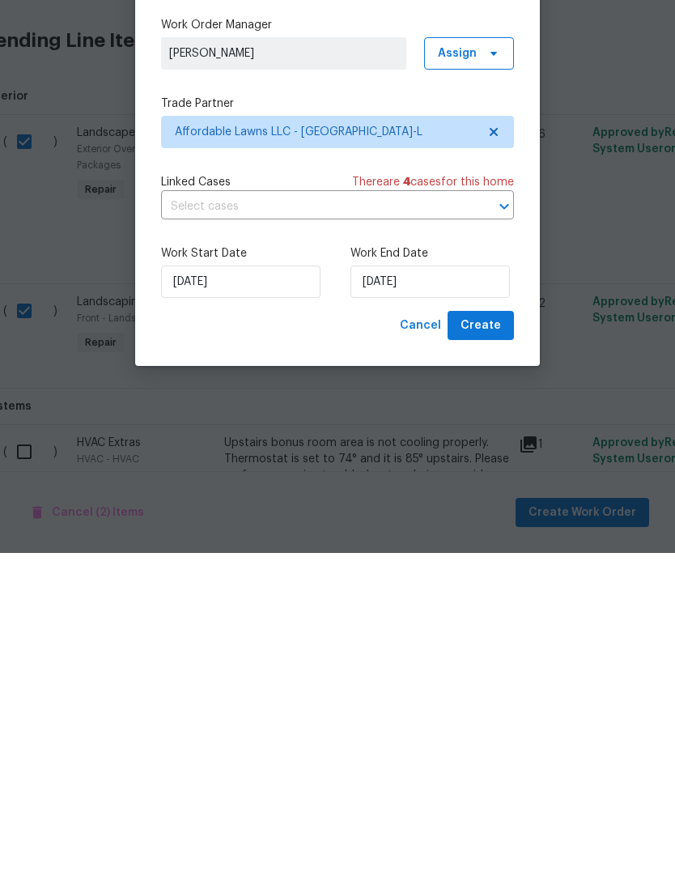
scroll to position [66, 0]
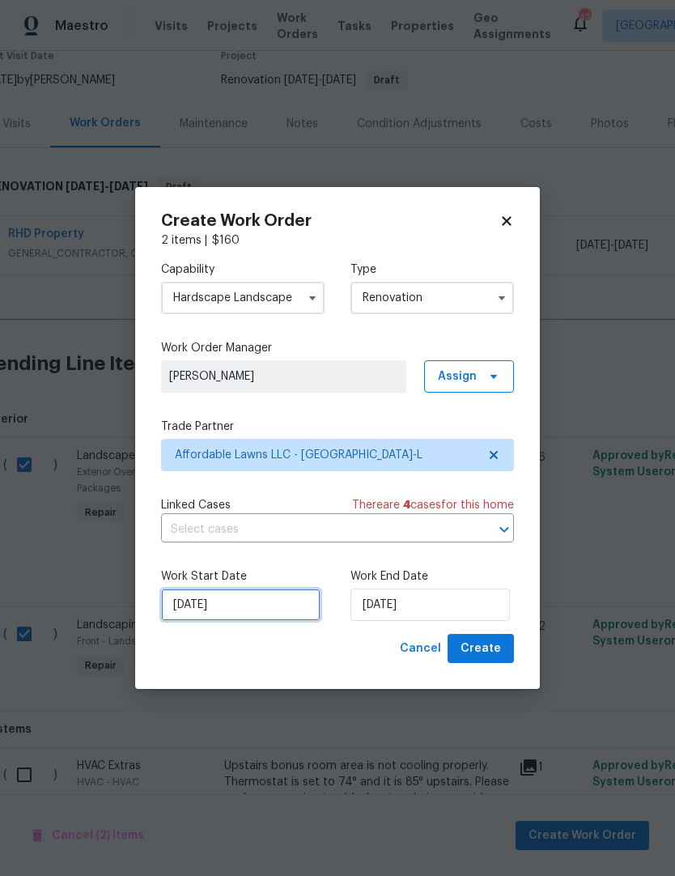
click at [196, 613] on input "9/5/2025" at bounding box center [240, 605] width 159 height 32
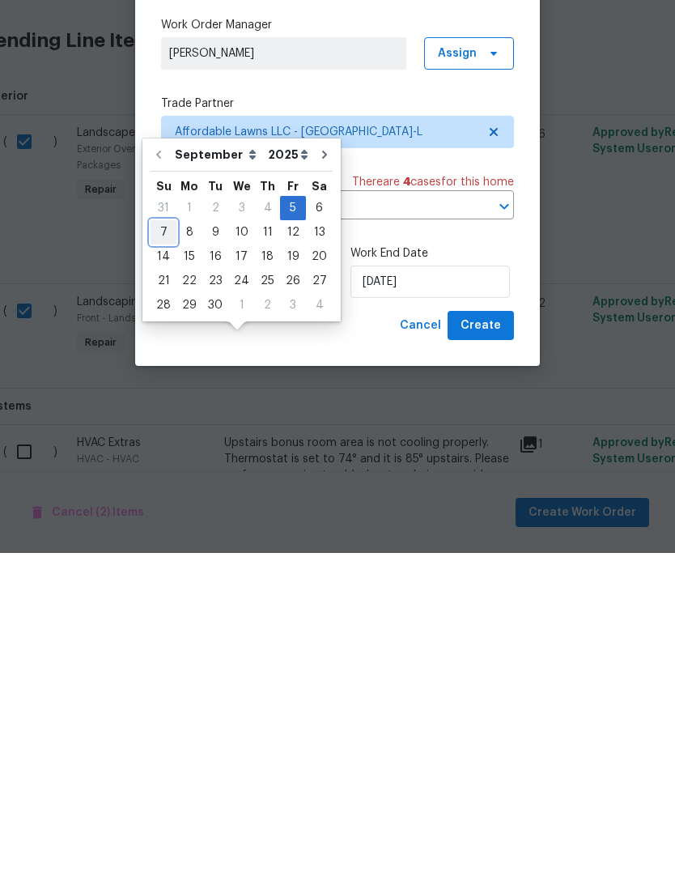
click at [164, 544] on div "7" at bounding box center [164, 555] width 26 height 23
type input "9/7/2025"
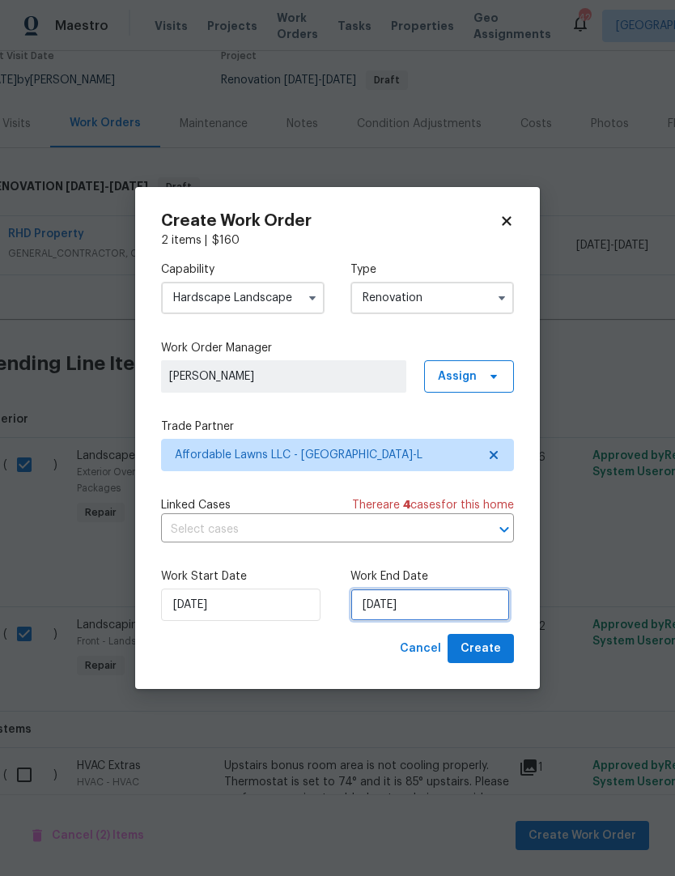
click at [440, 601] on input "9/8/2025" at bounding box center [430, 605] width 159 height 32
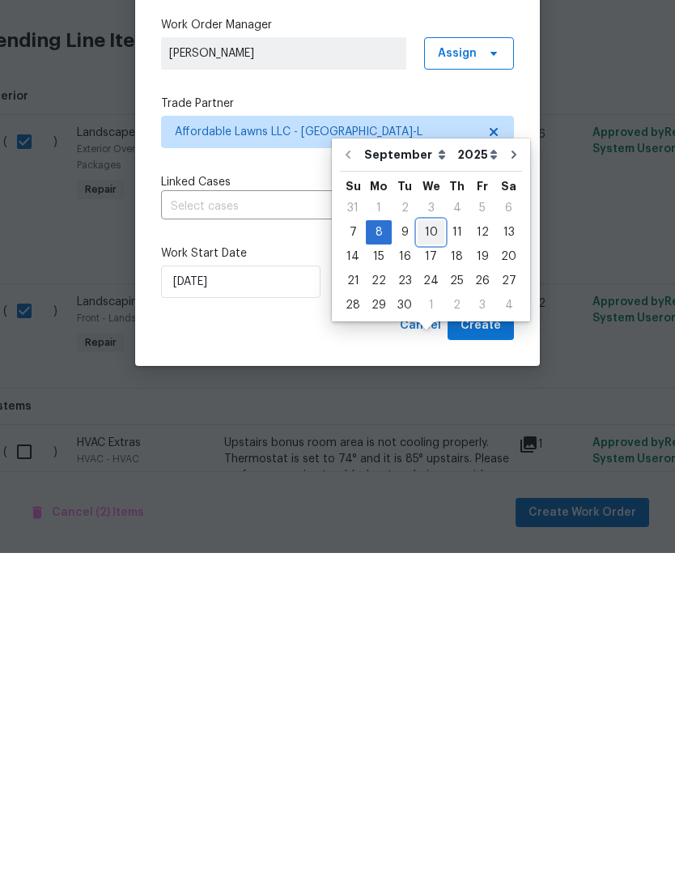
click at [433, 544] on div "10" at bounding box center [431, 555] width 27 height 23
type input "9/10/2025"
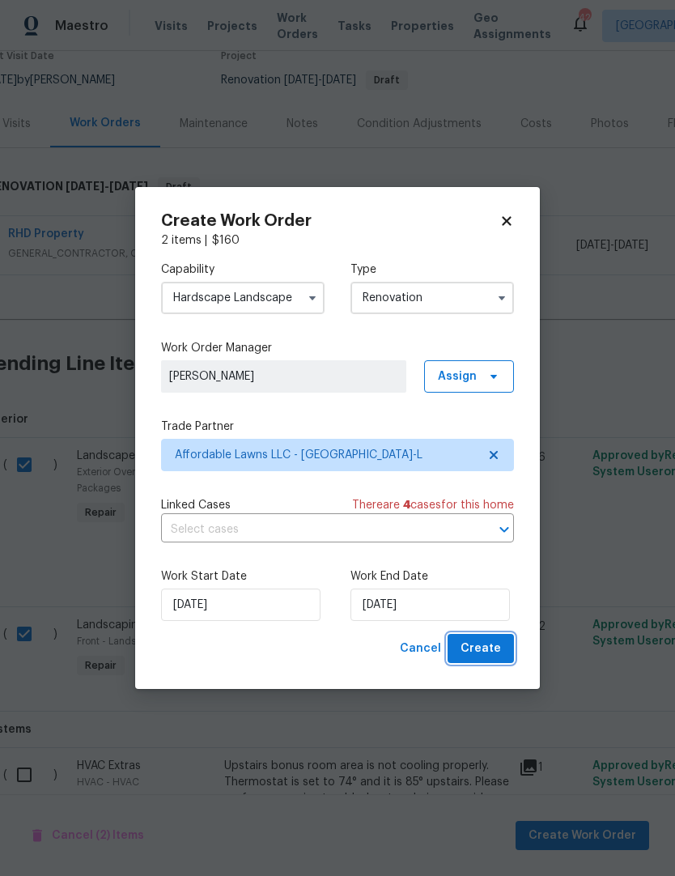
click at [492, 649] on span "Create" at bounding box center [481, 649] width 40 height 20
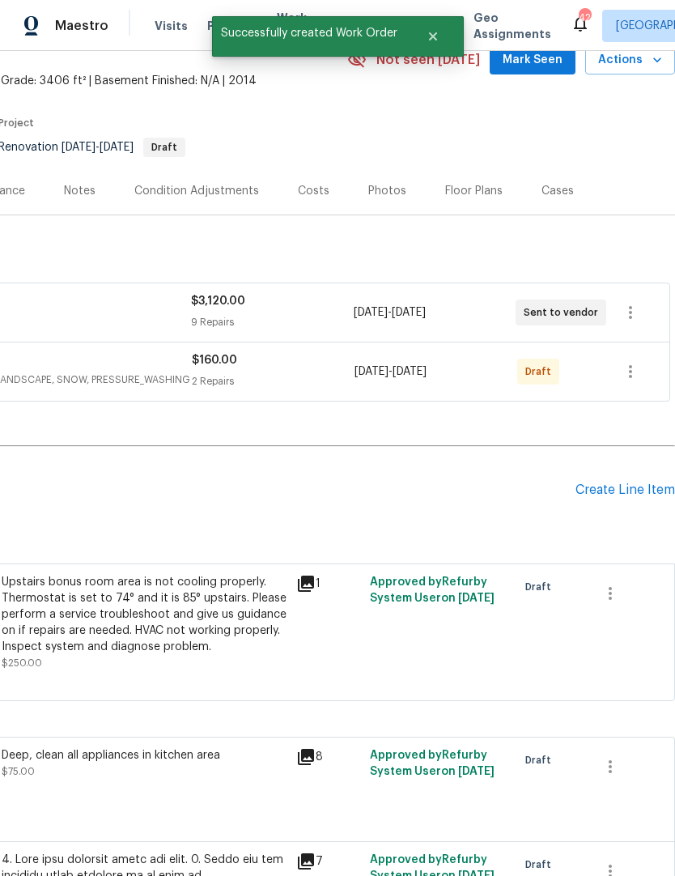
scroll to position [79, 240]
click at [636, 352] on button "button" at bounding box center [630, 371] width 39 height 39
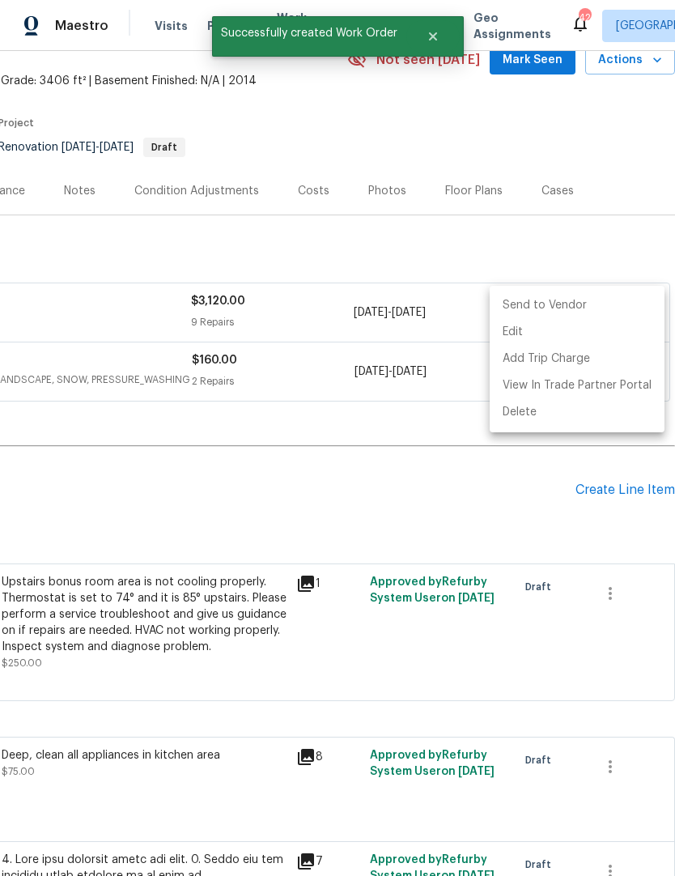
click at [589, 315] on li "Send to Vendor" at bounding box center [577, 305] width 175 height 27
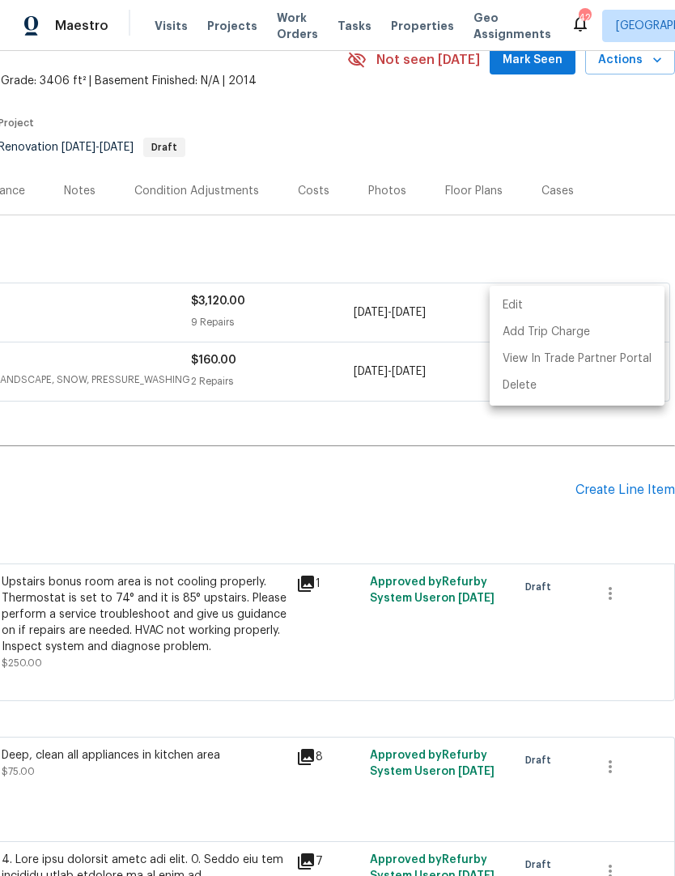
click at [538, 448] on div at bounding box center [337, 438] width 675 height 876
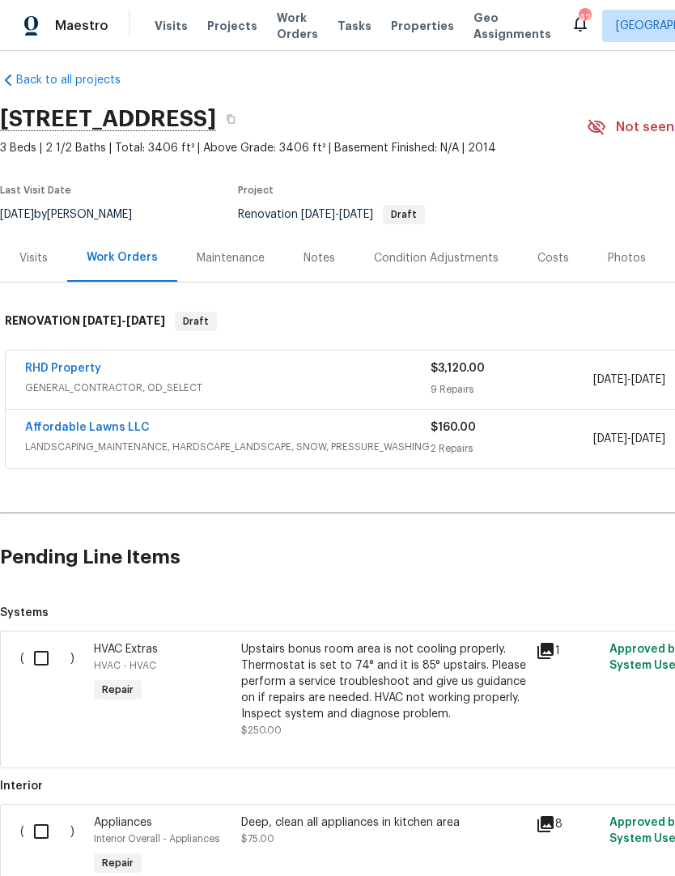
scroll to position [11, 0]
click at [82, 422] on link "Affordable Lawns LLC" at bounding box center [87, 427] width 125 height 11
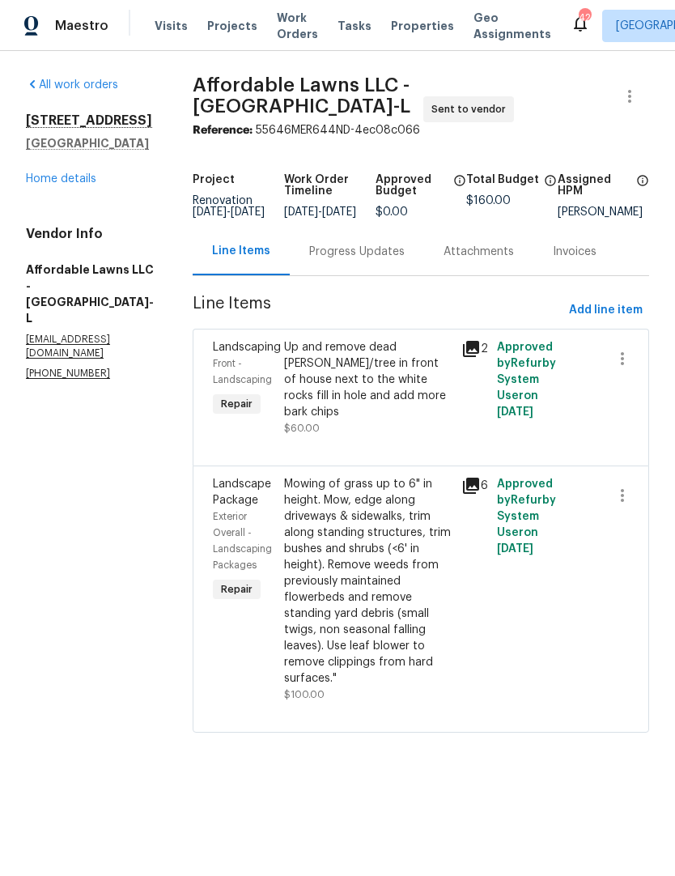
click at [377, 260] on div "Progress Updates" at bounding box center [357, 252] width 96 height 16
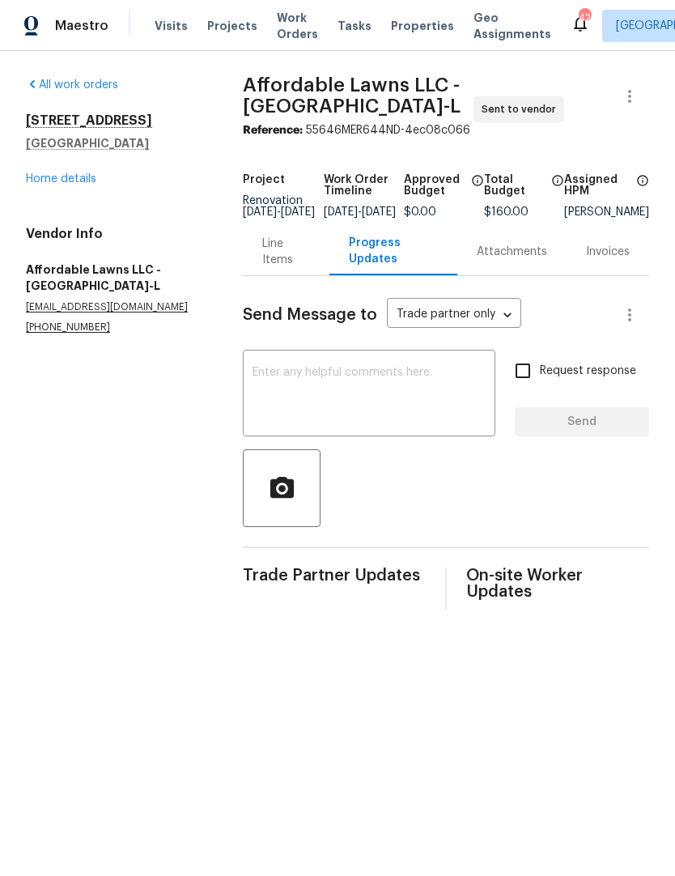
click at [278, 410] on textarea at bounding box center [369, 395] width 233 height 57
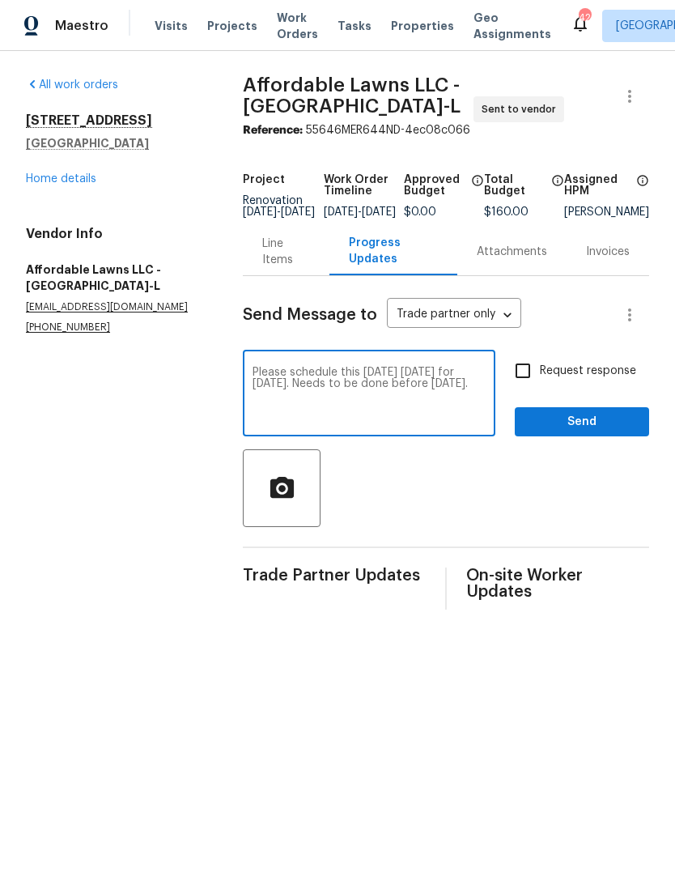
type textarea "Please schedule this September 7 on Sunday for Monday, September 8. Needs to be…"
click at [576, 429] on span "Send" at bounding box center [582, 422] width 108 height 20
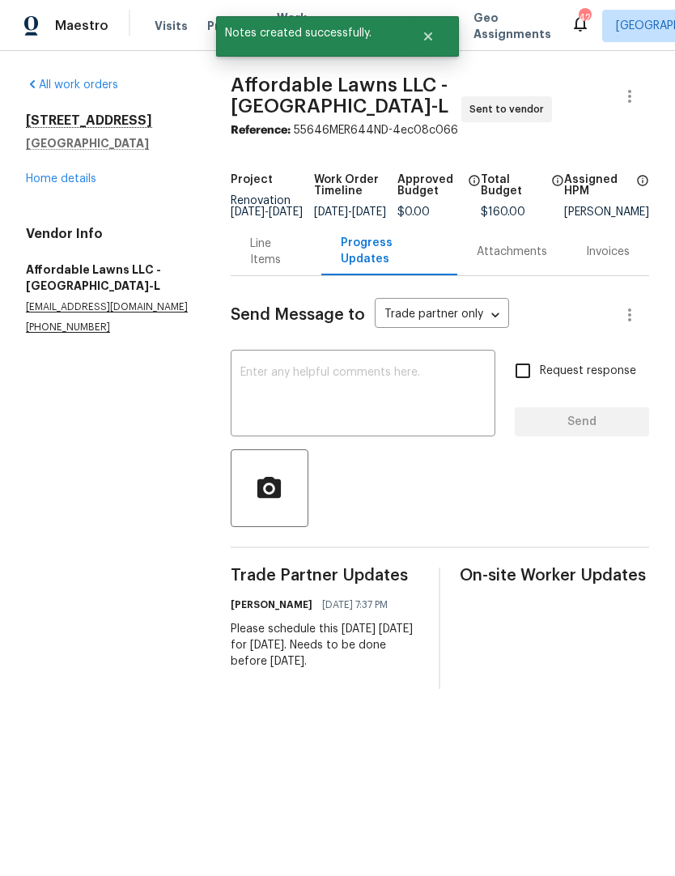
click at [57, 181] on link "Home details" at bounding box center [61, 178] width 70 height 11
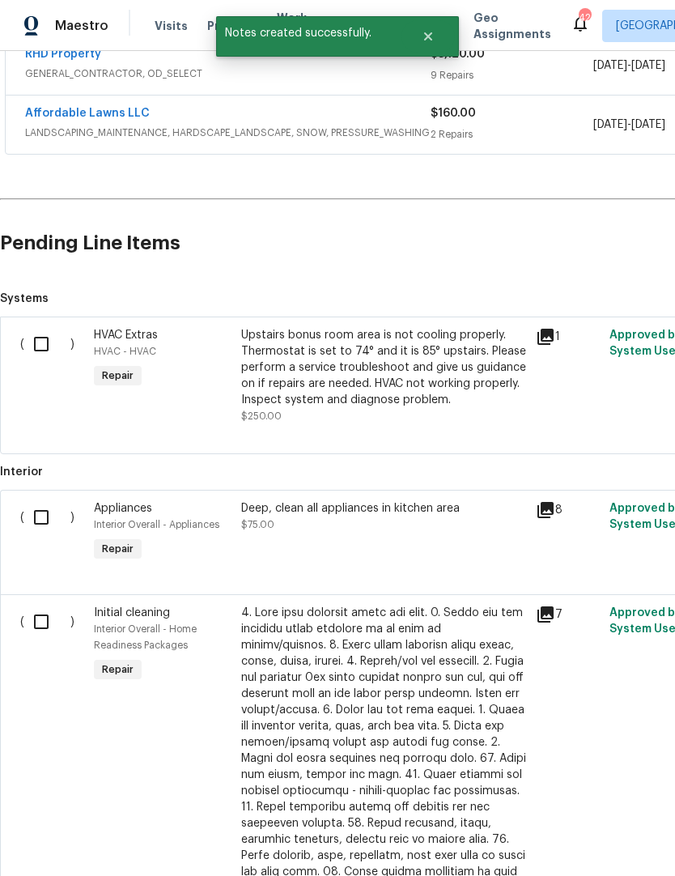
scroll to position [349, 0]
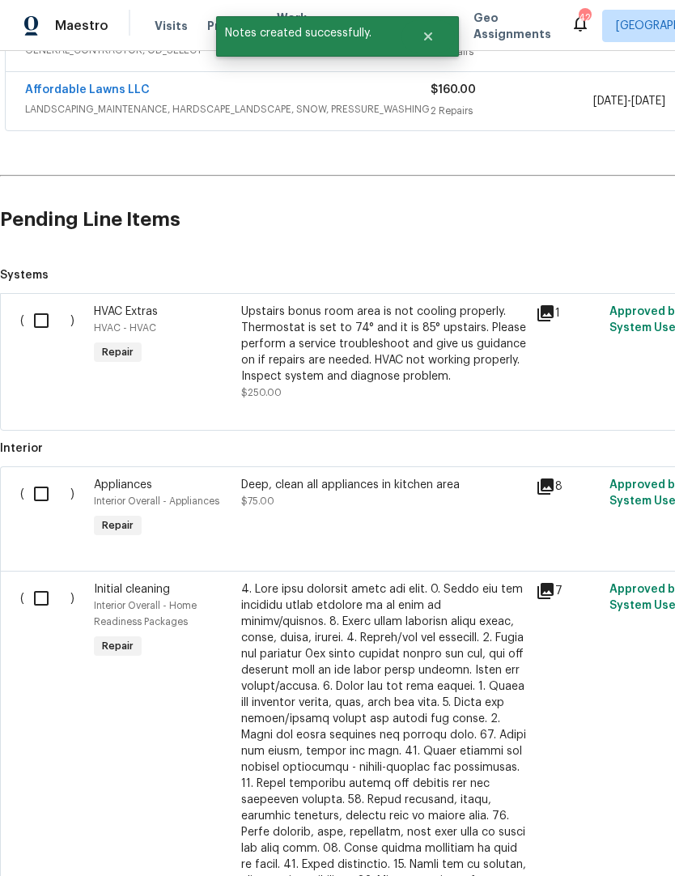
click at [32, 317] on input "checkbox" at bounding box center [47, 321] width 46 height 34
checkbox input "true"
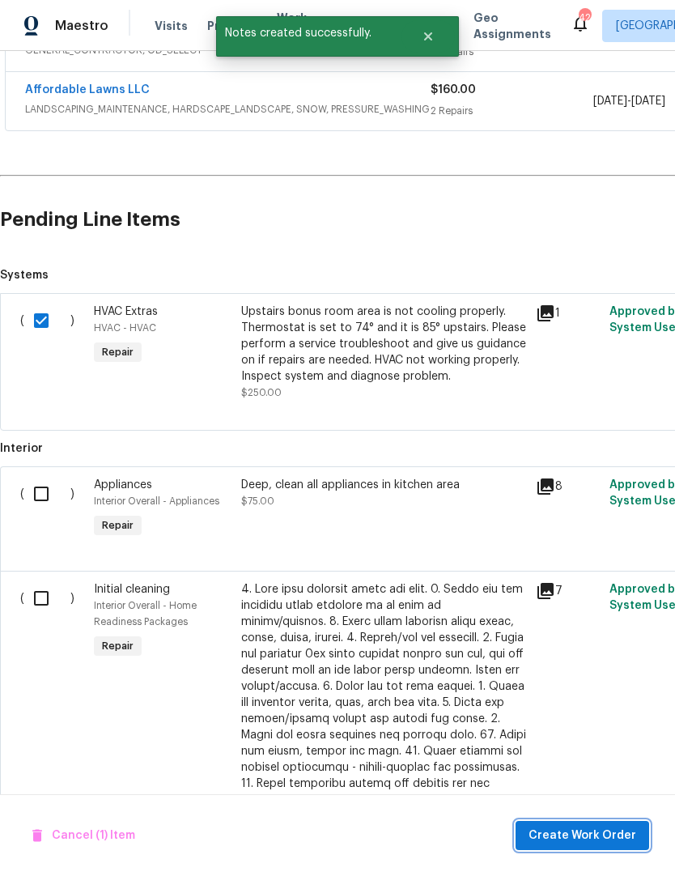
click at [576, 839] on span "Create Work Order" at bounding box center [583, 836] width 108 height 20
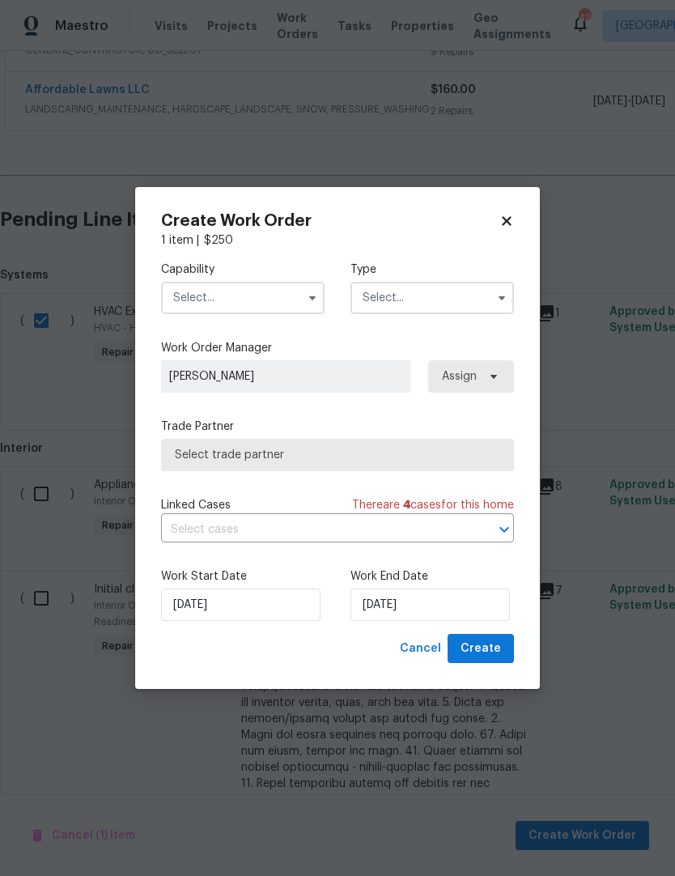
click at [204, 310] on input "text" at bounding box center [243, 298] width 164 height 32
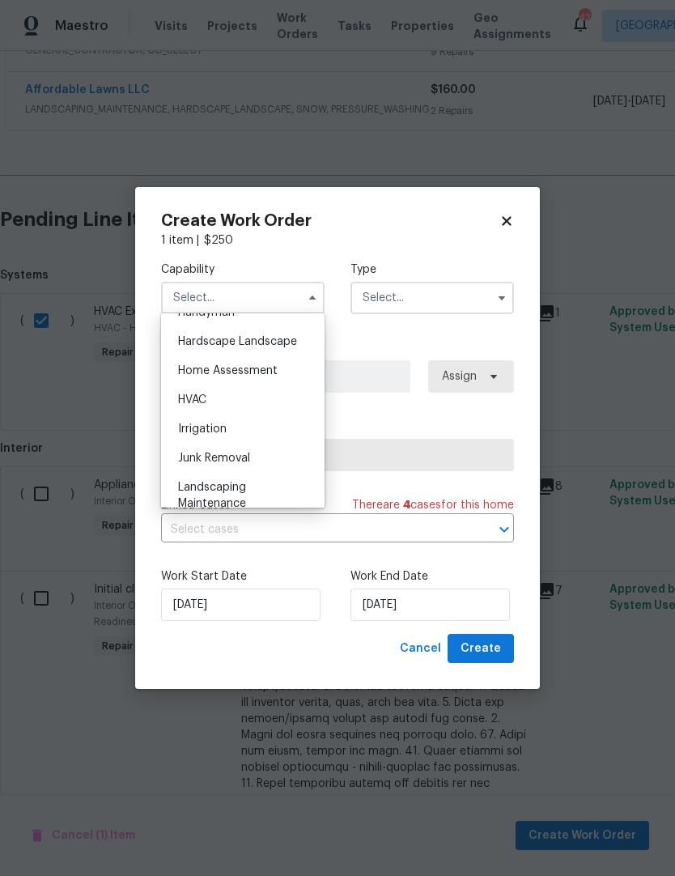
scroll to position [911, 0]
click at [193, 399] on span "HVAC" at bounding box center [192, 398] width 28 height 11
type input "HVAC"
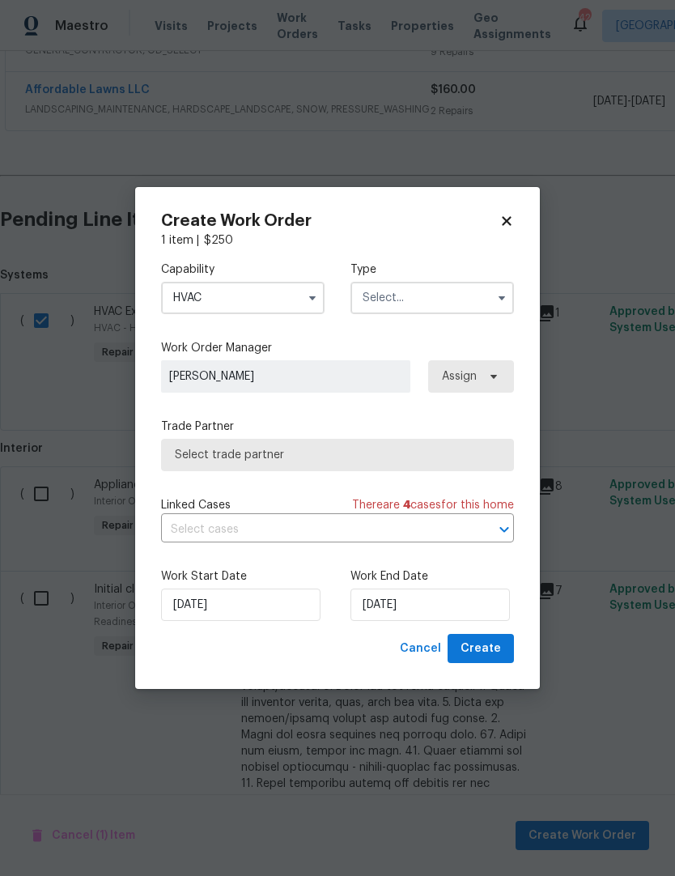
click at [388, 292] on input "text" at bounding box center [433, 298] width 164 height 32
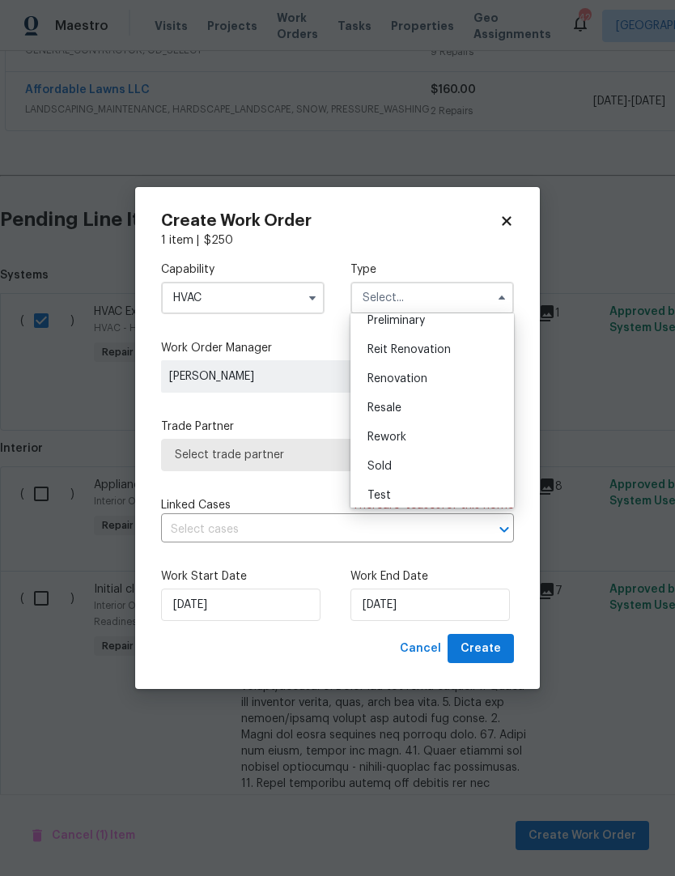
scroll to position [360, 0]
click at [380, 378] on span "Renovation" at bounding box center [398, 379] width 60 height 11
type input "Renovation"
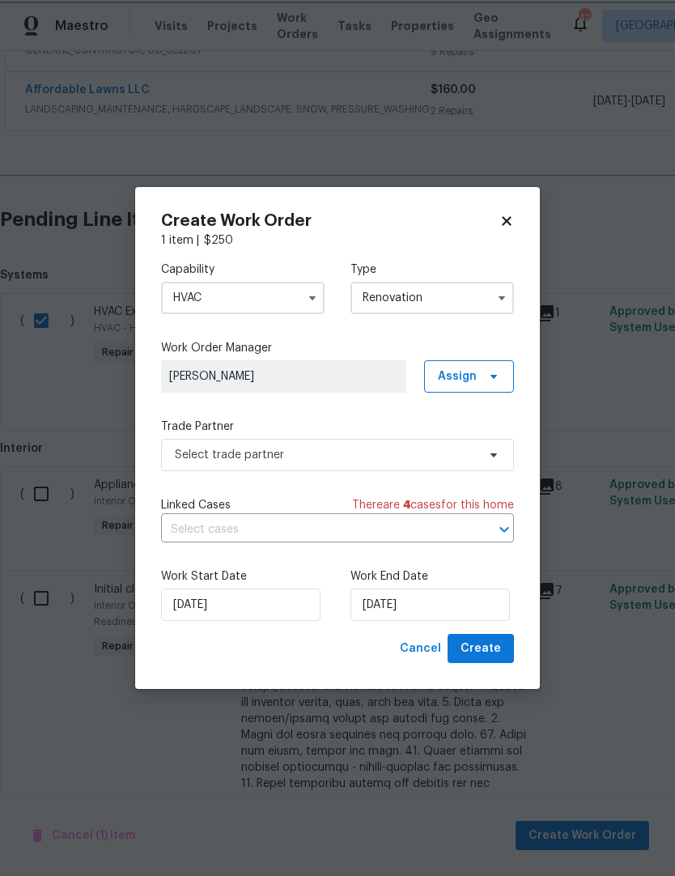
scroll to position [0, 0]
click at [177, 461] on span "Select trade partner" at bounding box center [326, 455] width 302 height 16
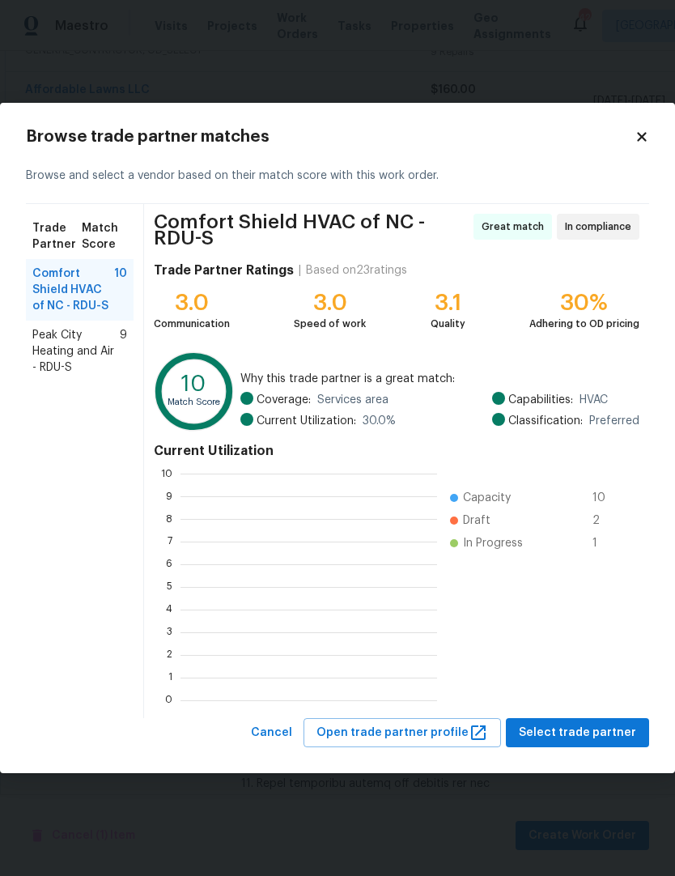
scroll to position [227, 257]
click at [53, 365] on span "Peak City Heating and Air - RDU-S" at bounding box center [75, 351] width 87 height 49
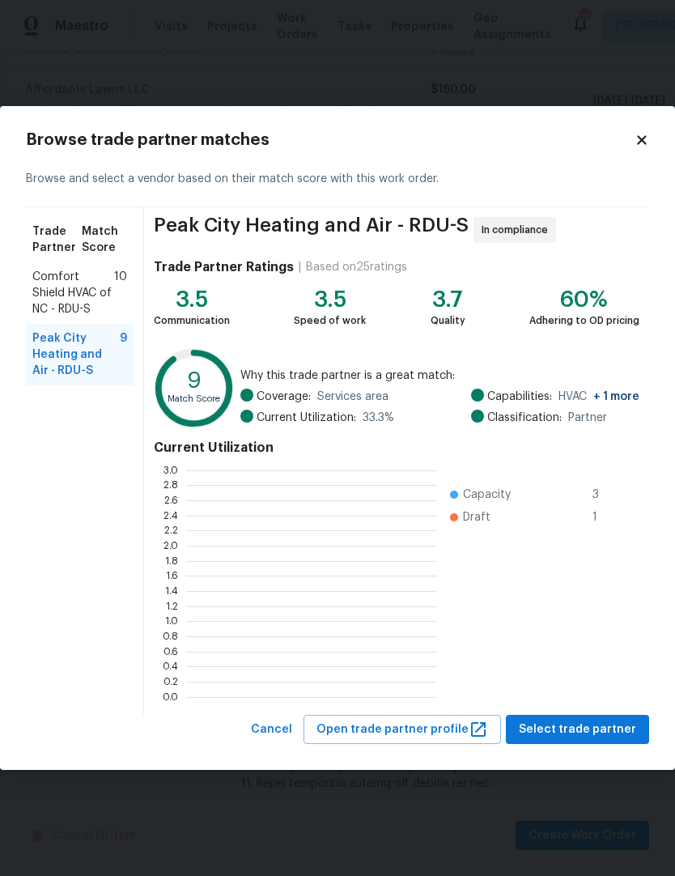
scroll to position [2, 2]
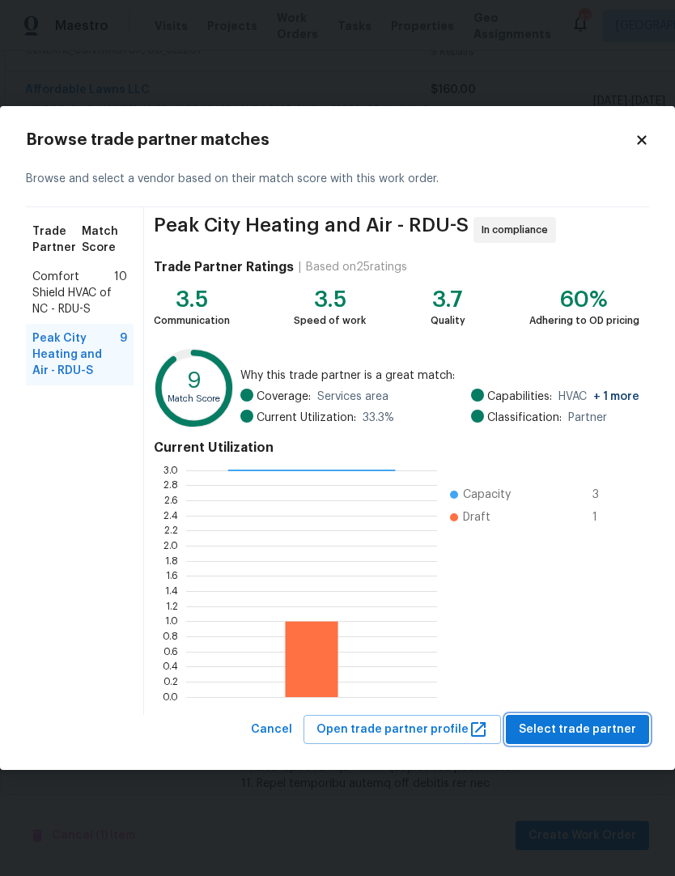
click at [589, 728] on span "Select trade partner" at bounding box center [577, 730] width 117 height 20
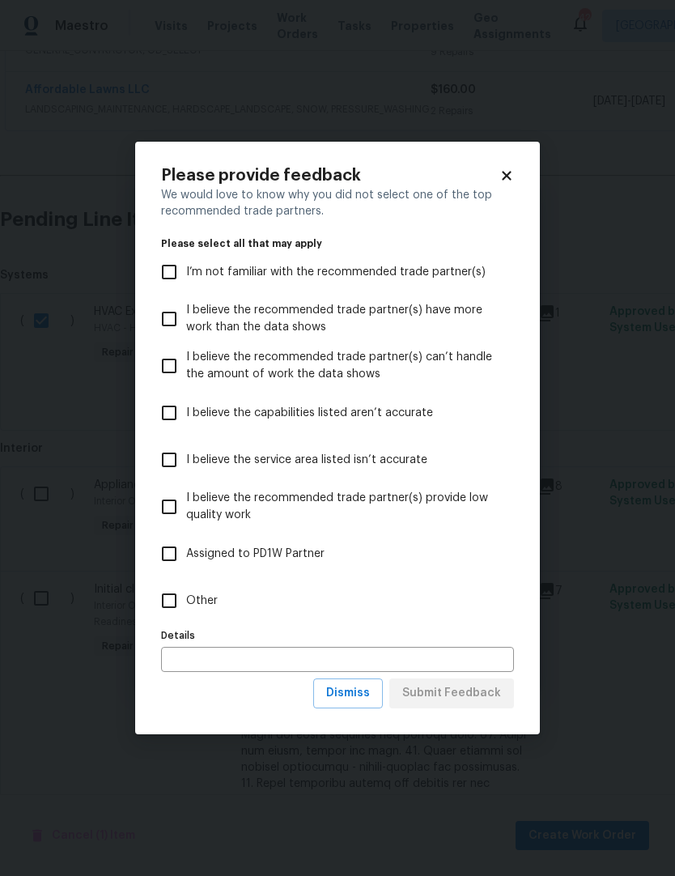
click at [171, 600] on input "Other" at bounding box center [169, 601] width 34 height 34
checkbox input "true"
click at [483, 694] on span "Submit Feedback" at bounding box center [451, 693] width 99 height 20
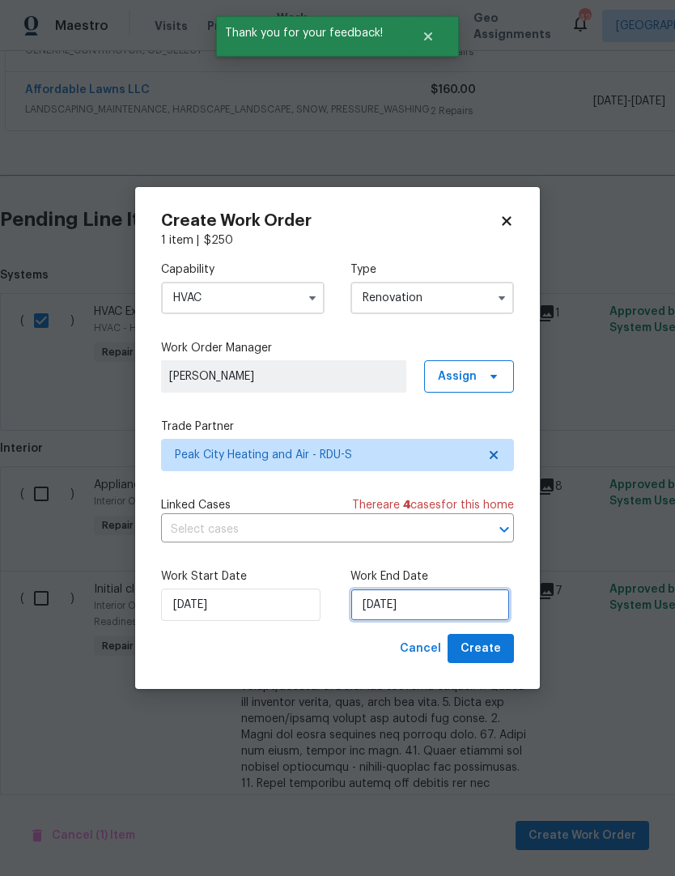
click at [433, 606] on input "9/5/2025" at bounding box center [430, 605] width 159 height 32
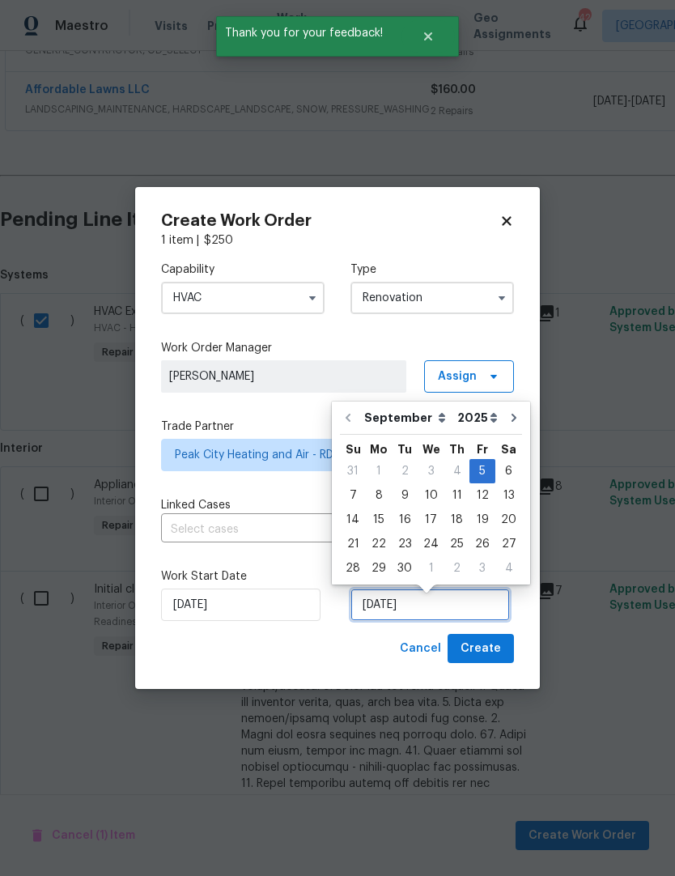
scroll to position [6, 0]
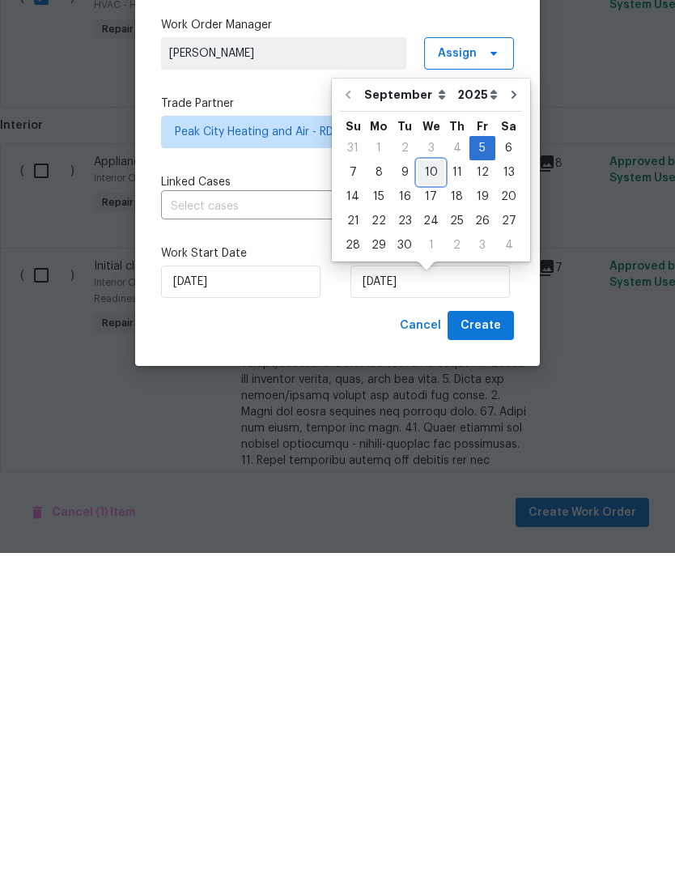
click at [427, 484] on div "10" at bounding box center [431, 495] width 27 height 23
type input "9/10/2025"
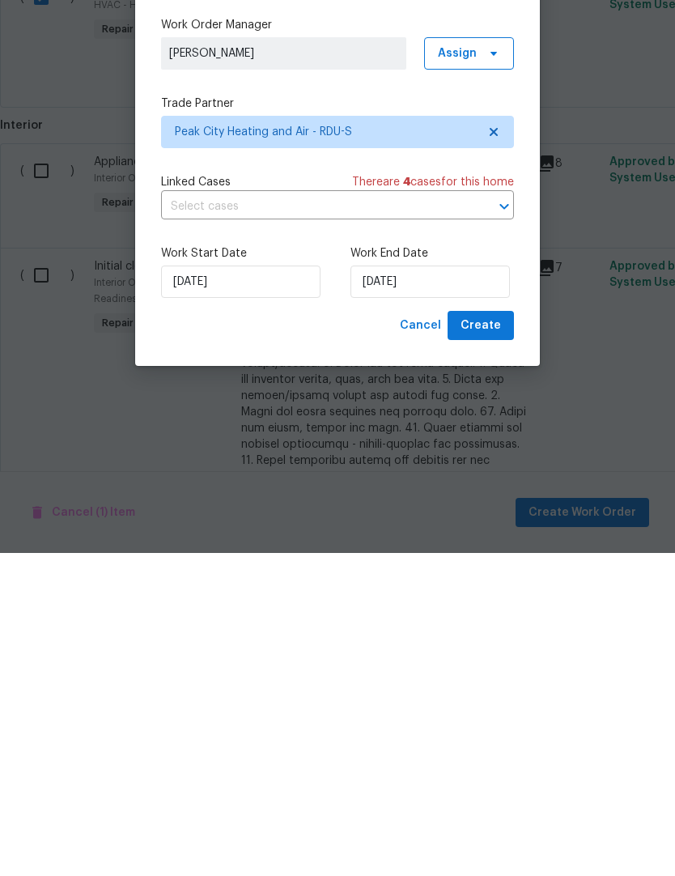
scroll to position [66, 0]
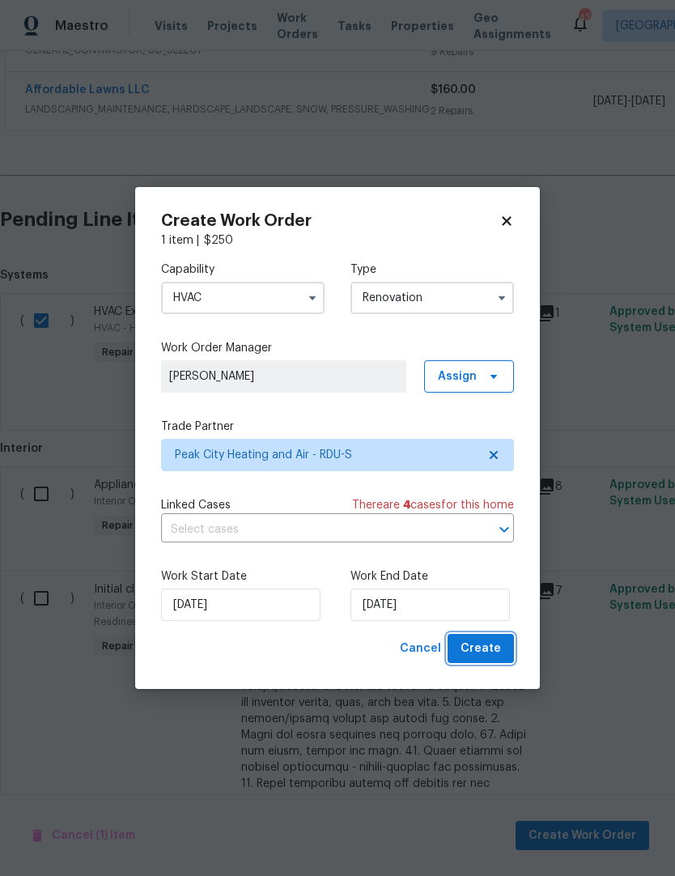
click at [490, 648] on span "Create" at bounding box center [481, 649] width 40 height 20
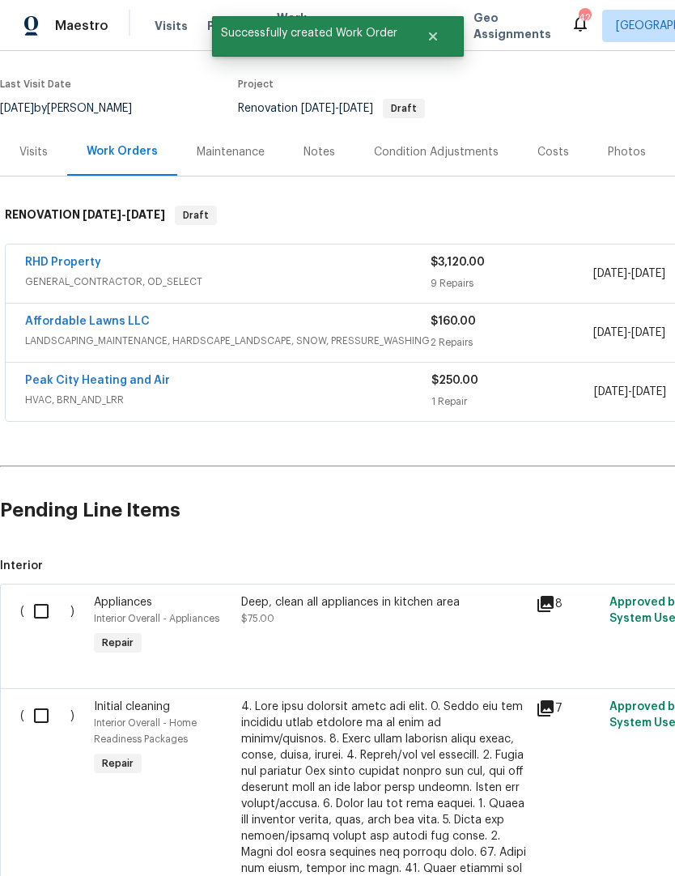
scroll to position [117, 0]
click at [85, 375] on link "Peak City Heating and Air" at bounding box center [97, 380] width 145 height 11
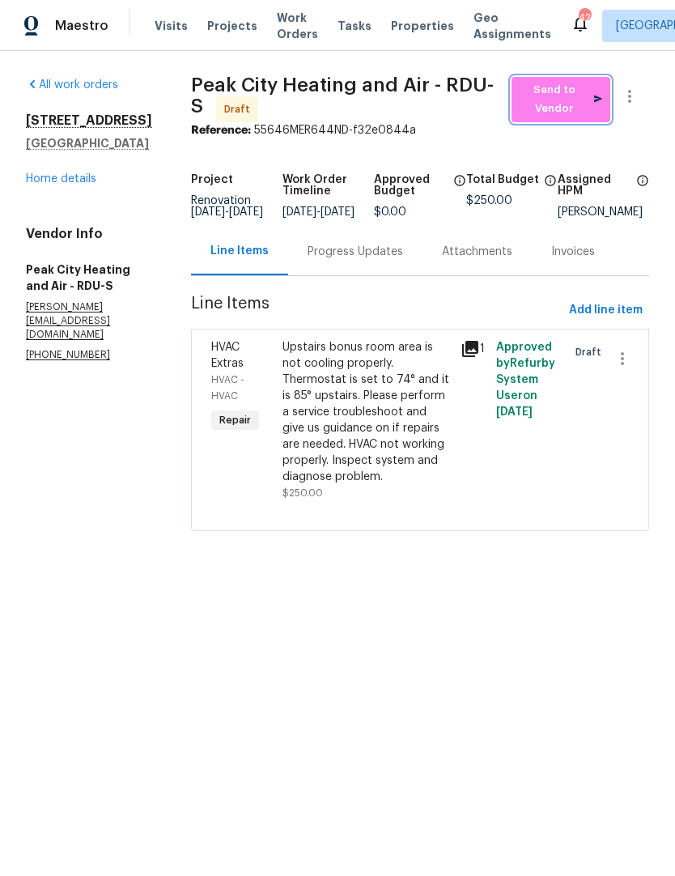
click at [574, 96] on span "Send to Vendor" at bounding box center [561, 99] width 83 height 37
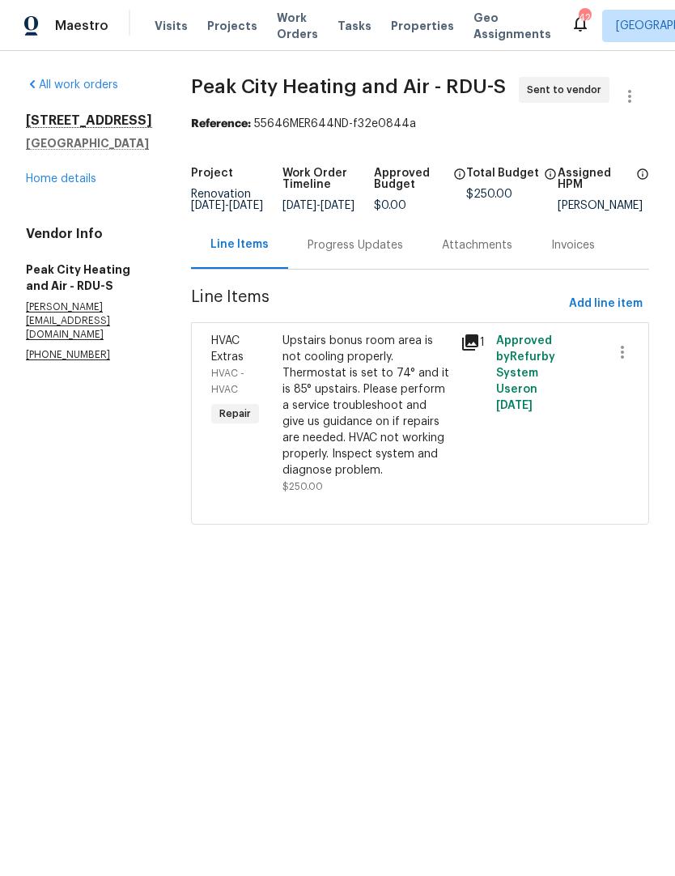
click at [368, 253] on div "Progress Updates" at bounding box center [356, 245] width 96 height 16
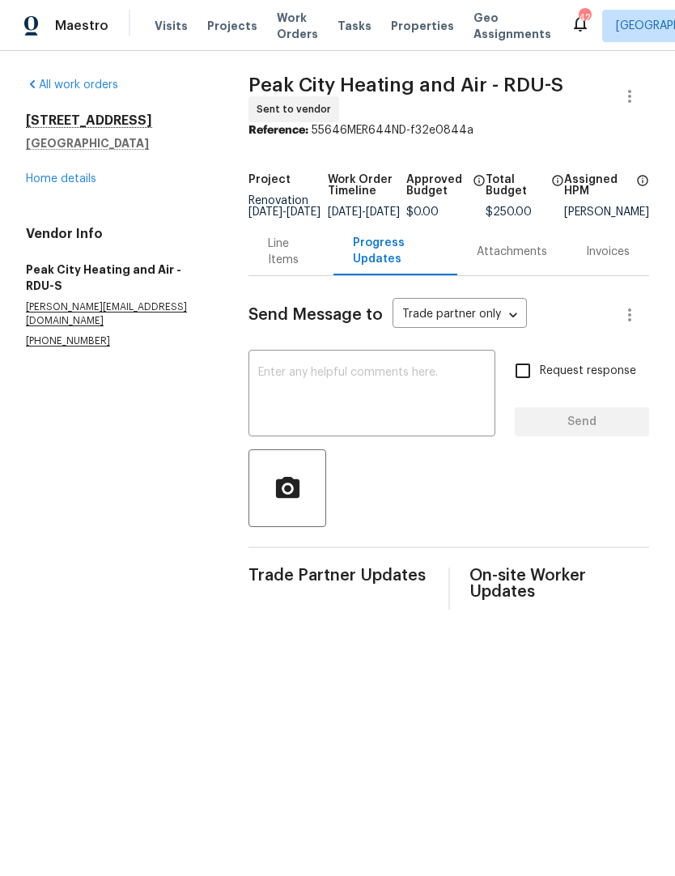
click at [274, 402] on textarea at bounding box center [371, 395] width 227 height 57
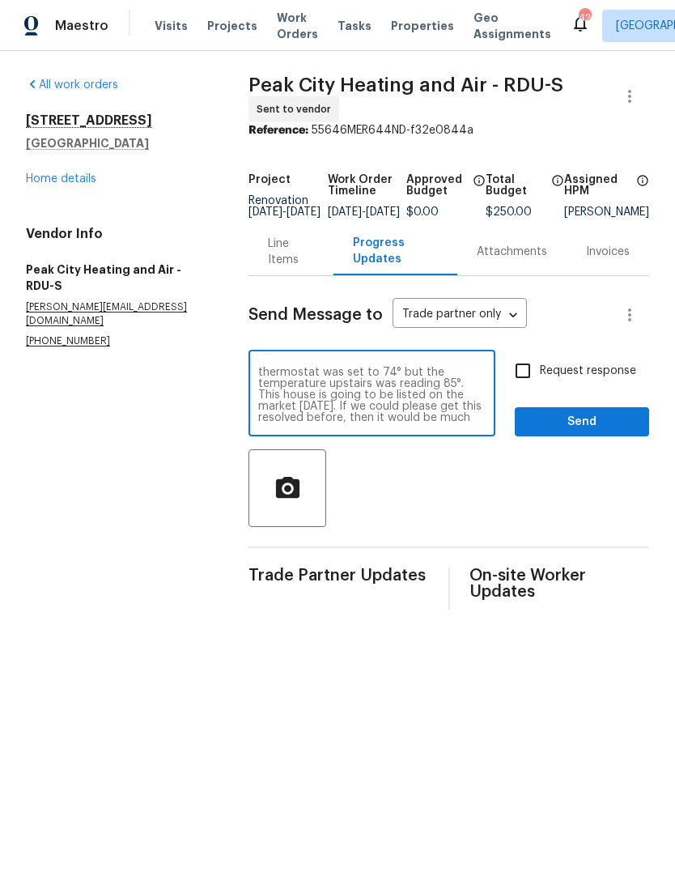
scroll to position [23, 0]
type textarea "Upstairs unit is not cooling the bonus room. Well on site I noticed that thermo…"
click at [529, 379] on input "Request response" at bounding box center [523, 371] width 34 height 34
checkbox input "true"
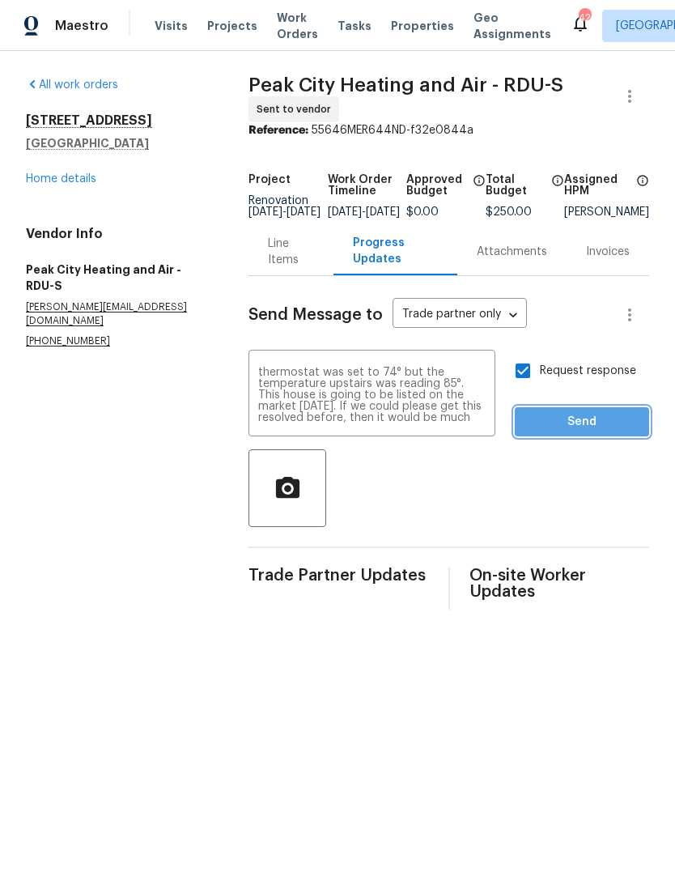
click at [575, 426] on span "Send" at bounding box center [582, 422] width 108 height 20
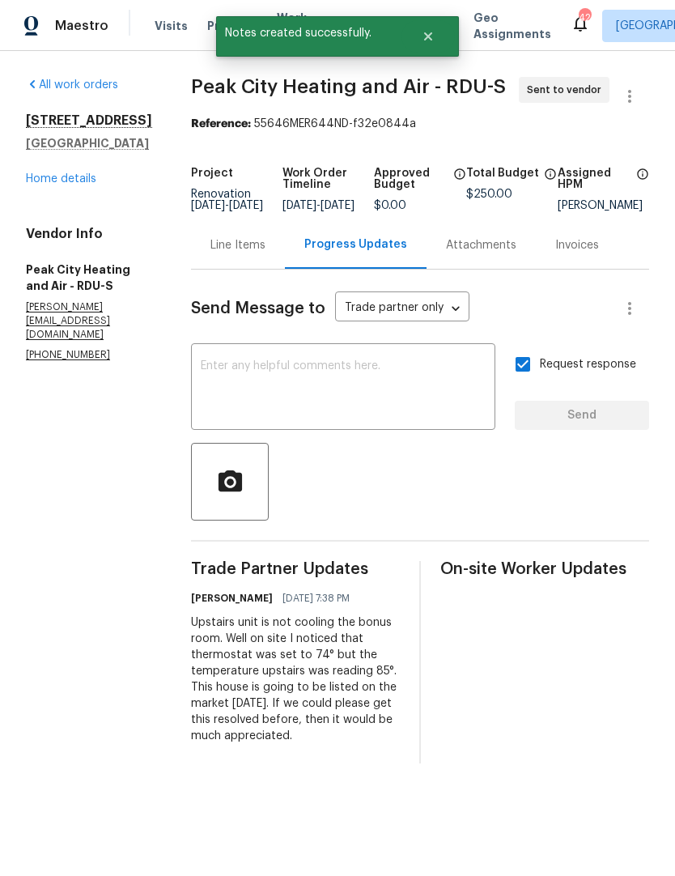
scroll to position [0, 0]
click at [57, 182] on link "Home details" at bounding box center [61, 178] width 70 height 11
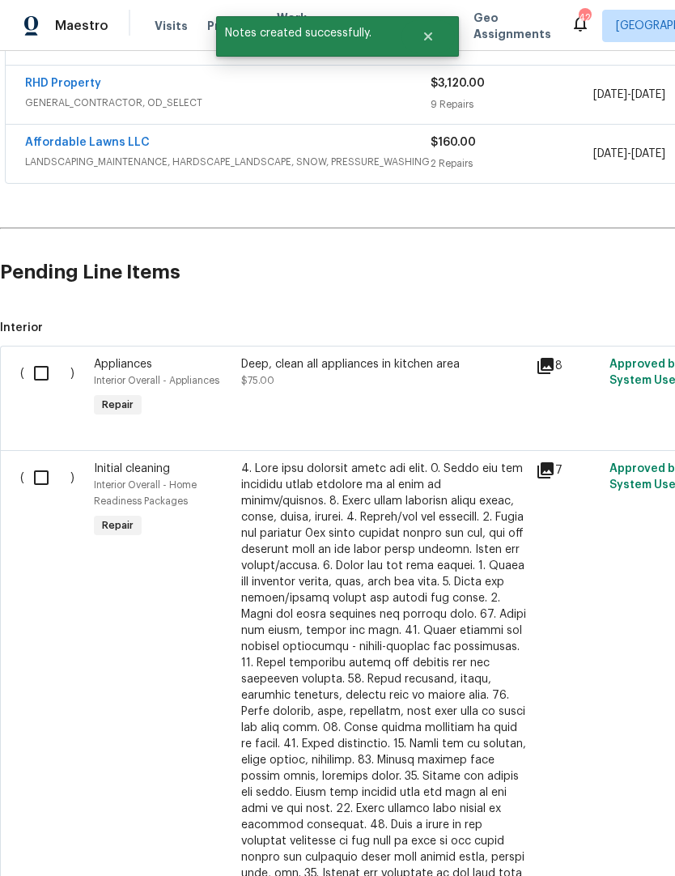
scroll to position [355, 0]
click at [34, 474] on input "checkbox" at bounding box center [47, 478] width 46 height 34
checkbox input "true"
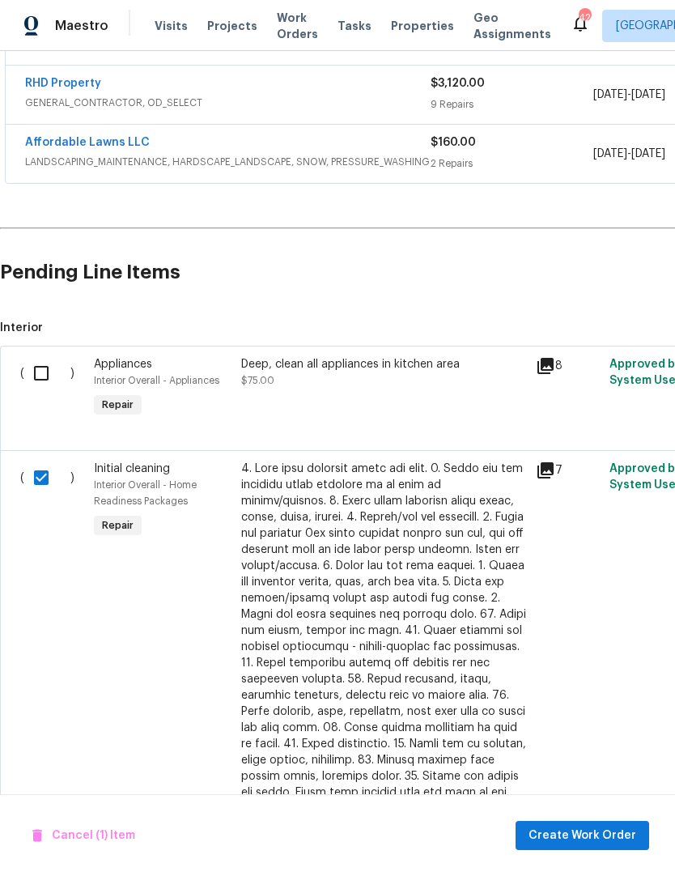
click at [36, 375] on input "checkbox" at bounding box center [47, 373] width 46 height 34
checkbox input "true"
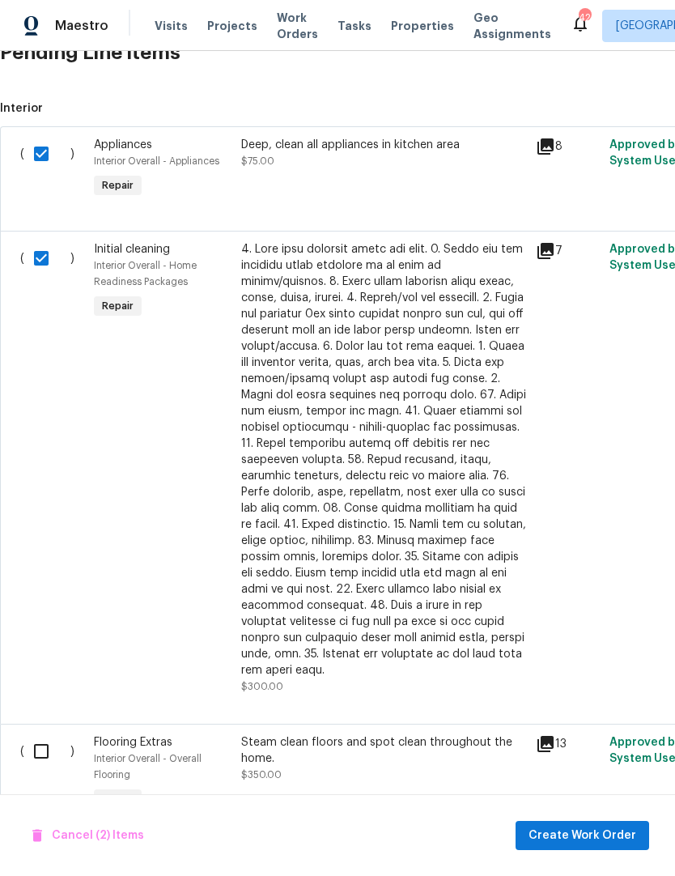
scroll to position [574, 0]
click at [572, 839] on span "Create Work Order" at bounding box center [583, 836] width 108 height 20
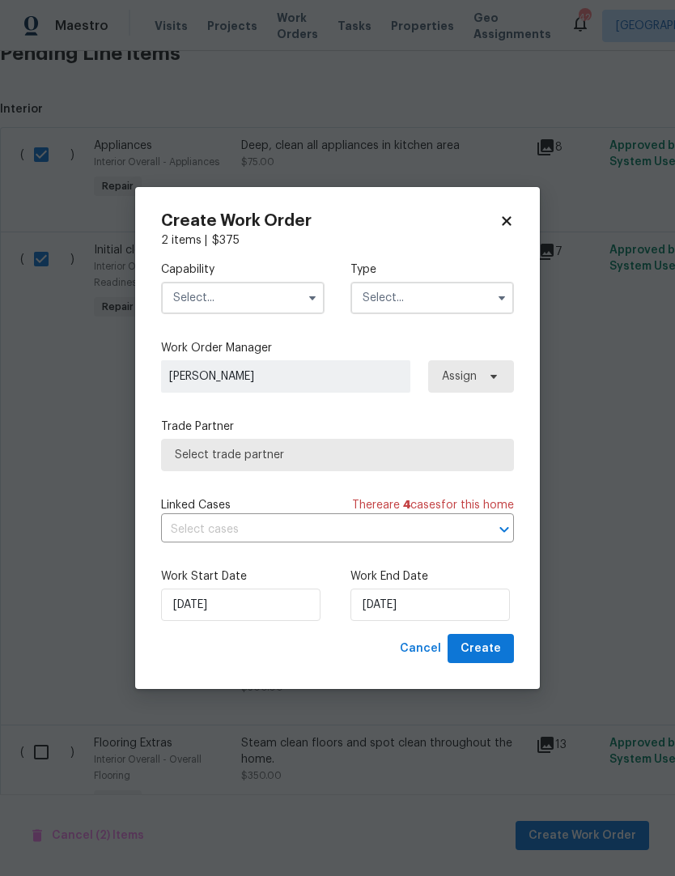
click at [200, 290] on input "text" at bounding box center [243, 298] width 164 height 32
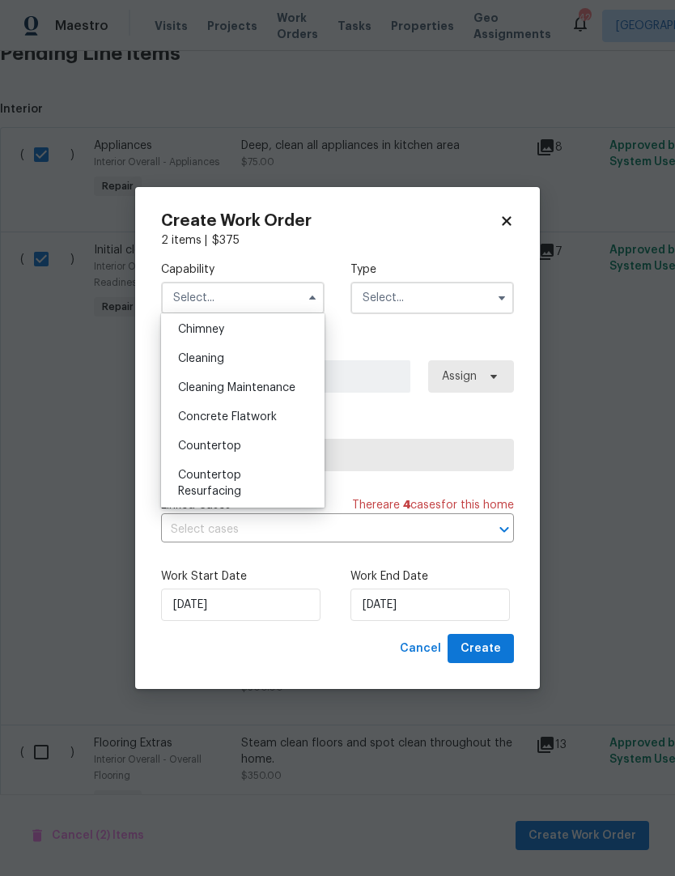
scroll to position [206, 0]
click at [192, 368] on div "Cleaning" at bounding box center [242, 358] width 155 height 29
type input "Cleaning"
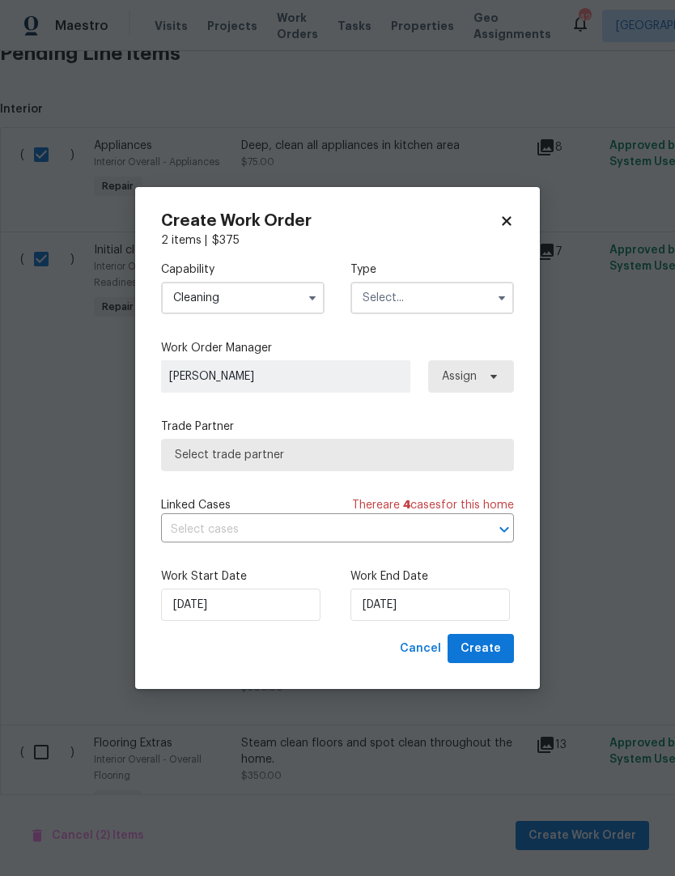
click at [383, 305] on input "text" at bounding box center [433, 298] width 164 height 32
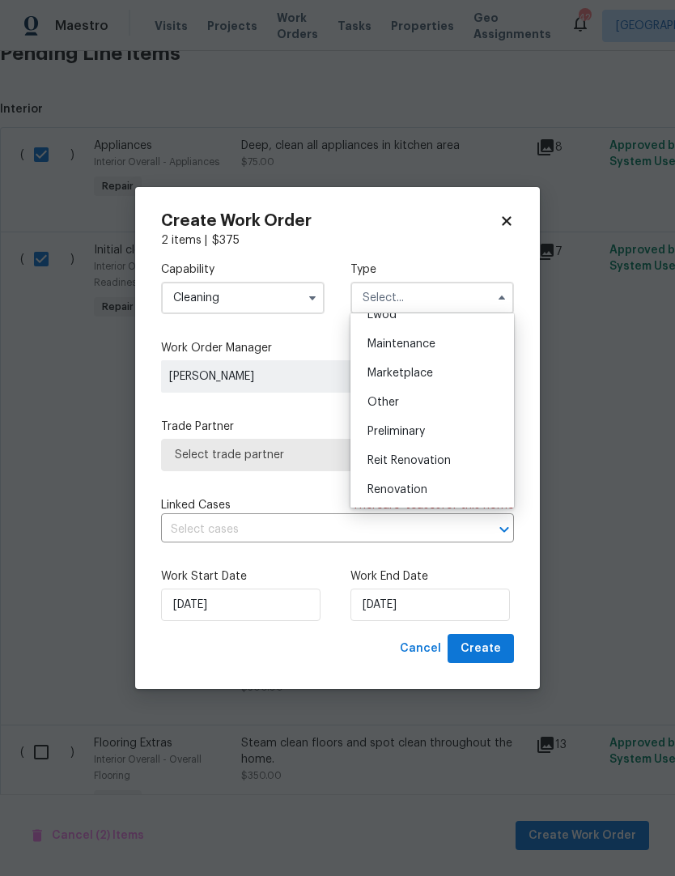
scroll to position [251, 0]
click at [455, 487] on div "Renovation" at bounding box center [432, 488] width 155 height 29
type input "Renovation"
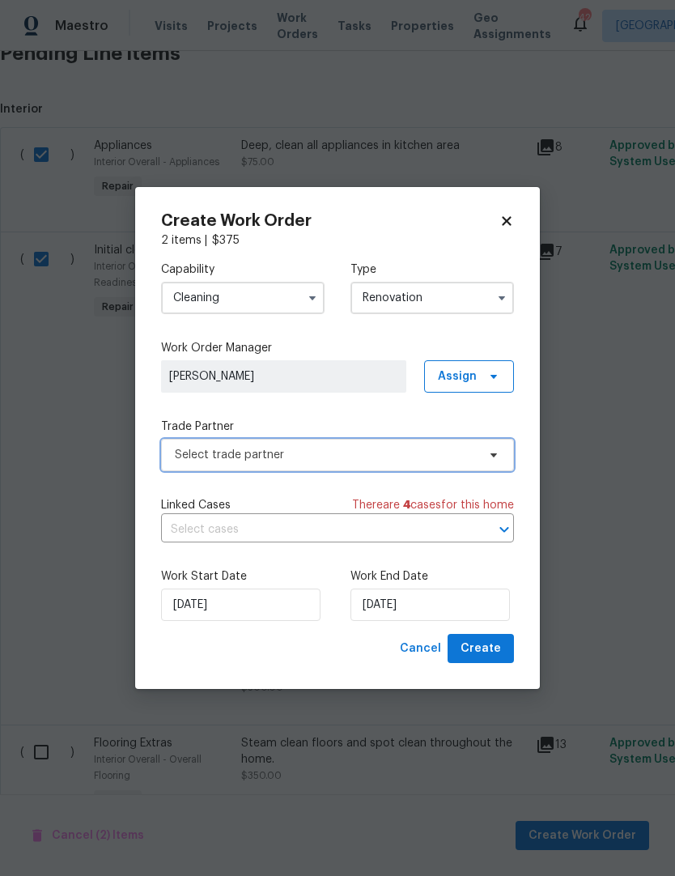
click at [185, 457] on span "Select trade partner" at bounding box center [326, 455] width 302 height 16
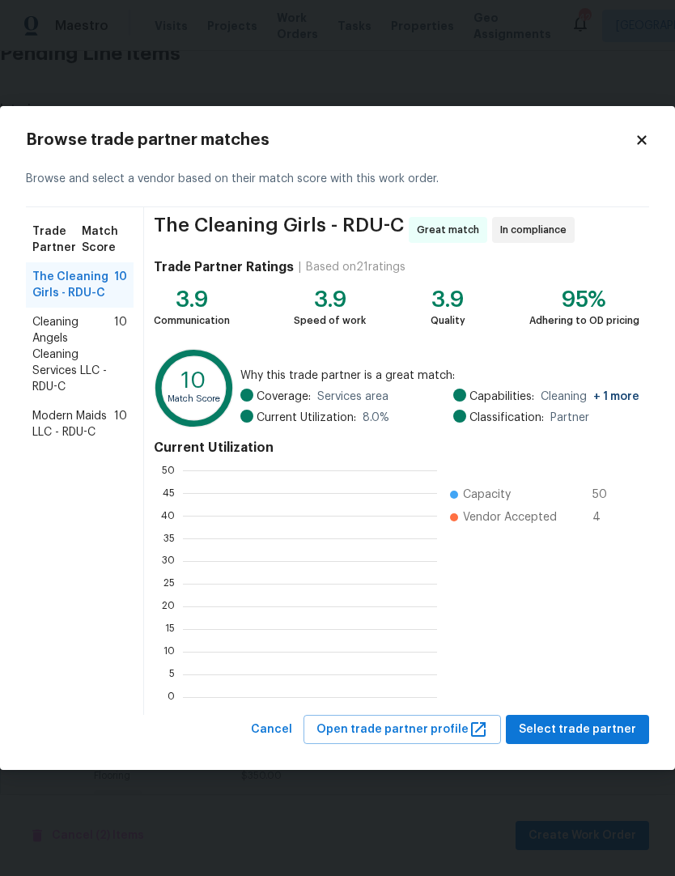
scroll to position [2, 2]
click at [55, 435] on span "Modern Maids LLC - RDU-C" at bounding box center [73, 424] width 82 height 32
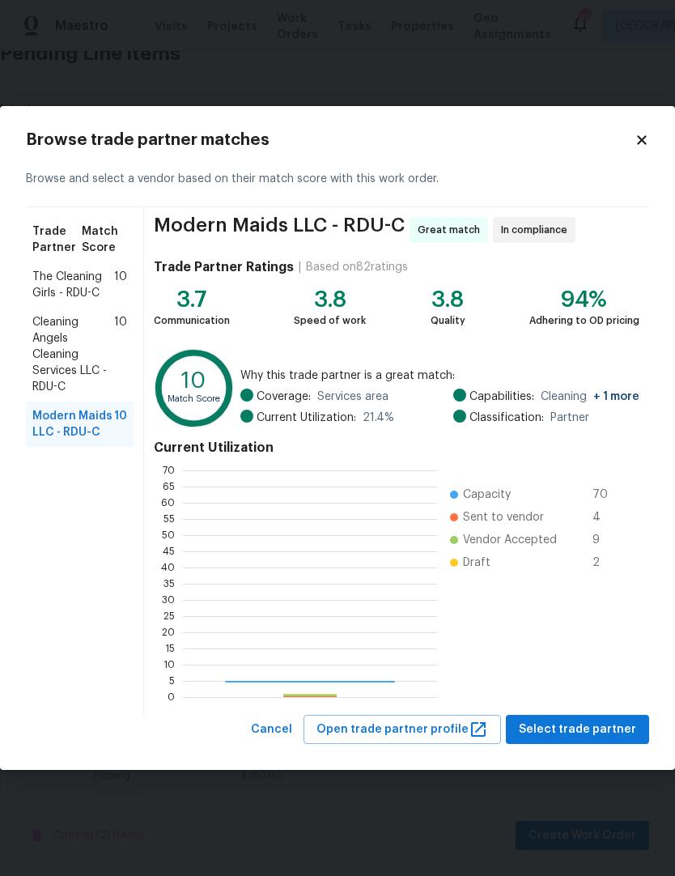
scroll to position [227, 254]
click at [587, 727] on span "Select trade partner" at bounding box center [577, 730] width 117 height 20
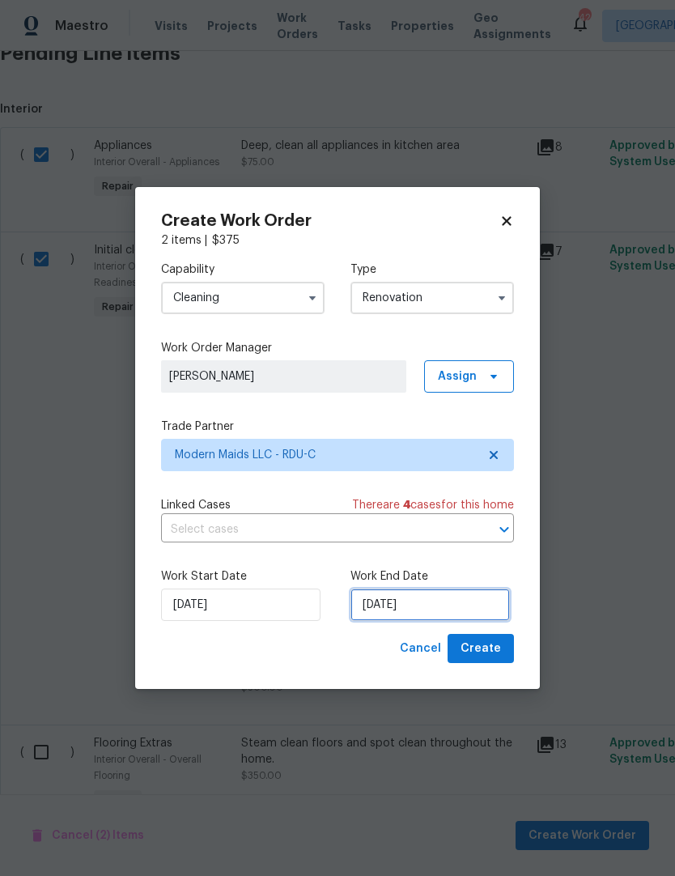
click at [434, 607] on input "9/5/2025" at bounding box center [430, 605] width 159 height 32
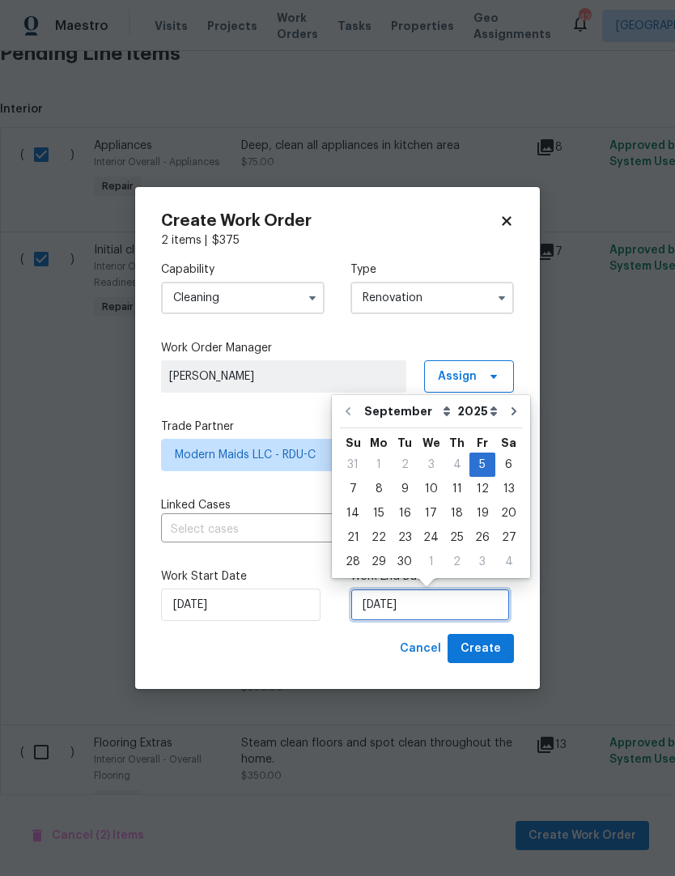
scroll to position [6, 0]
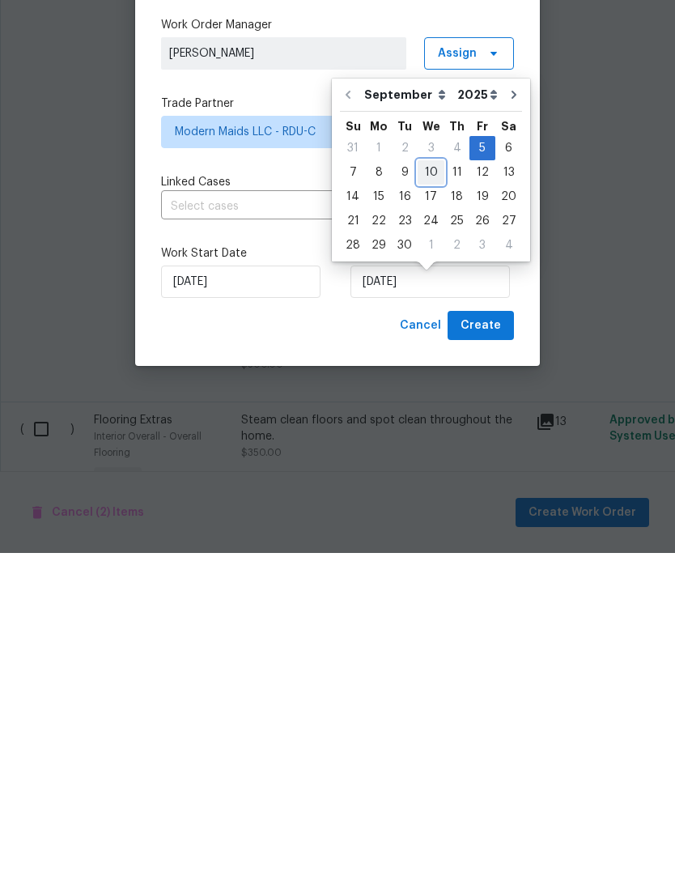
click at [429, 484] on div "10" at bounding box center [431, 495] width 27 height 23
type input "9/10/2025"
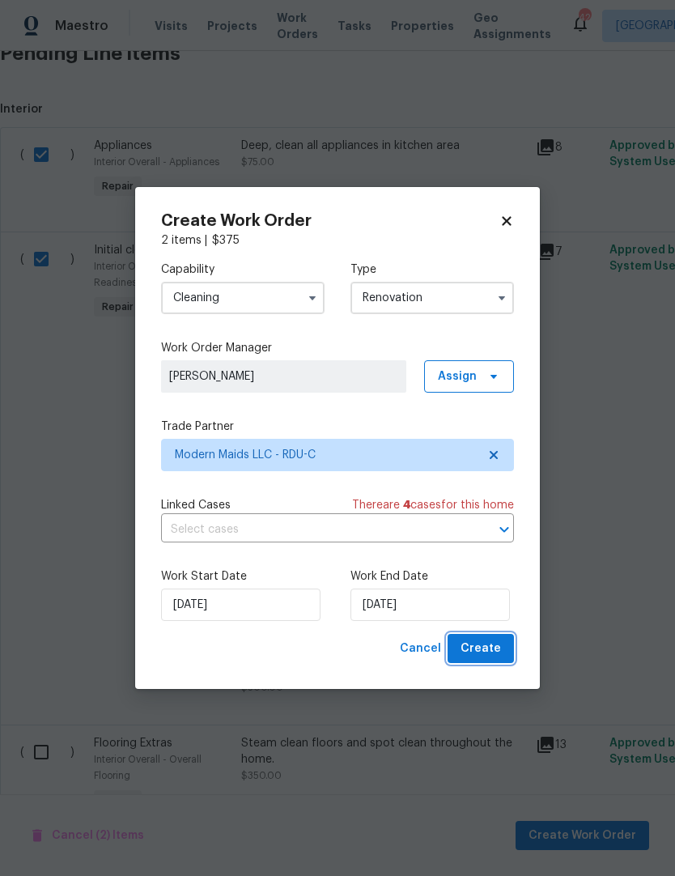
click at [490, 657] on span "Create" at bounding box center [481, 649] width 40 height 20
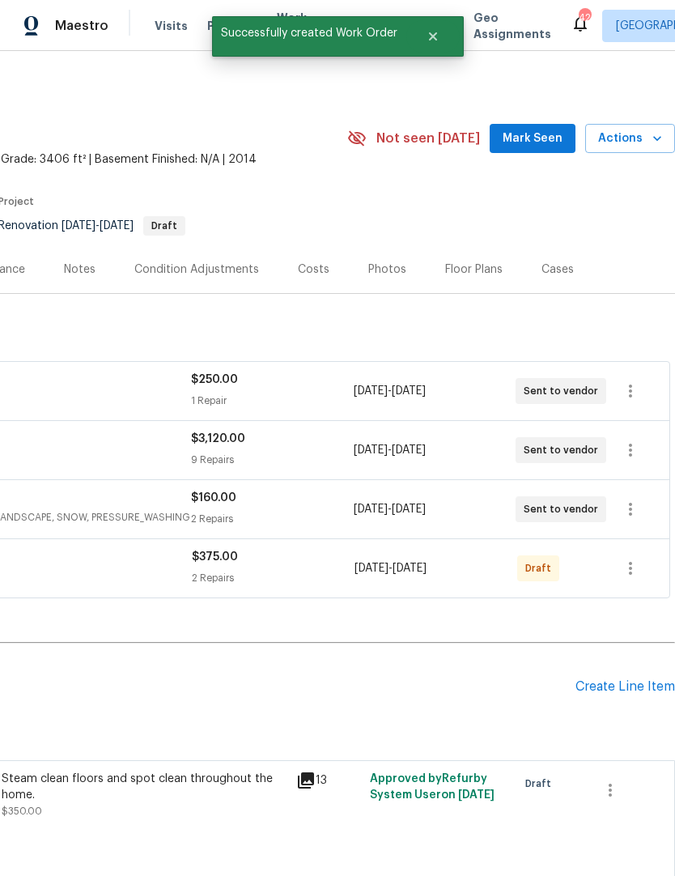
scroll to position [0, 240]
click at [638, 574] on icon "button" at bounding box center [630, 568] width 19 height 19
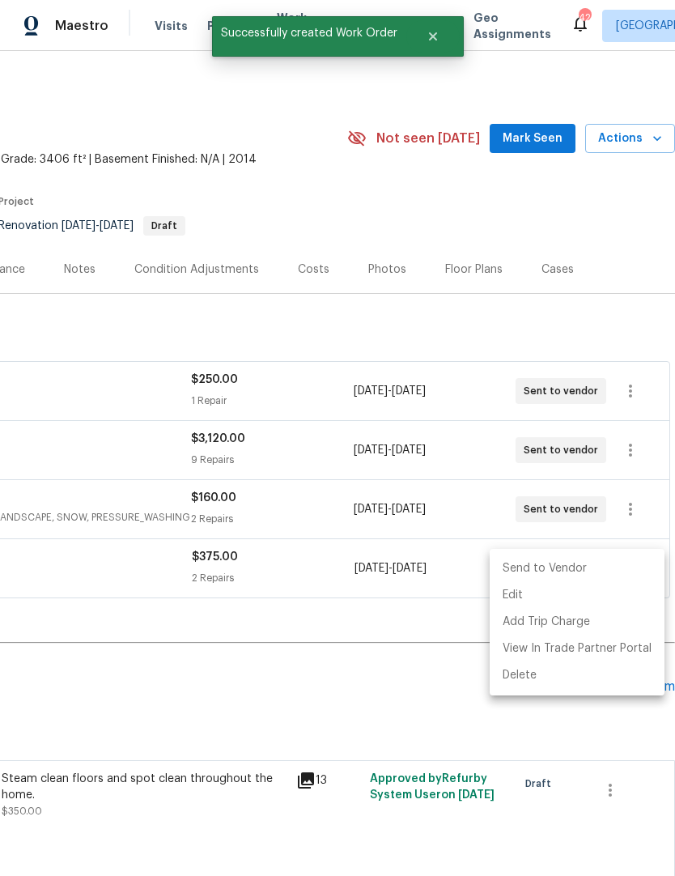
click at [601, 572] on li "Send to Vendor" at bounding box center [577, 568] width 175 height 27
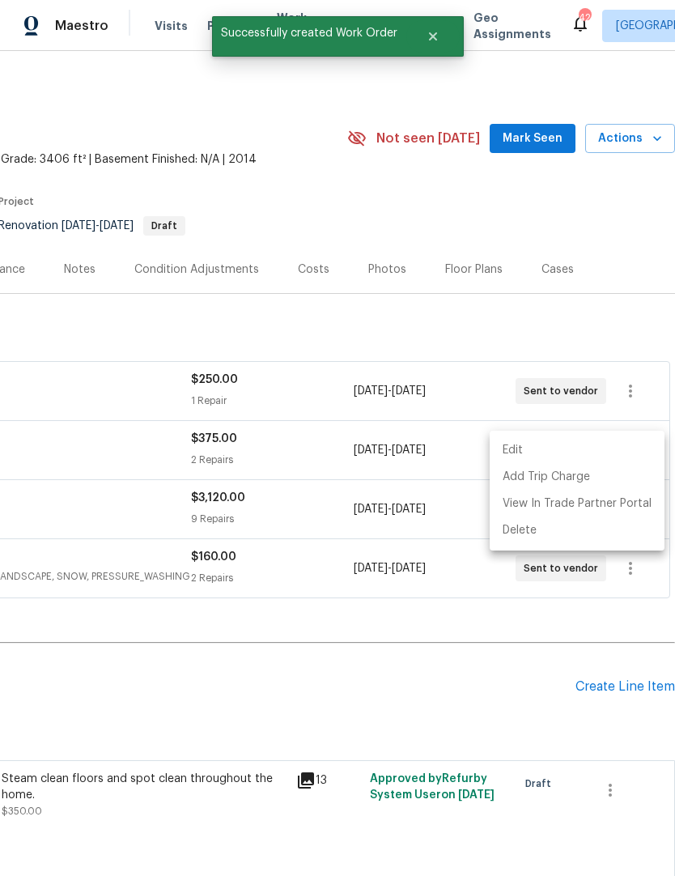
click at [516, 652] on div at bounding box center [337, 438] width 675 height 876
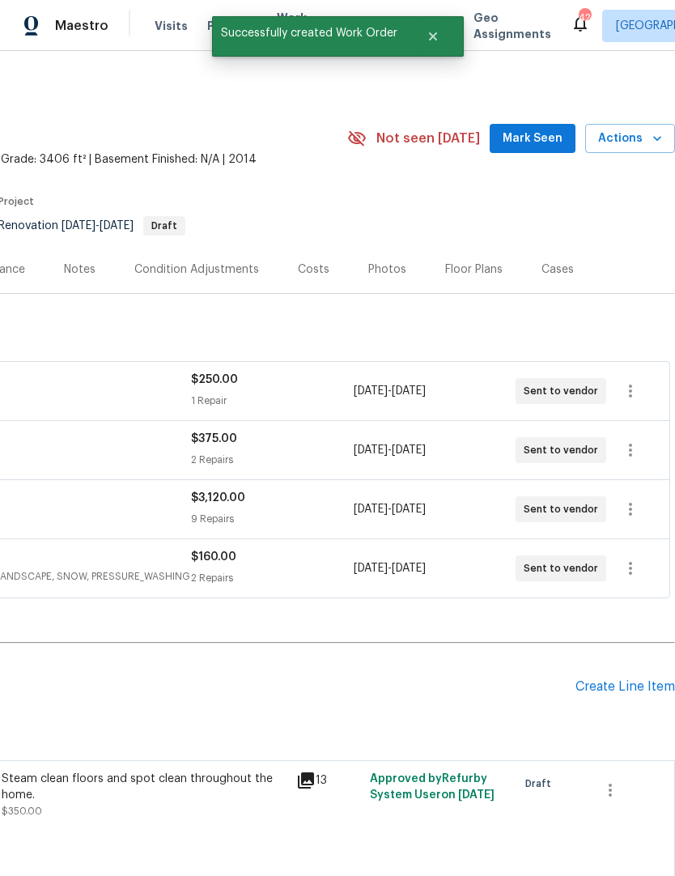
click at [489, 632] on div "Back to all projects 35 Pebble Creek Dr, Franklinton, NC 27525 3 Beds | 2 1/2 B…" at bounding box center [217, 482] width 915 height 824
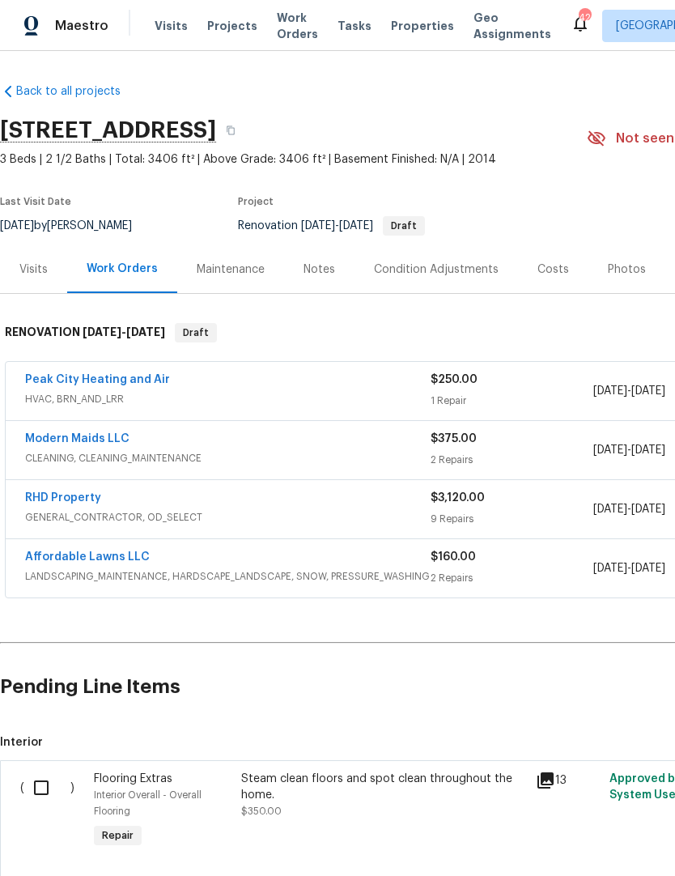
scroll to position [0, 2]
click at [83, 440] on link "Modern Maids LLC" at bounding box center [75, 438] width 104 height 11
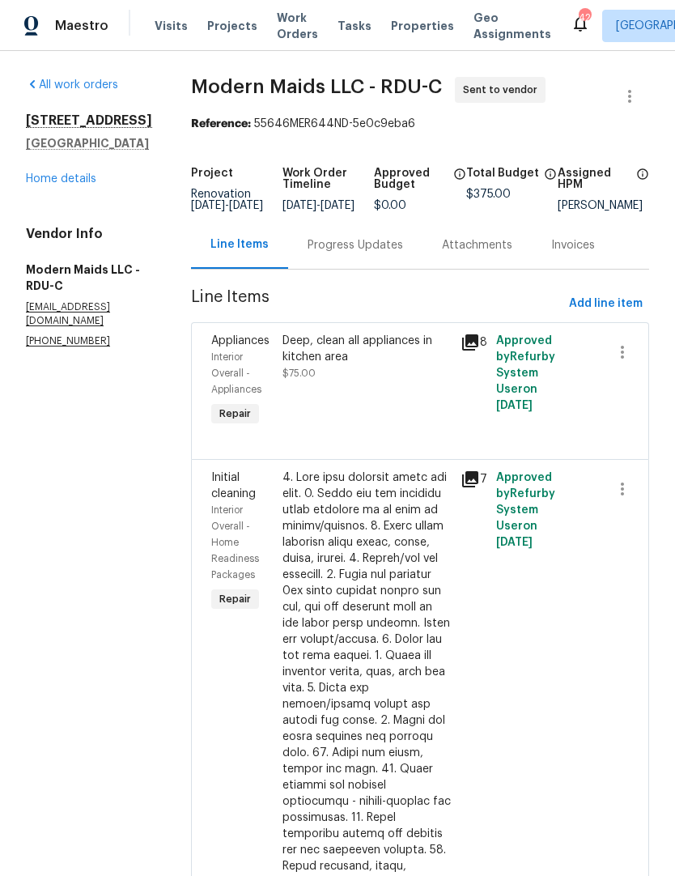
click at [389, 251] on div "Progress Updates" at bounding box center [356, 245] width 96 height 16
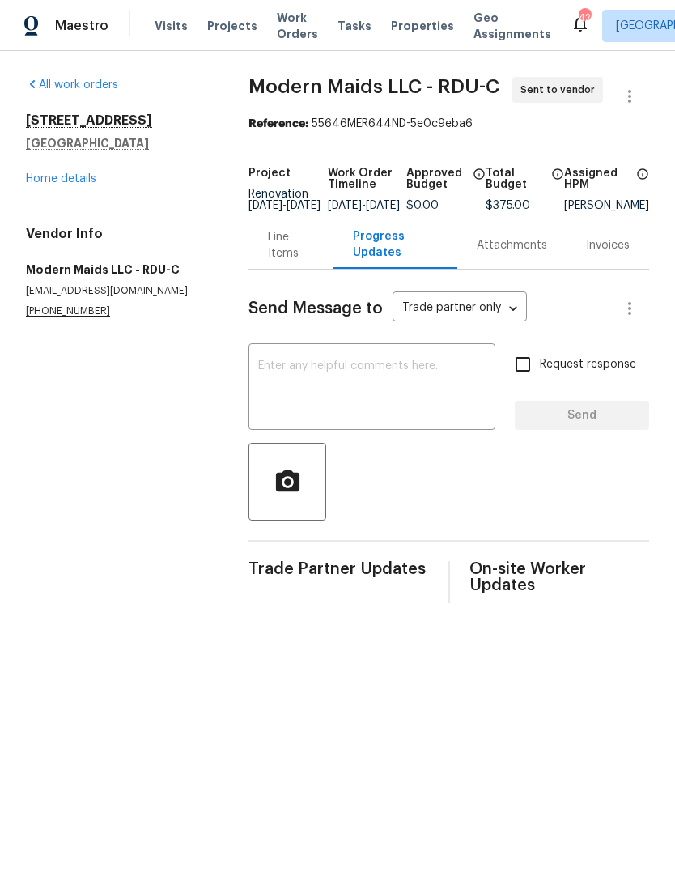
click at [280, 402] on textarea at bounding box center [371, 388] width 227 height 57
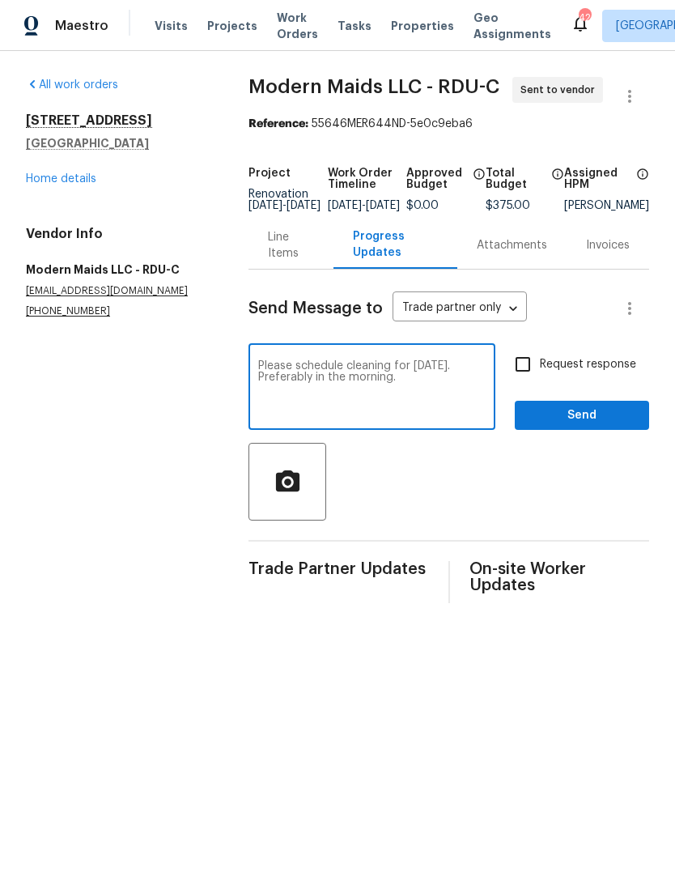
type textarea "Please schedule cleaning for Tuesday, September 9. Preferably in the morning."
click at [529, 381] on input "Request response" at bounding box center [523, 364] width 34 height 34
checkbox input "true"
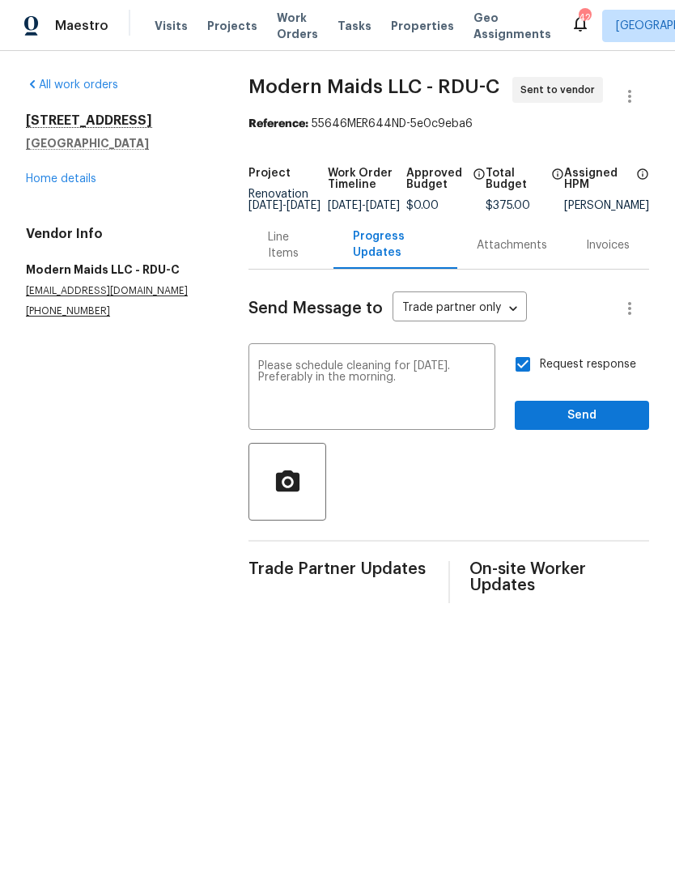
click at [585, 421] on span "Send" at bounding box center [582, 416] width 108 height 20
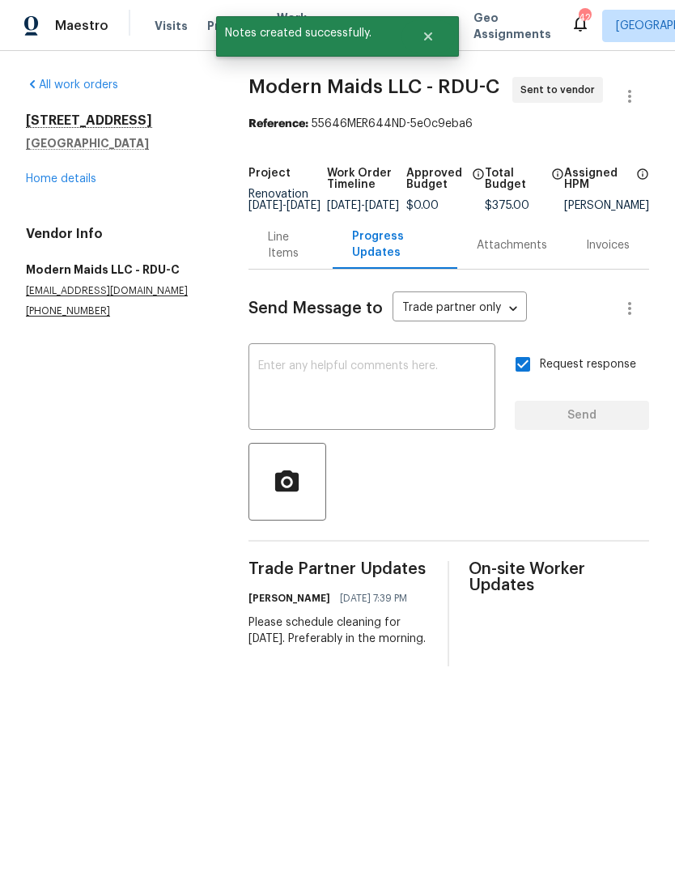
click at [51, 183] on link "Home details" at bounding box center [61, 178] width 70 height 11
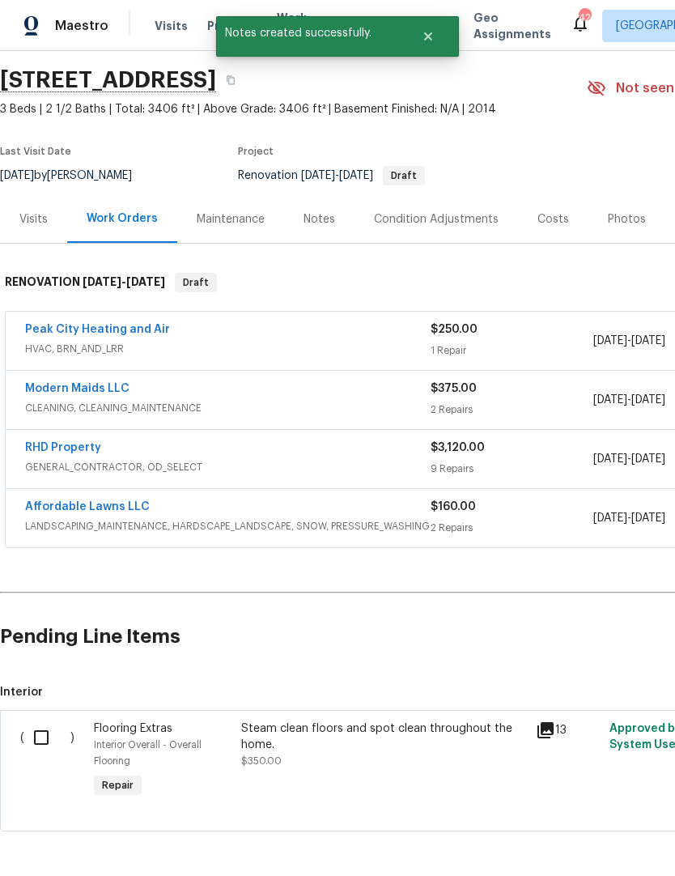
scroll to position [50, 0]
click at [52, 742] on input "checkbox" at bounding box center [47, 737] width 46 height 34
checkbox input "true"
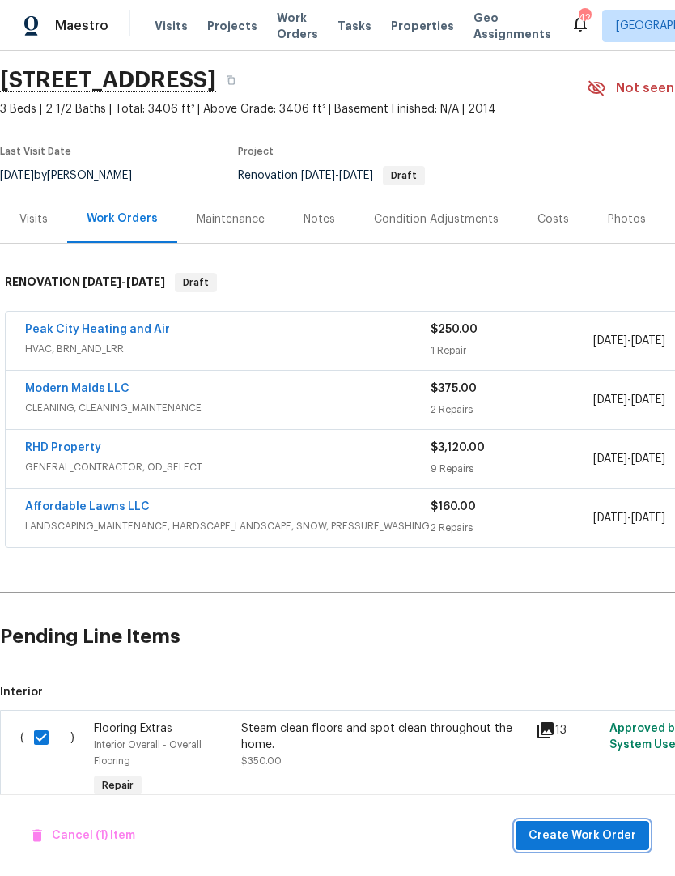
click at [563, 838] on span "Create Work Order" at bounding box center [583, 836] width 108 height 20
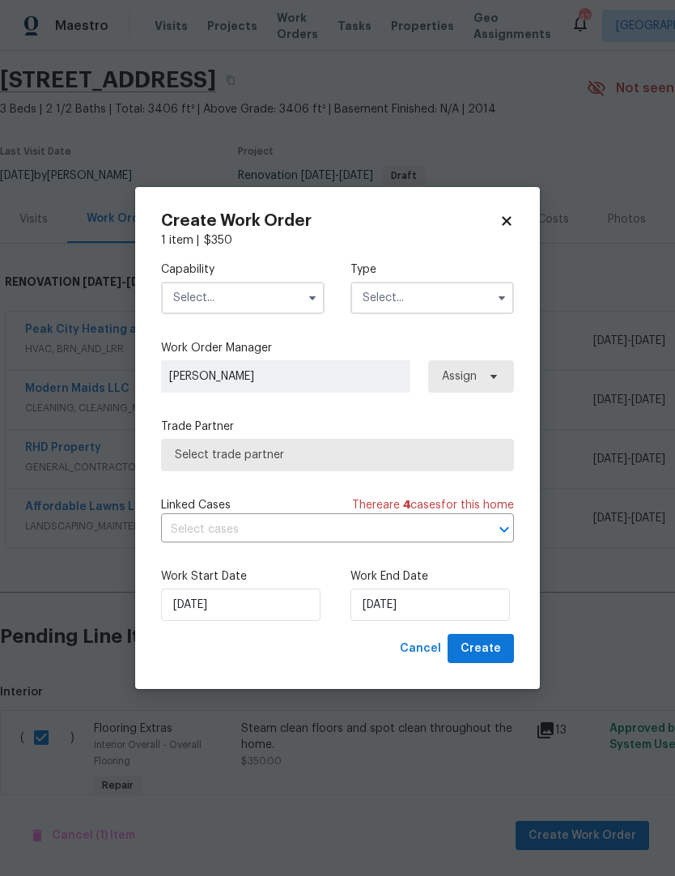
click at [210, 298] on input "text" at bounding box center [243, 298] width 164 height 32
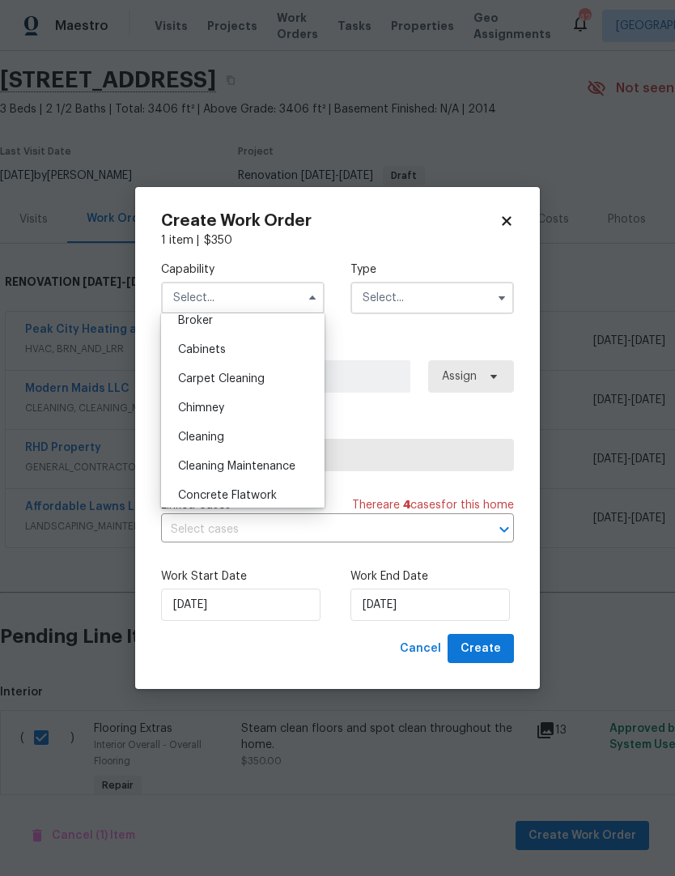
scroll to position [127, 0]
click at [199, 387] on div "Carpet Cleaning" at bounding box center [242, 379] width 155 height 29
type input "Carpet Cleaning"
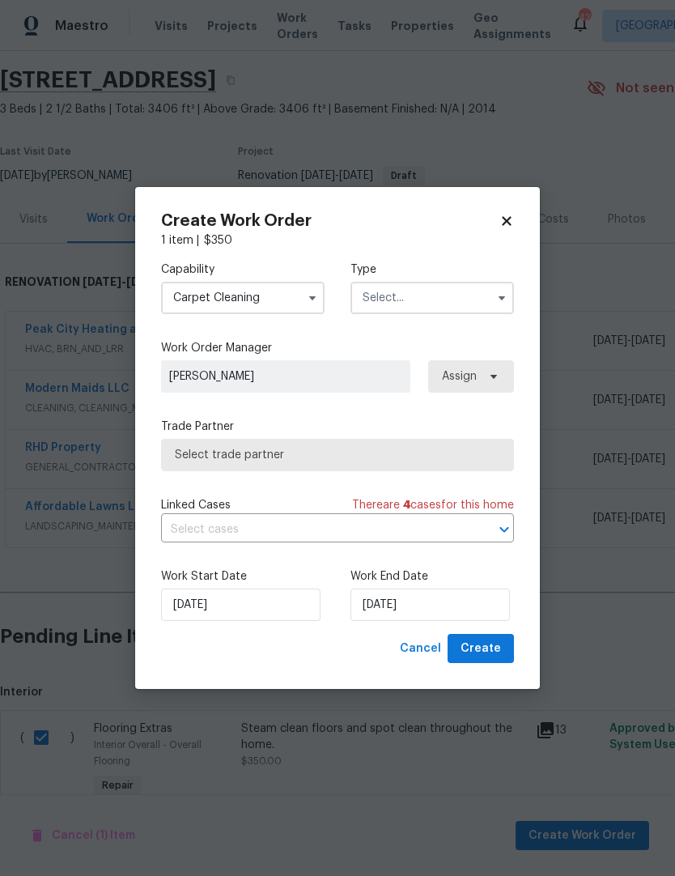
click at [408, 291] on input "text" at bounding box center [433, 298] width 164 height 32
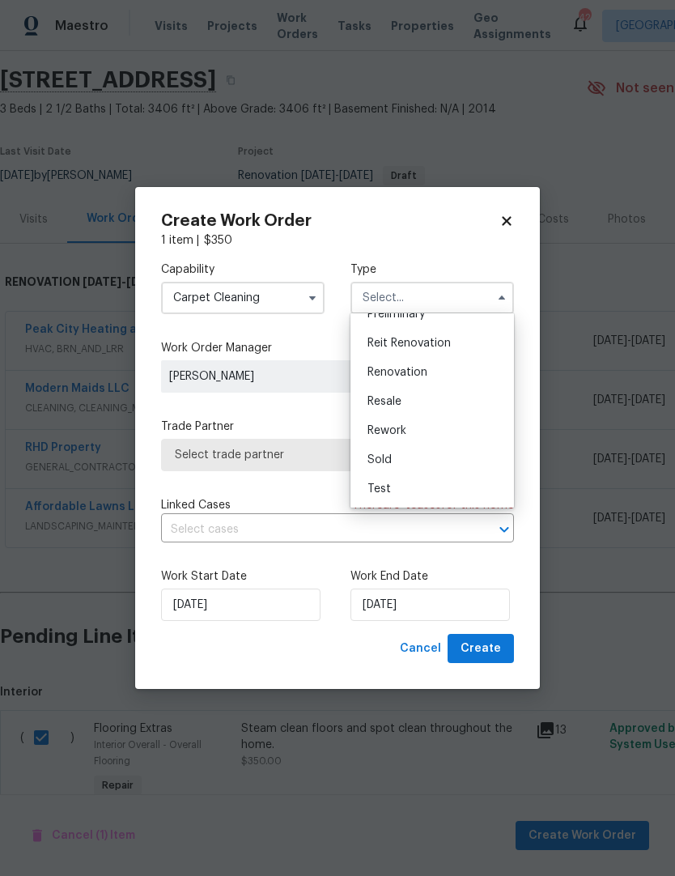
scroll to position [368, 0]
click at [420, 372] on span "Renovation" at bounding box center [398, 372] width 60 height 11
type input "Renovation"
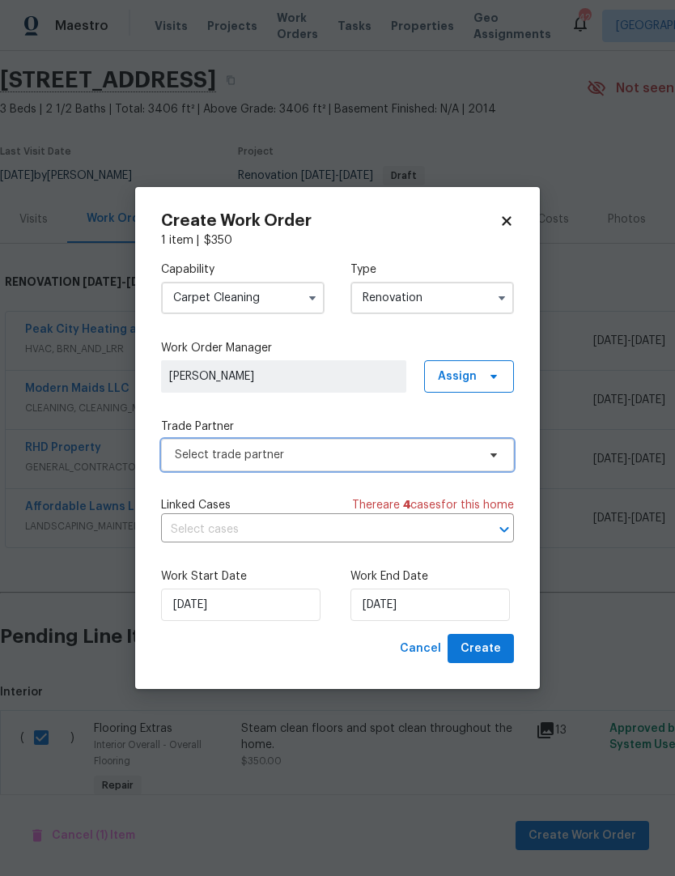
click at [187, 469] on span "Select trade partner" at bounding box center [337, 455] width 353 height 32
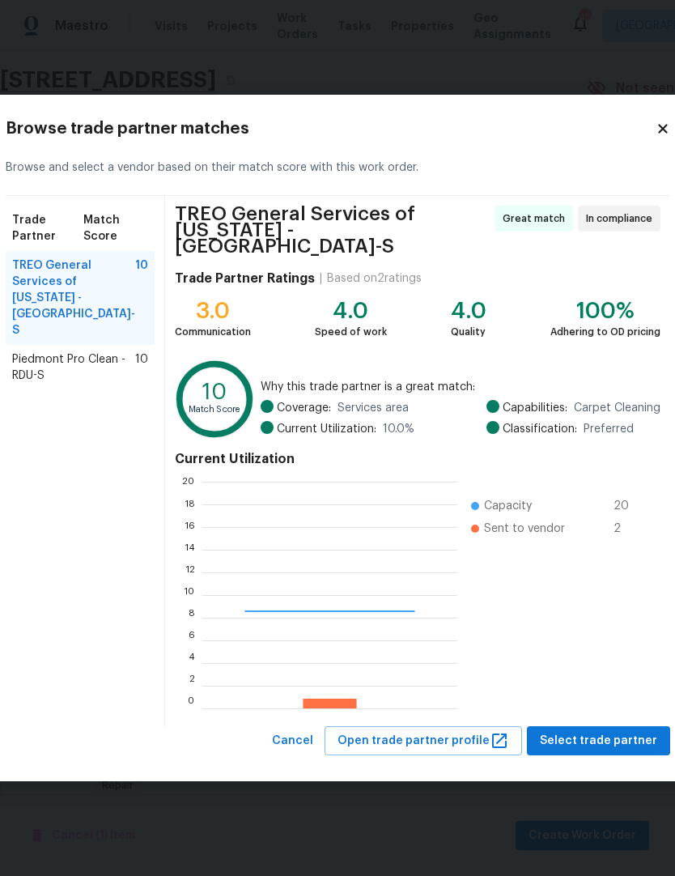
scroll to position [227, 255]
click at [586, 733] on span "Select trade partner" at bounding box center [598, 741] width 117 height 20
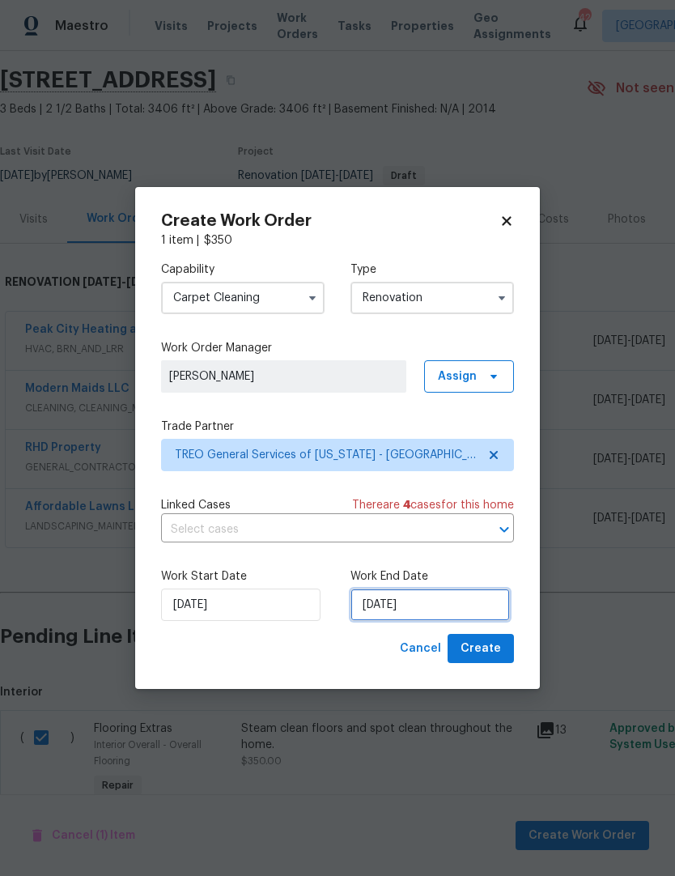
click at [439, 613] on input "9/5/2025" at bounding box center [430, 605] width 159 height 32
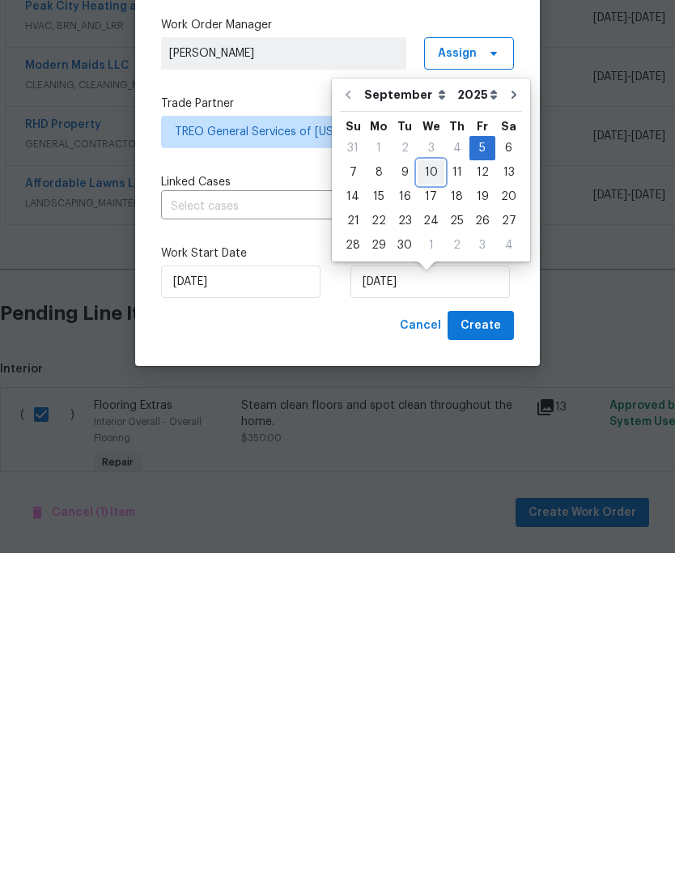
click at [431, 484] on div "10" at bounding box center [431, 495] width 27 height 23
type input "9/10/2025"
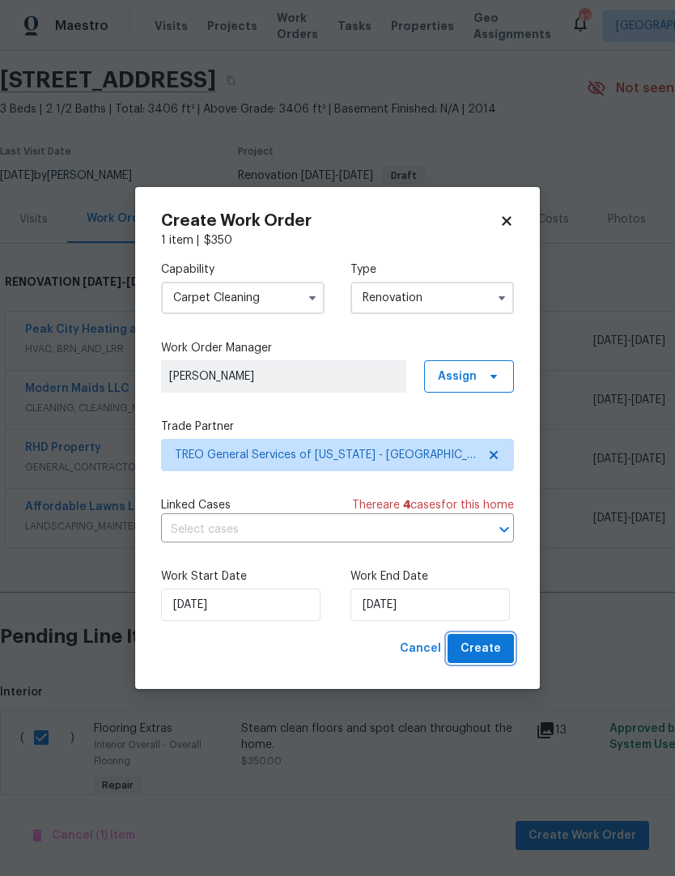
click at [491, 655] on span "Create" at bounding box center [481, 649] width 40 height 20
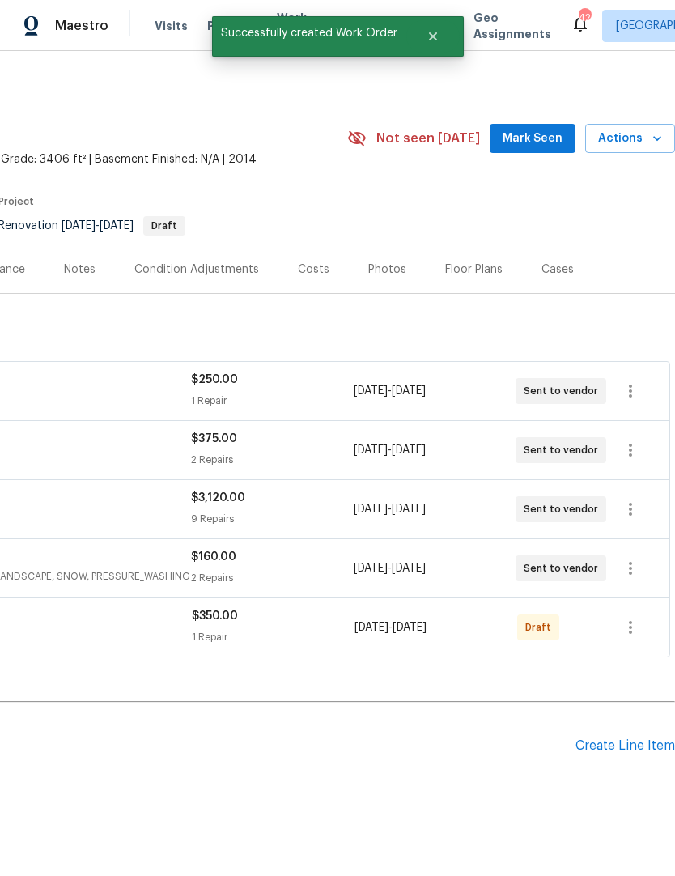
scroll to position [0, 240]
click at [641, 608] on button "button" at bounding box center [630, 627] width 39 height 39
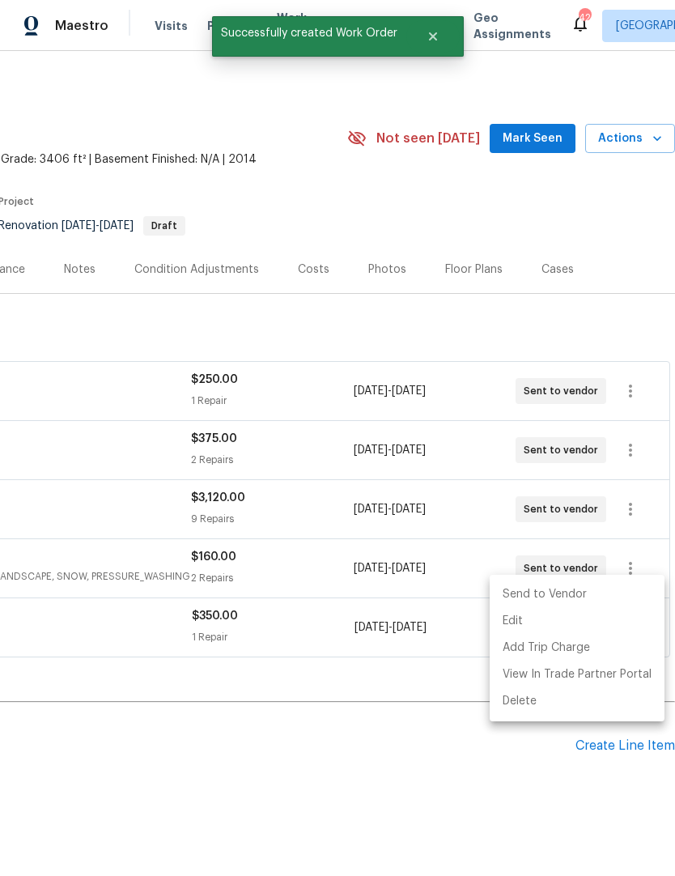
click at [597, 604] on li "Send to Vendor" at bounding box center [577, 594] width 175 height 27
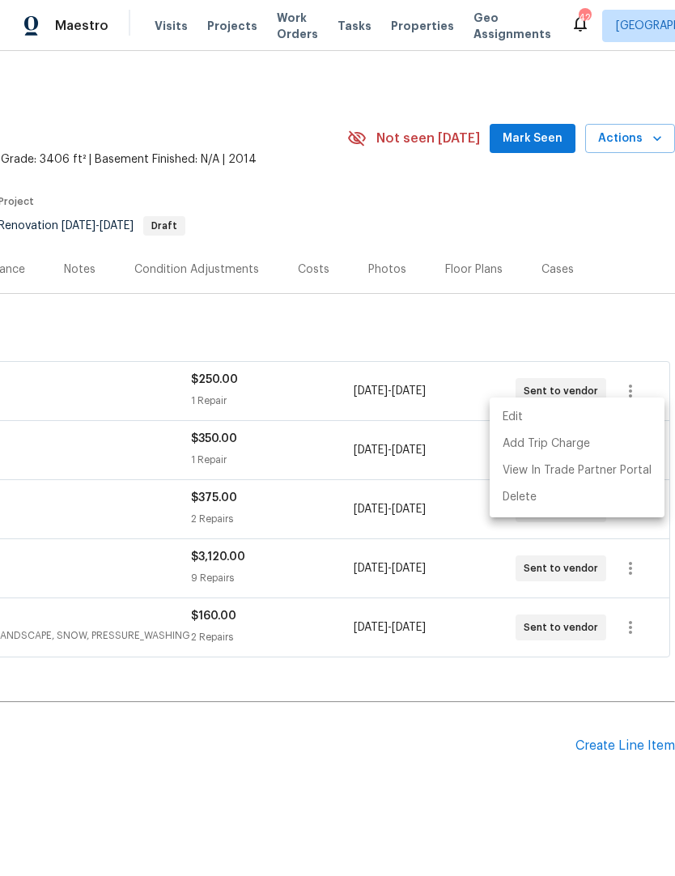
click at [529, 669] on div at bounding box center [337, 438] width 675 height 876
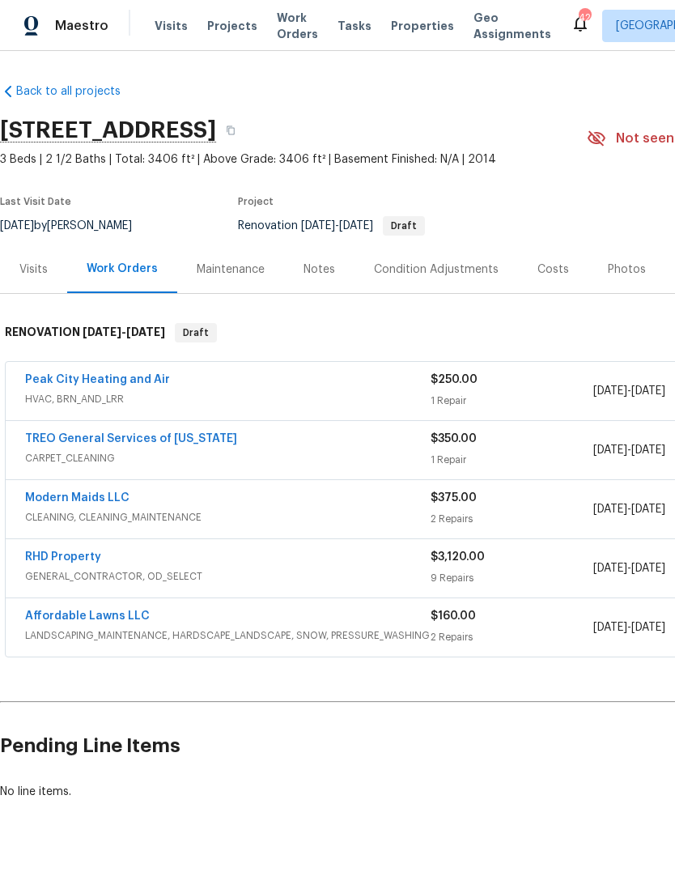
scroll to position [0, 0]
click at [80, 433] on link "TREO General Services of North Carolina" at bounding box center [131, 438] width 212 height 11
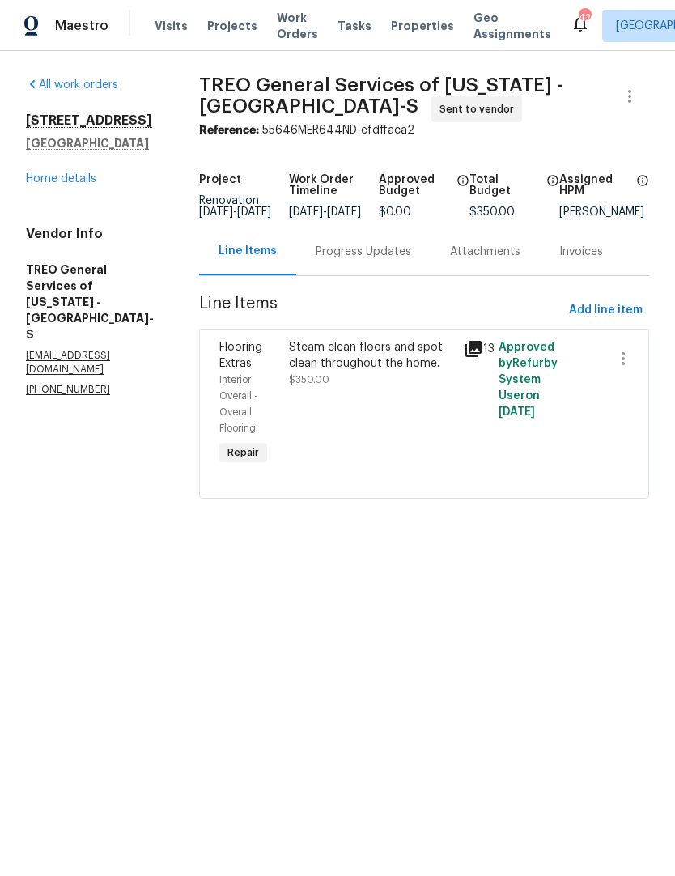
click at [372, 257] on div "Progress Updates" at bounding box center [364, 252] width 96 height 16
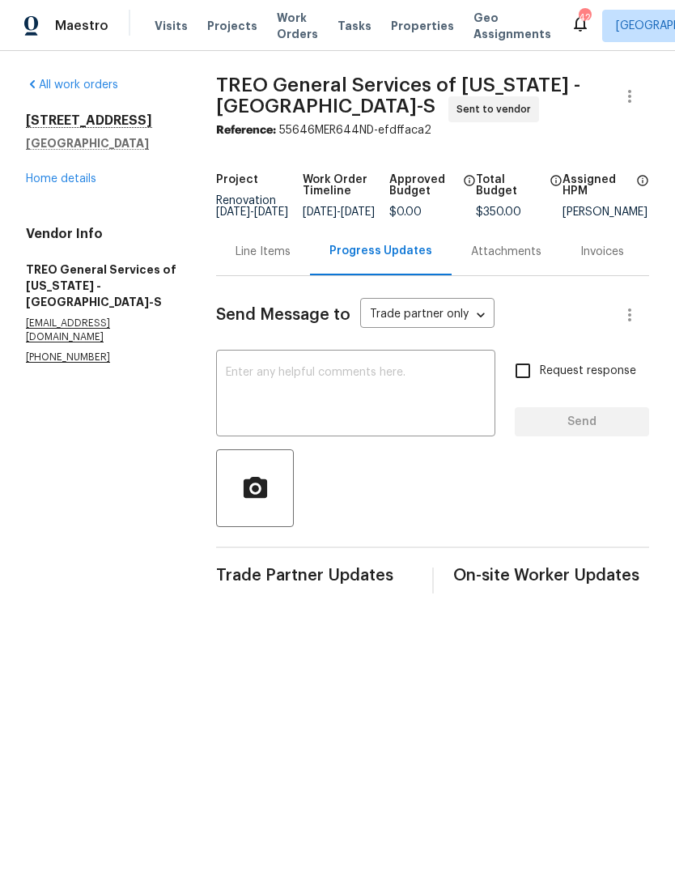
click at [282, 413] on textarea at bounding box center [356, 395] width 260 height 57
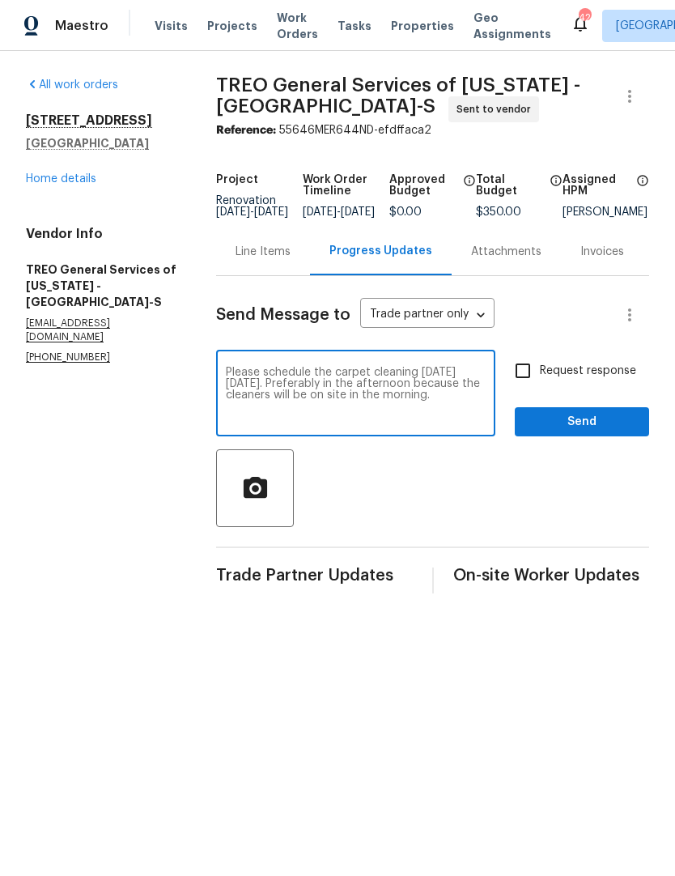
type textarea "Please schedule the carpet cleaning on Tuesday, September 9. Preferably in the …"
click at [538, 388] on input "Request response" at bounding box center [523, 371] width 34 height 34
checkbox input "true"
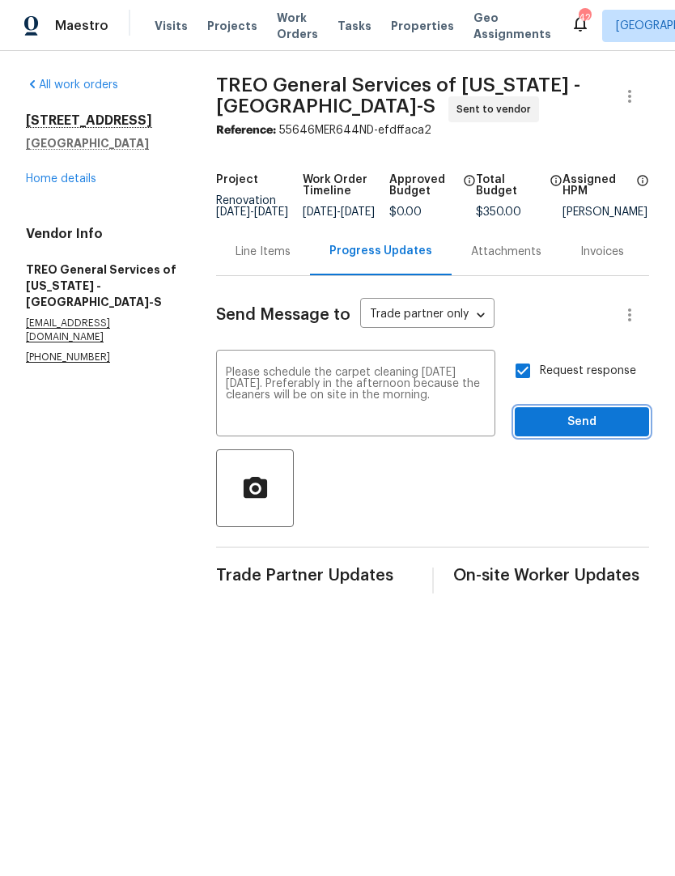
click at [579, 432] on span "Send" at bounding box center [582, 422] width 108 height 20
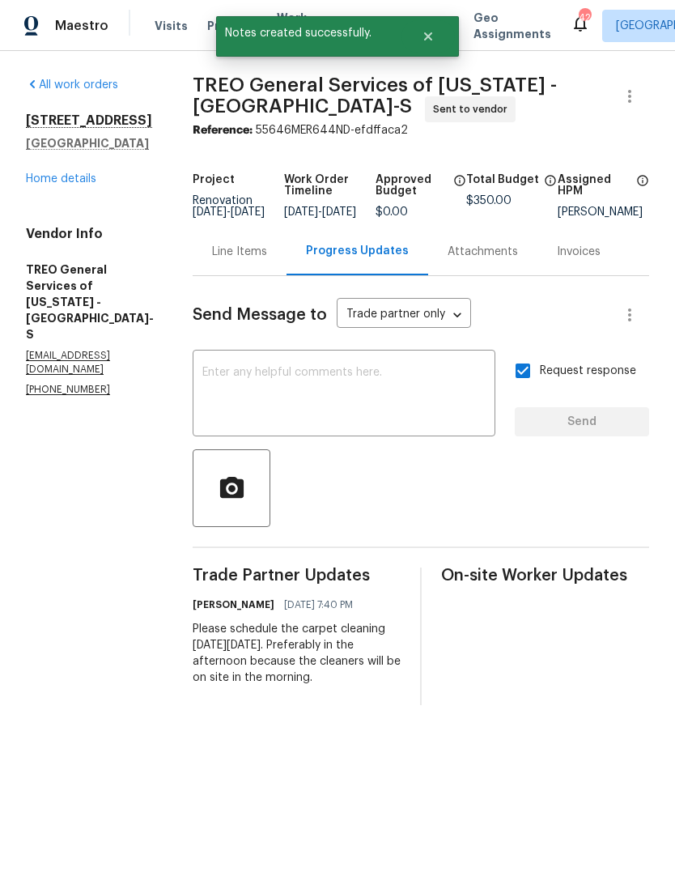
click at [63, 183] on link "Home details" at bounding box center [61, 178] width 70 height 11
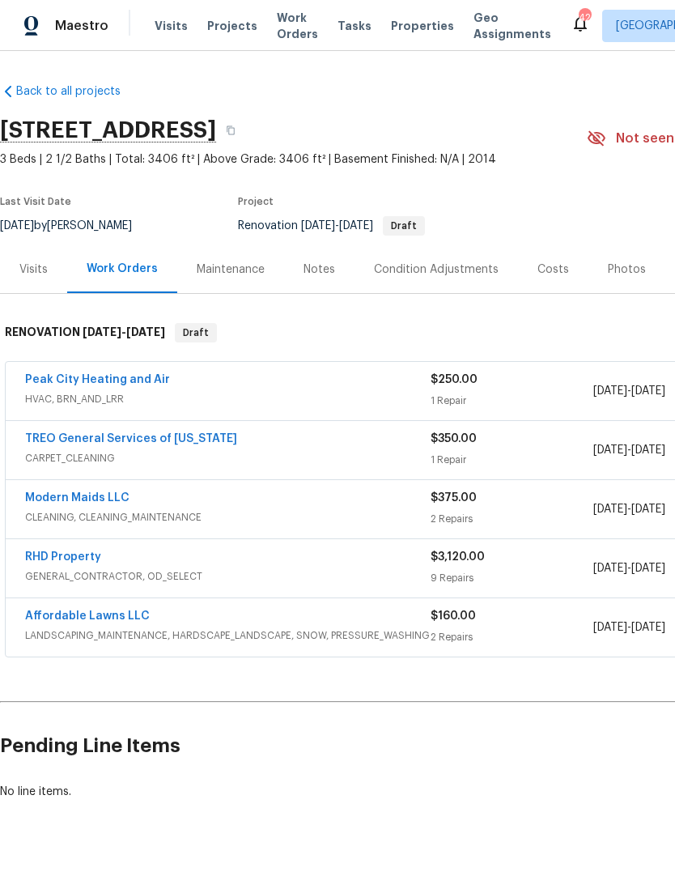
click at [314, 261] on div "Notes" at bounding box center [320, 269] width 32 height 16
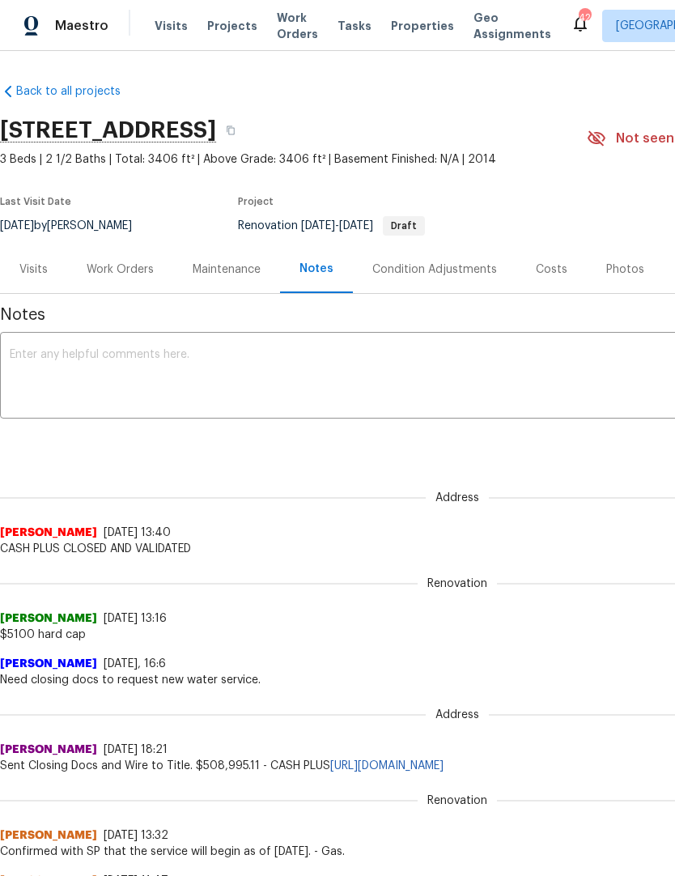
click at [49, 368] on textarea at bounding box center [457, 377] width 895 height 57
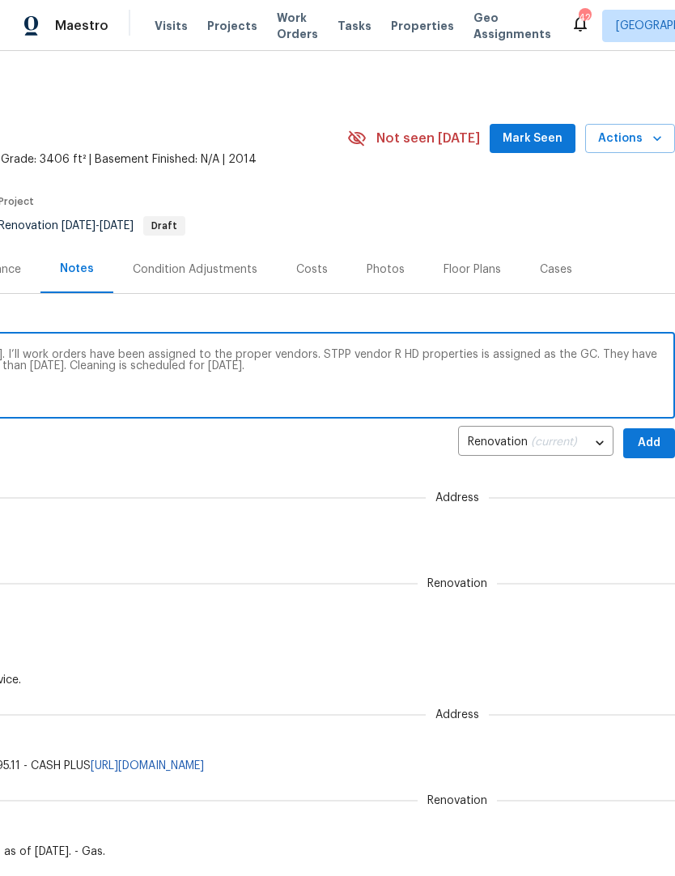
scroll to position [0, 240]
type textarea "Day, one walk completed at 6:30 PM Thursday, September 4. I’ll work orders have…"
click at [657, 448] on span "Add" at bounding box center [649, 443] width 26 height 20
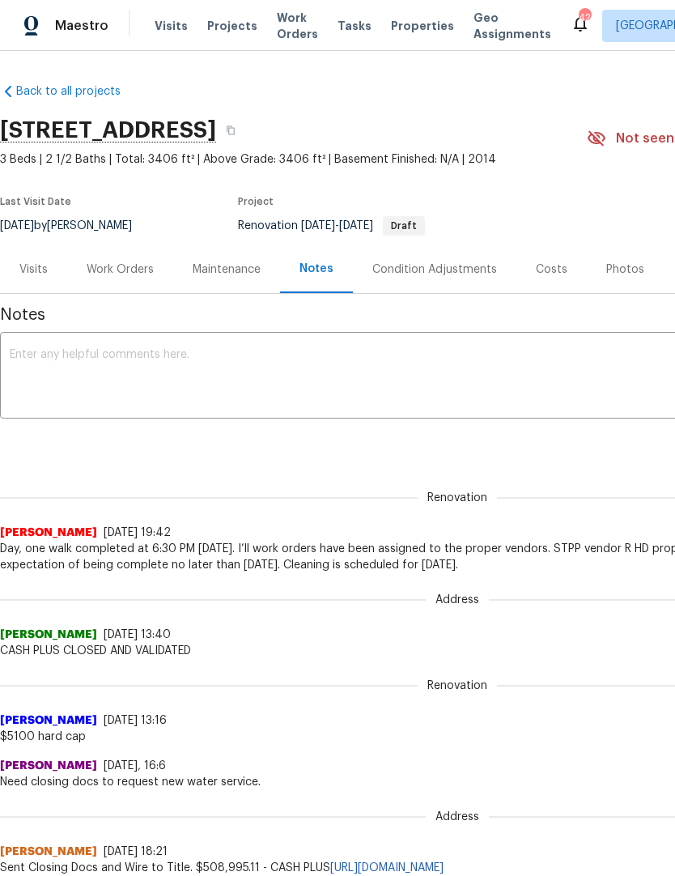
scroll to position [0, 0]
click at [123, 269] on div "Work Orders" at bounding box center [120, 269] width 67 height 16
